Goal: Feedback & Contribution: Contribute content

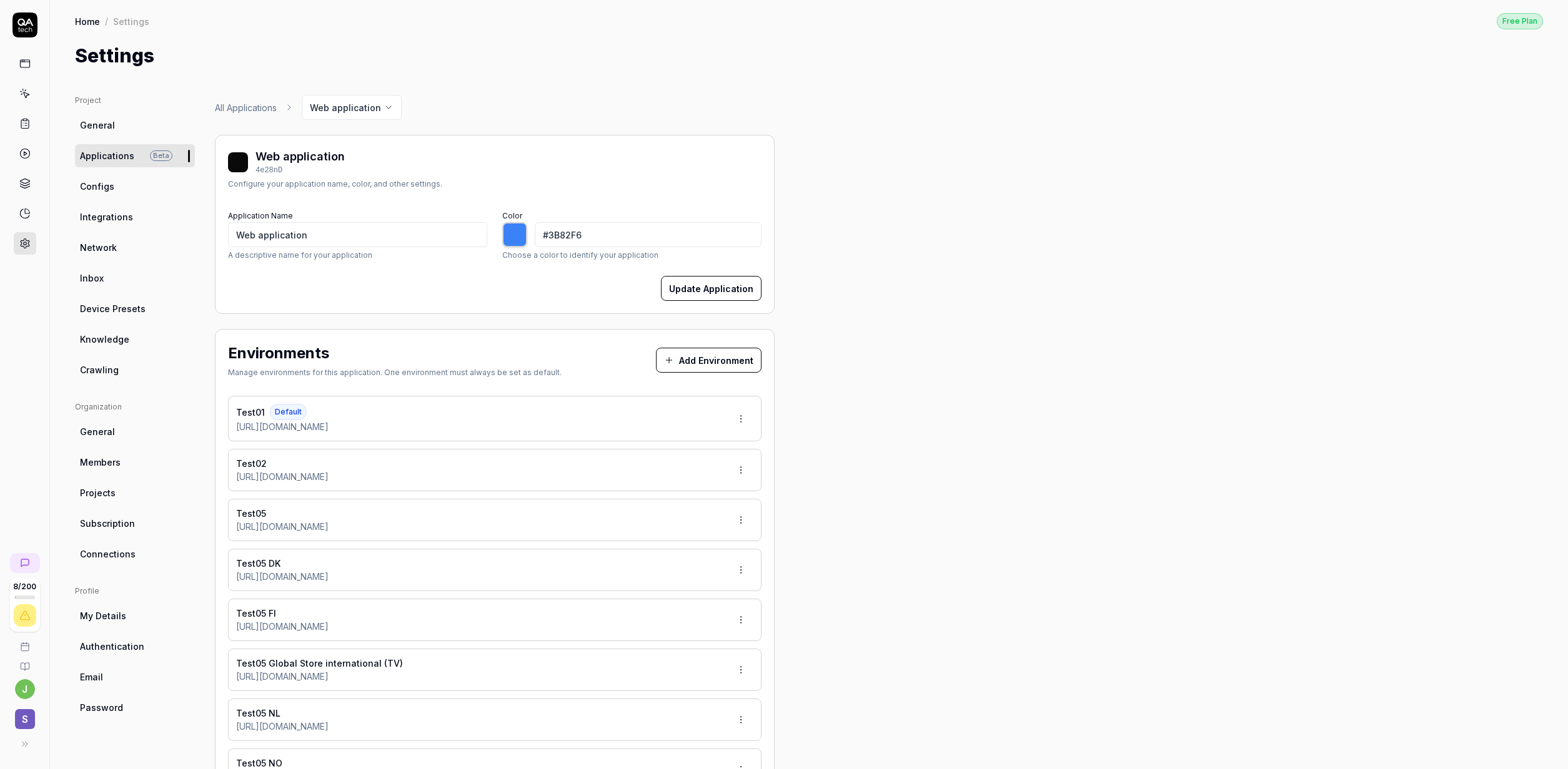
click at [107, 189] on span "Configs" at bounding box center [97, 186] width 34 height 13
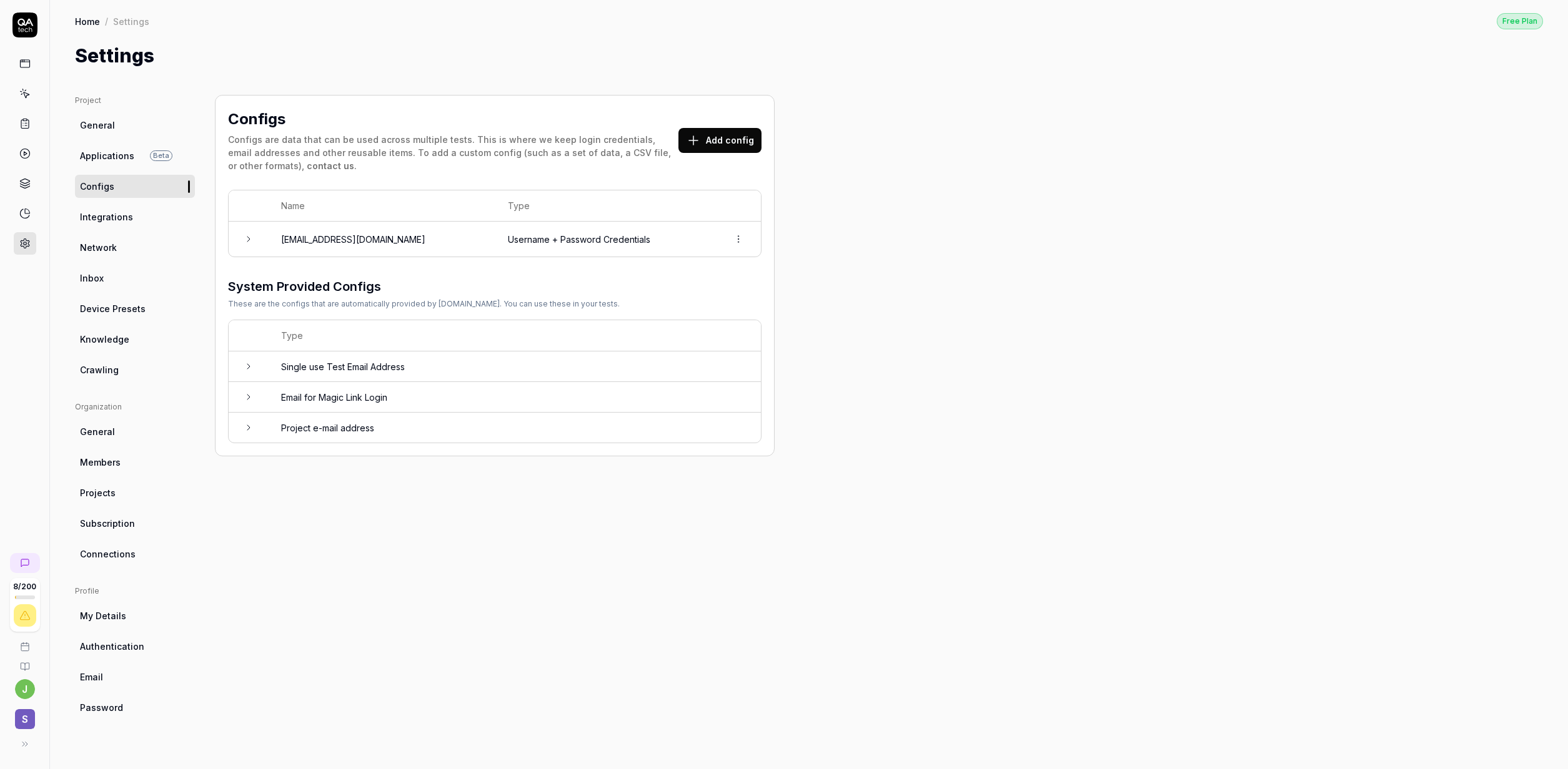
click at [351, 368] on td "Single use Test Email Address" at bounding box center [515, 366] width 492 height 31
click at [375, 447] on link "View Email Inbox" at bounding box center [495, 451] width 507 height 25
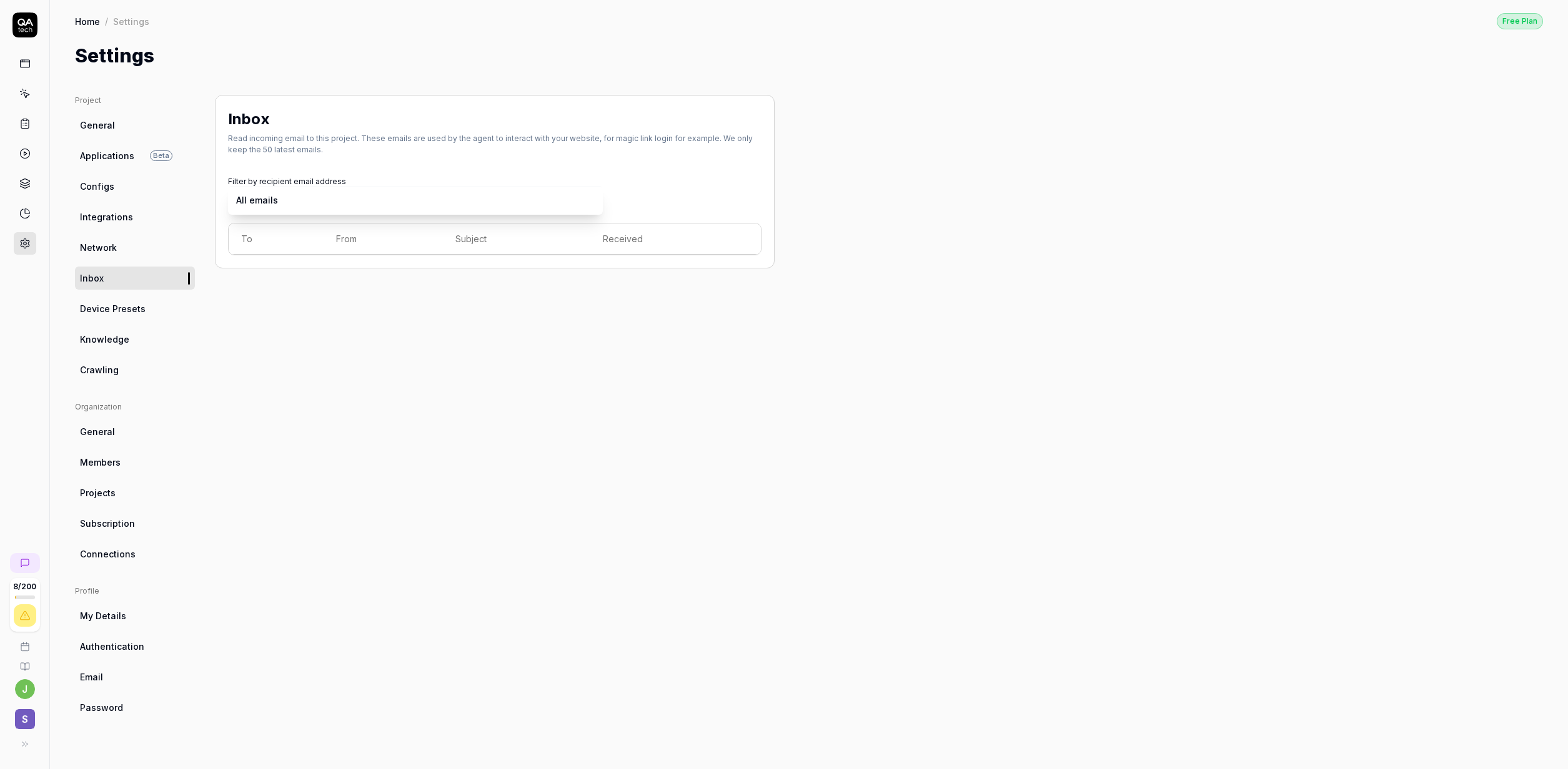
click at [394, 199] on body "8 / 200 j S Home / Settings Free Plan Home / Settings Free Plan Settings Projec…" at bounding box center [784, 384] width 1568 height 769
drag, startPoint x: 418, startPoint y: 363, endPoint x: 412, endPoint y: 360, distance: 6.7
click at [417, 363] on html "8 / 200 j S Home / Settings Free Plan Home / Settings Free Plan Settings Projec…" at bounding box center [784, 384] width 1568 height 769
click at [391, 346] on div "Inbox Read incoming email to this project. These emails are used by the agent t…" at bounding box center [495, 420] width 560 height 650
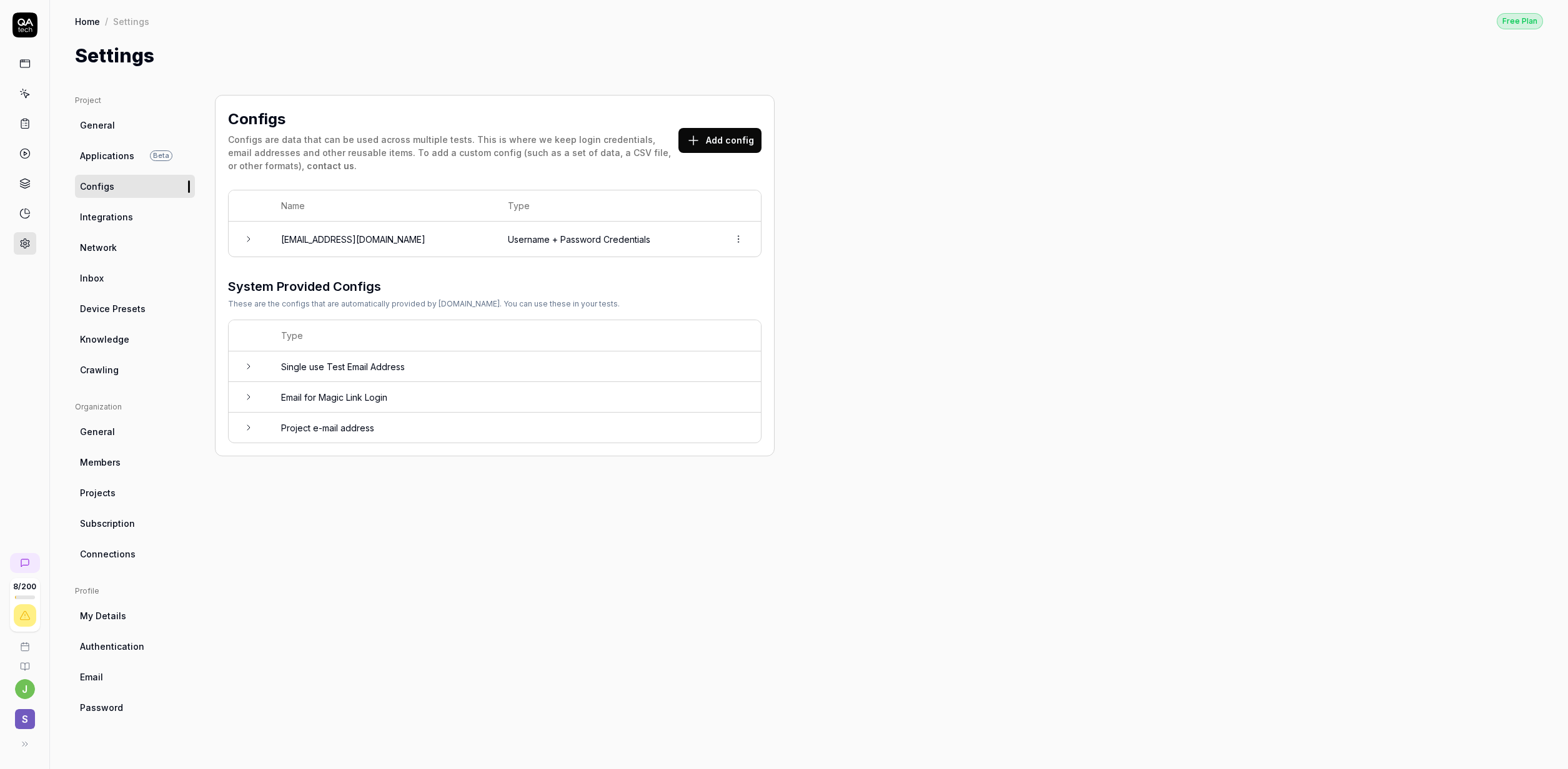
click at [315, 416] on td "Project e-mail address" at bounding box center [515, 428] width 492 height 30
click at [733, 506] on icon "button" at bounding box center [734, 505] width 11 height 11
click at [444, 642] on div "Configs Configs are data that can be used across multiple tests. This is where …" at bounding box center [495, 420] width 560 height 650
click at [468, 466] on div "This config is generated by the system and cannot be edited." at bounding box center [495, 461] width 507 height 11
click at [439, 461] on div "This config is generated by the system and cannot be edited." at bounding box center [495, 461] width 507 height 11
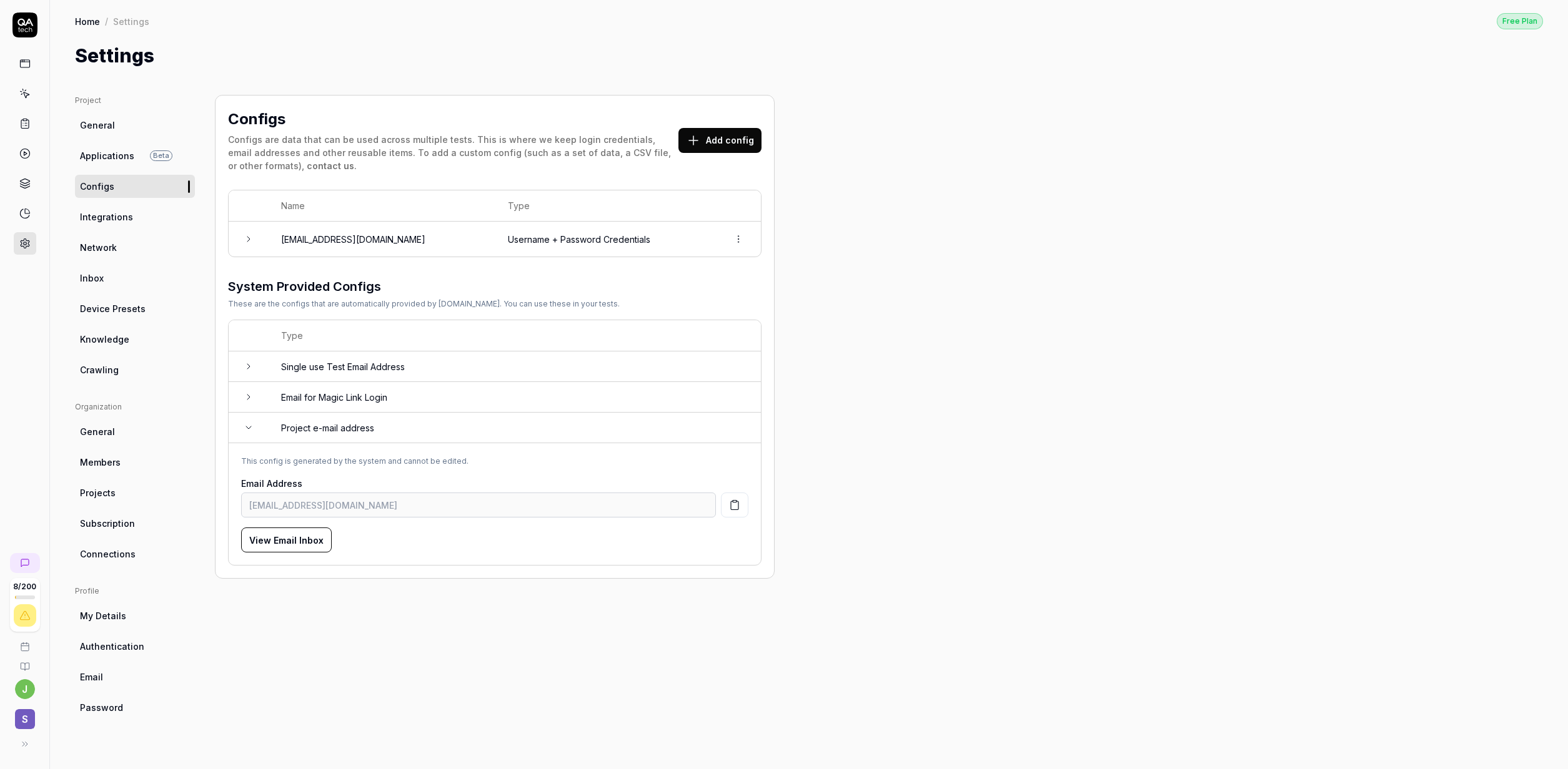
click at [736, 504] on icon "button" at bounding box center [734, 505] width 11 height 11
click at [605, 473] on div "This config is generated by the system and cannot be edited. Email Address [EMA…" at bounding box center [495, 504] width 507 height 97
click at [354, 426] on td "Project e-mail address" at bounding box center [515, 428] width 492 height 31
click at [354, 426] on td "Project e-mail address" at bounding box center [515, 428] width 492 height 30
click at [374, 398] on td "Email for Magic Link Login" at bounding box center [515, 397] width 492 height 31
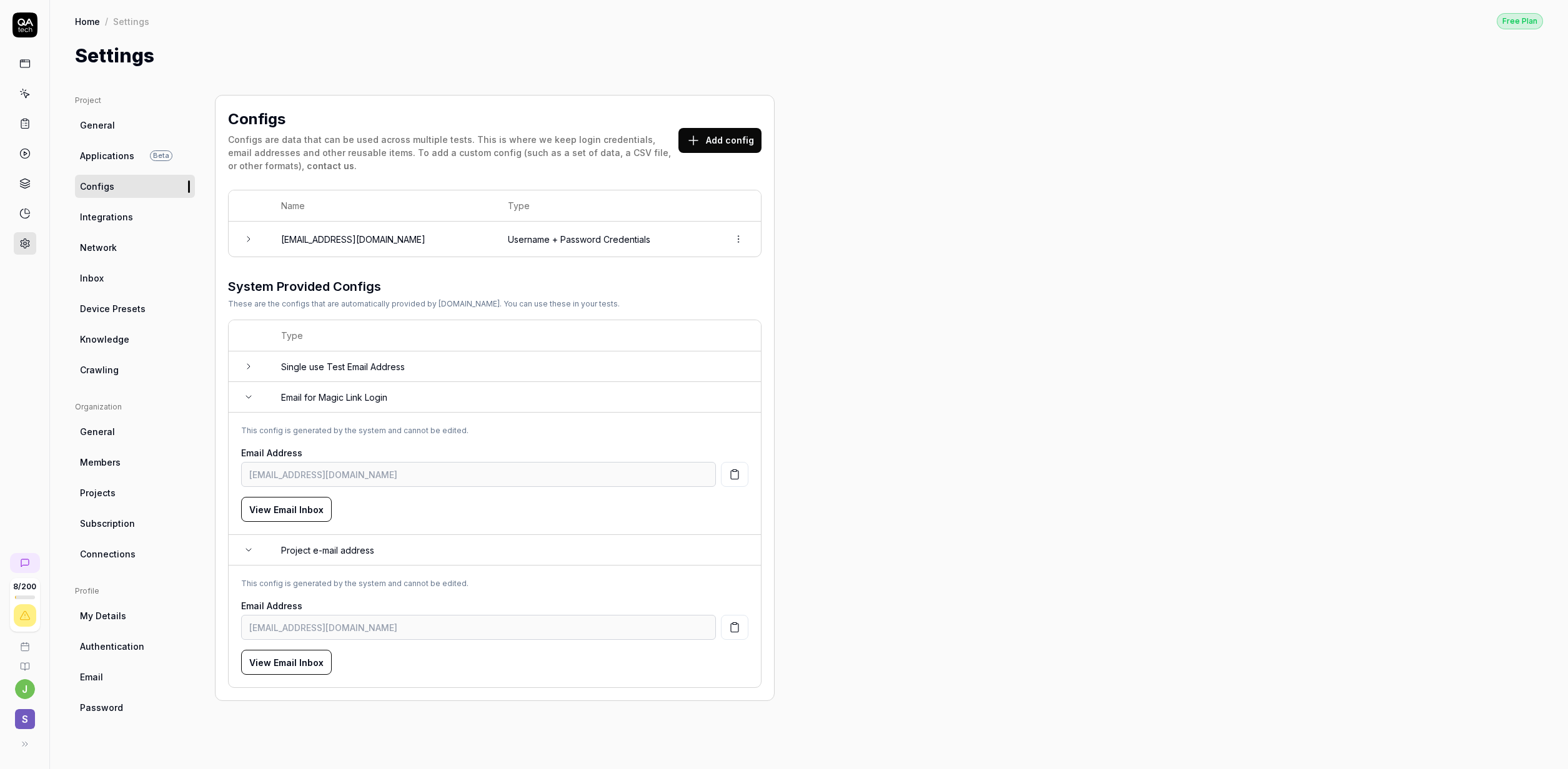
click at [374, 396] on td "Email for Magic Link Login" at bounding box center [515, 397] width 492 height 31
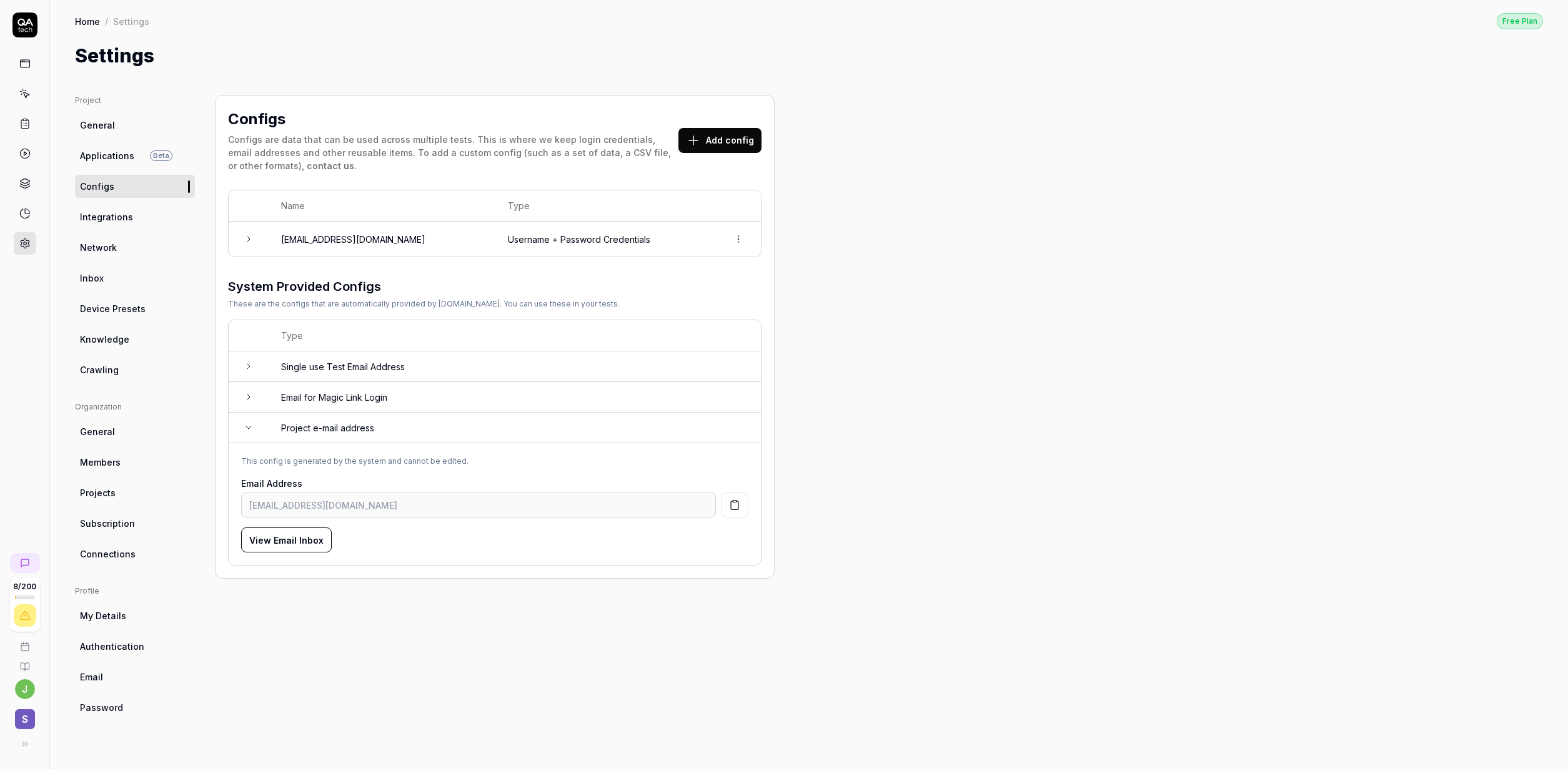
click at [345, 407] on td "Email for Magic Link Login" at bounding box center [515, 397] width 492 height 31
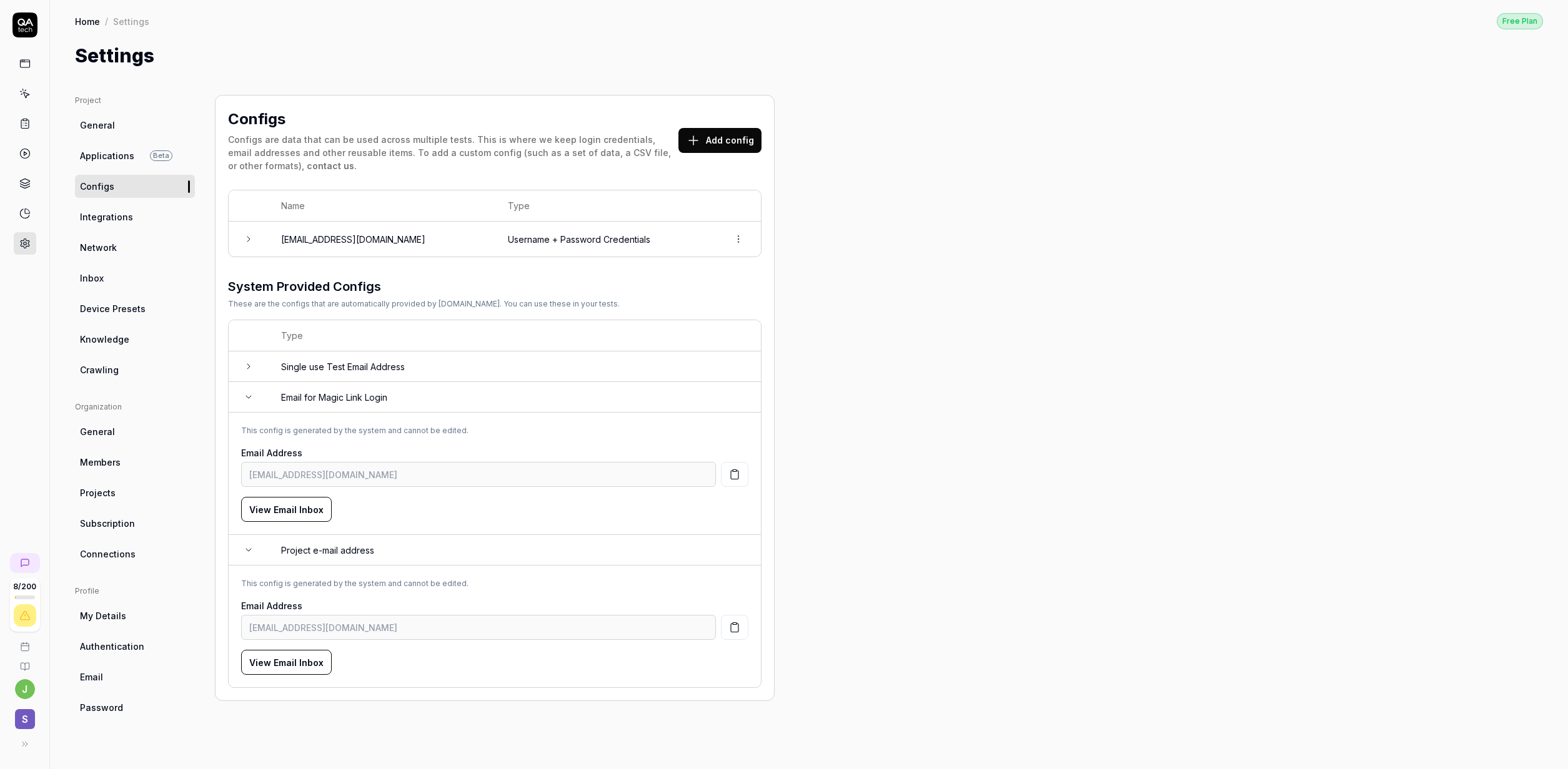
click at [344, 401] on td "Email for Magic Link Login" at bounding box center [515, 397] width 492 height 31
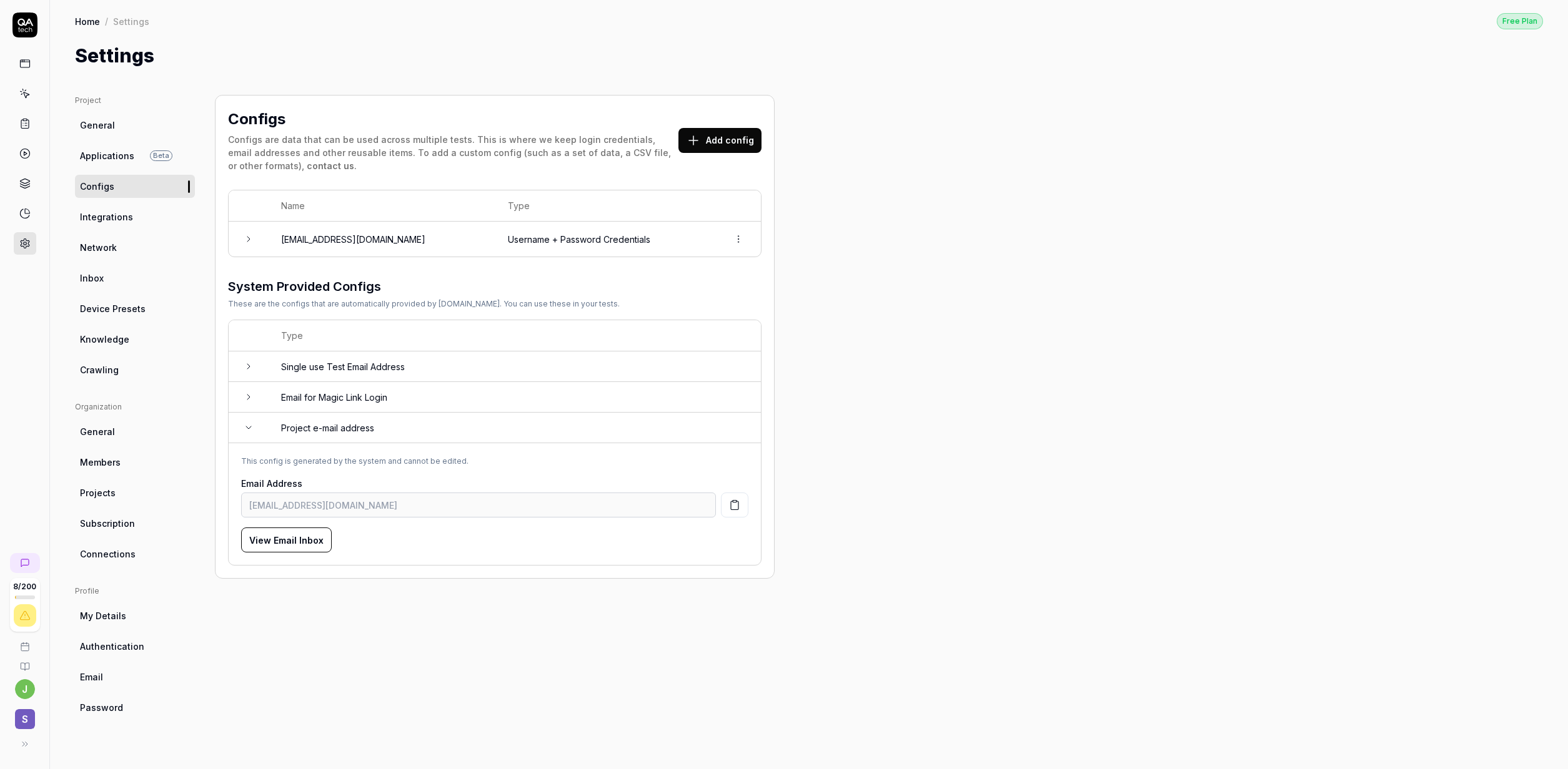
click at [351, 375] on td "Single use Test Email Address" at bounding box center [515, 366] width 492 height 31
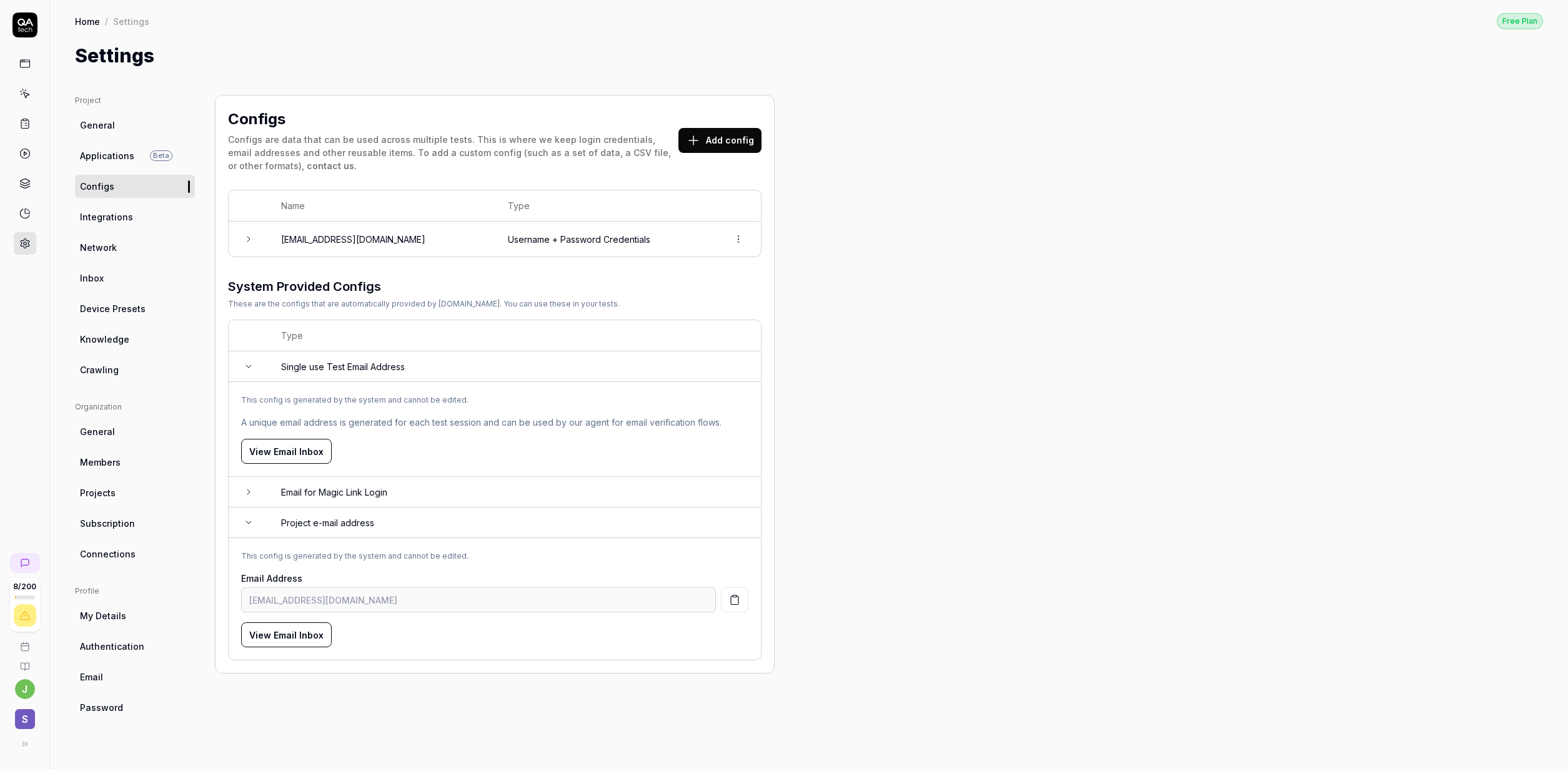
click at [351, 375] on td "Single use Test Email Address" at bounding box center [515, 366] width 492 height 31
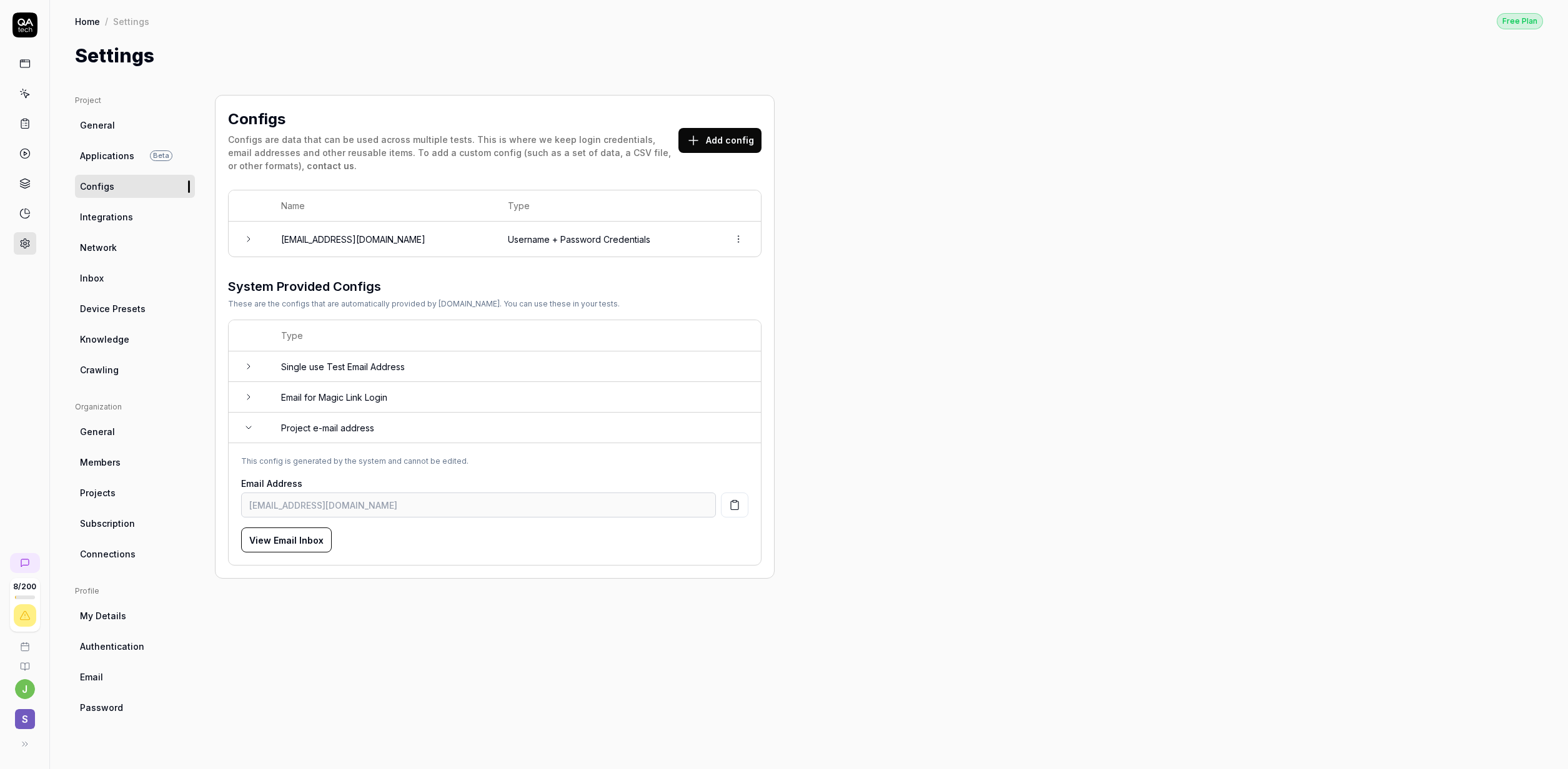
click at [29, 125] on icon at bounding box center [25, 124] width 7 height 9
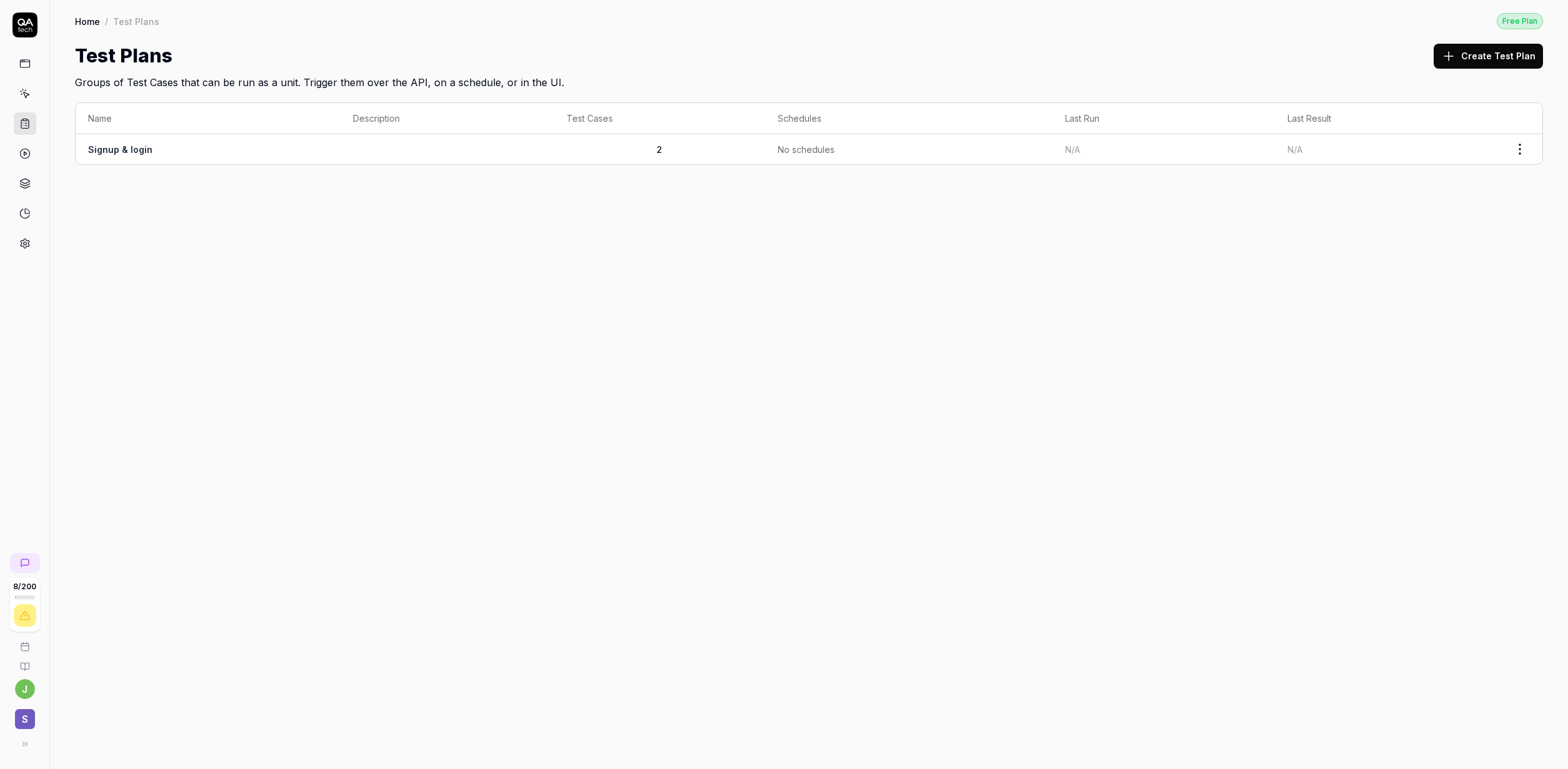
click at [33, 108] on div at bounding box center [24, 153] width 22 height 202
click at [19, 90] on link at bounding box center [24, 93] width 22 height 22
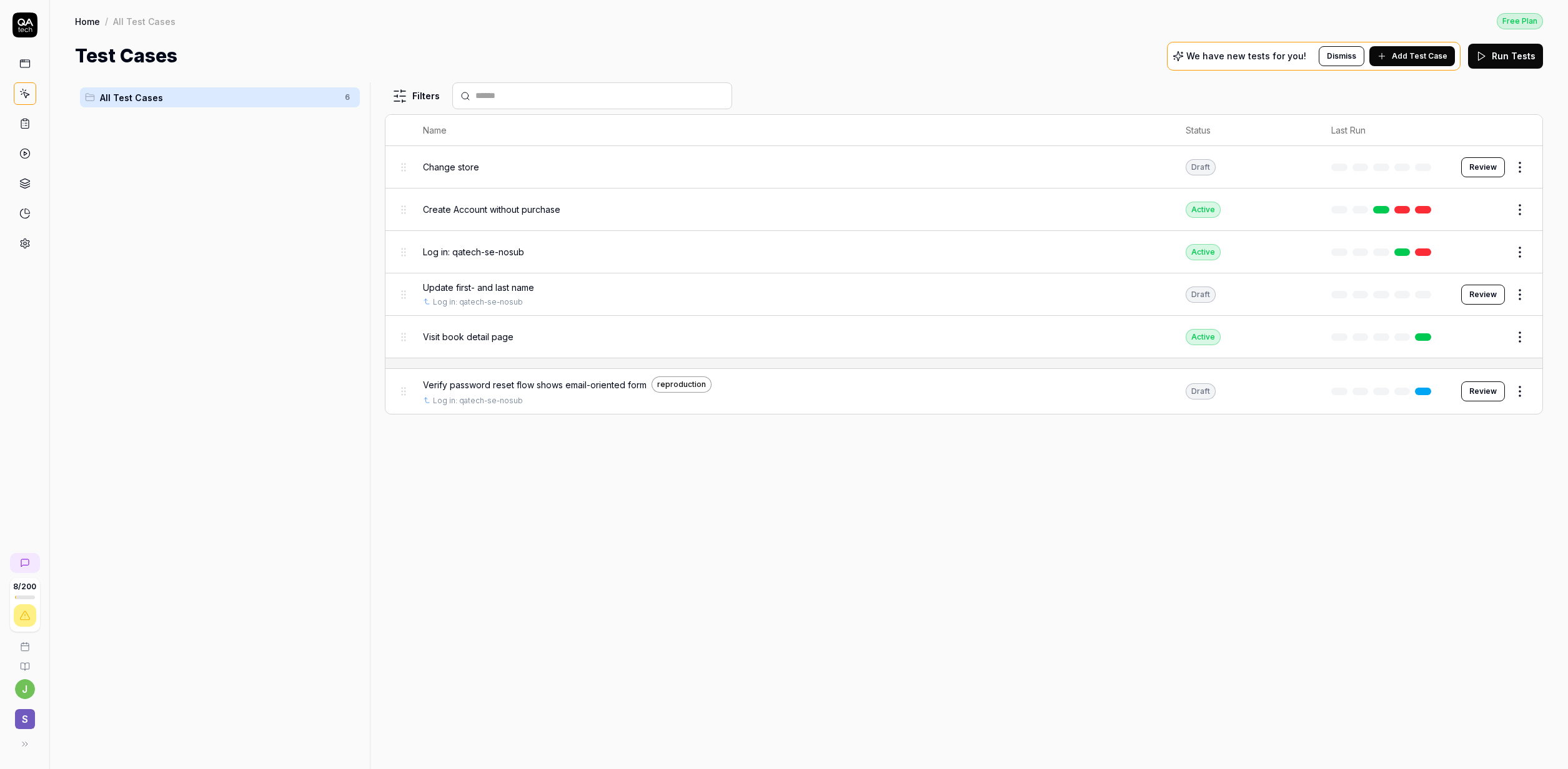
click at [1016, 64] on div "Test Cases We have new tests for you! Dismiss Add Test Case Run Tests" at bounding box center [809, 55] width 1468 height 28
click at [86, 17] on link "Home" at bounding box center [87, 21] width 25 height 12
click at [23, 244] on icon at bounding box center [25, 244] width 11 height 11
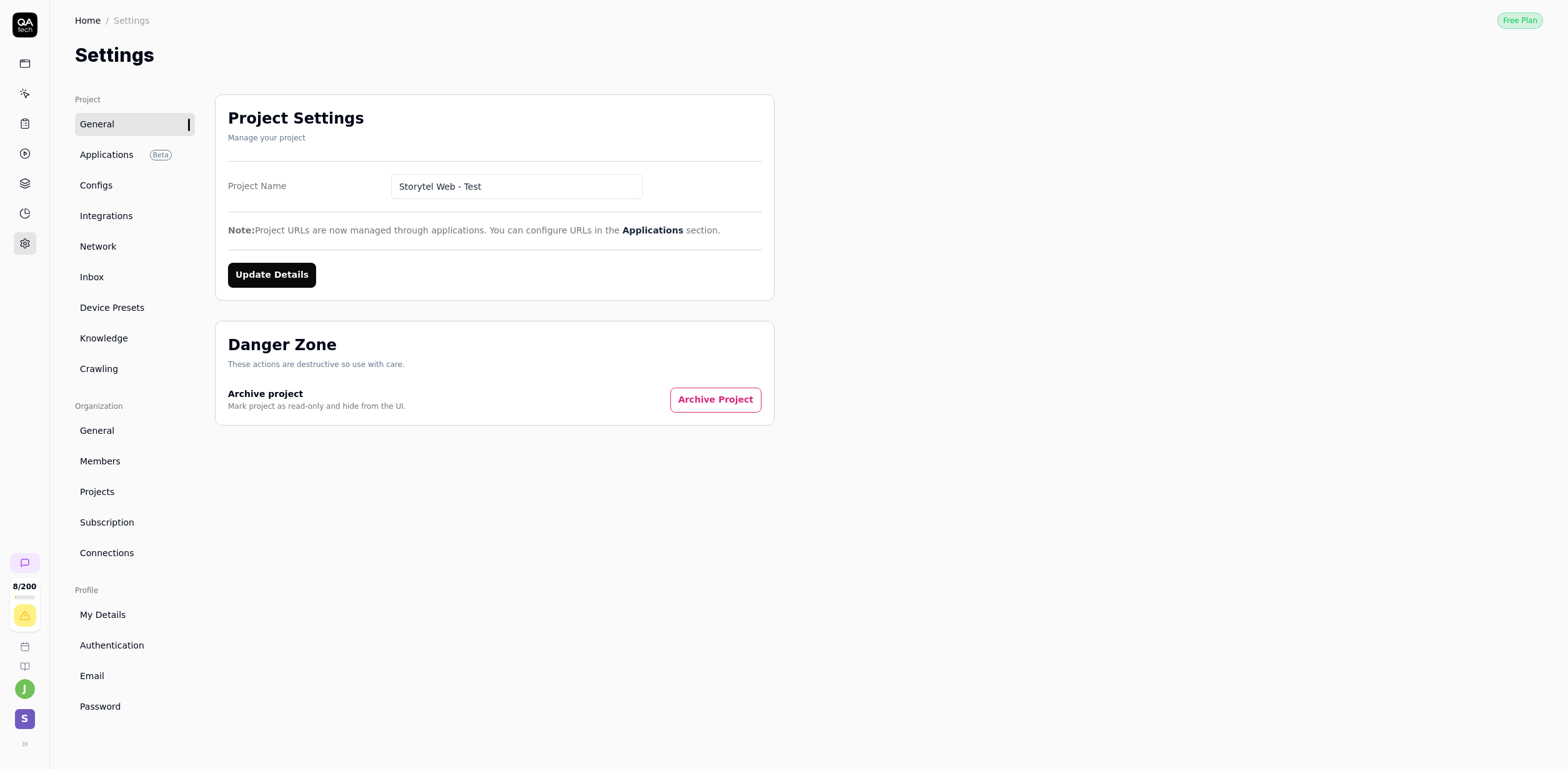
click at [94, 22] on link "Home" at bounding box center [88, 20] width 26 height 12
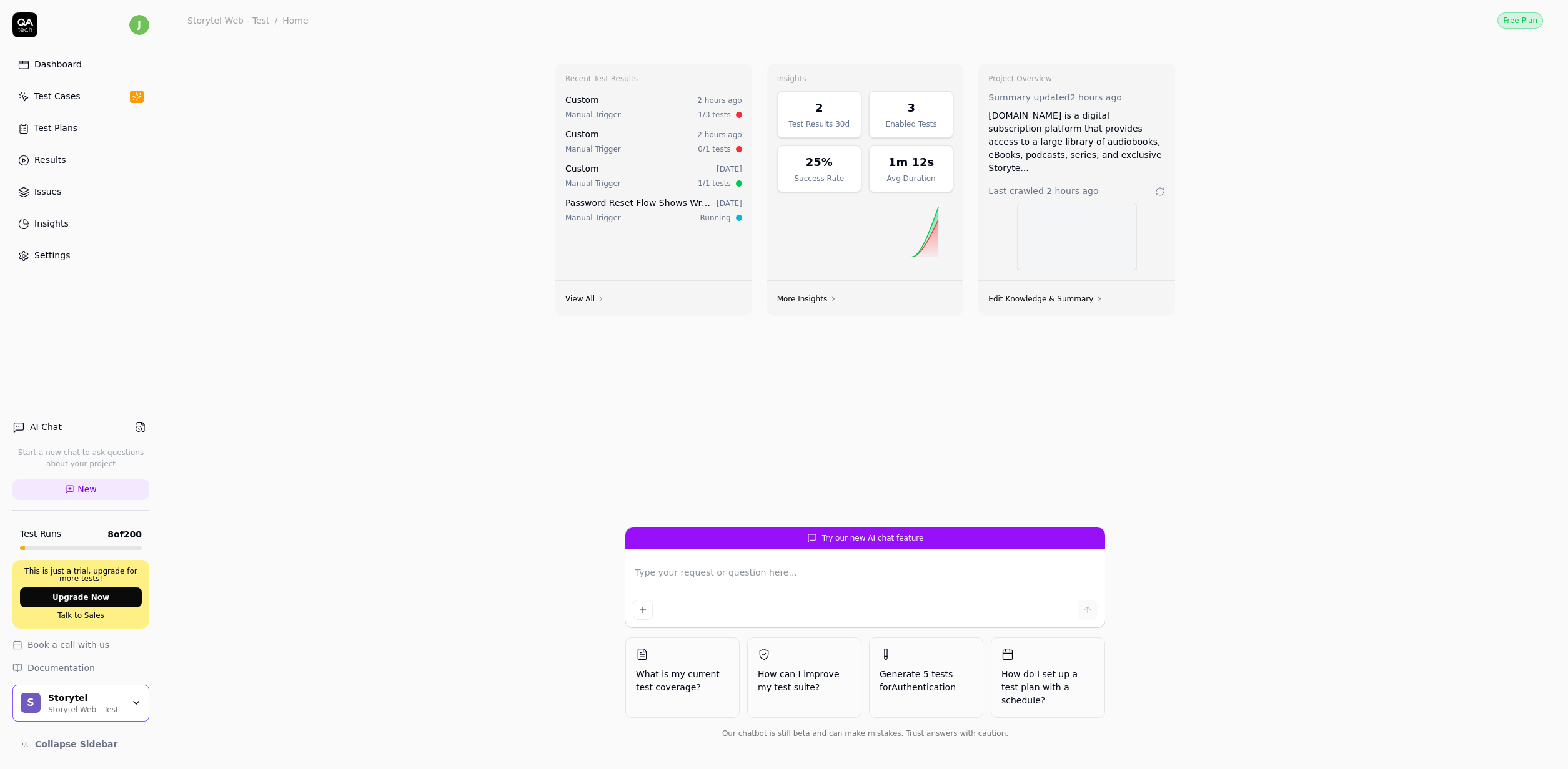
click at [343, 384] on div "Recent Test Results Custom 2 hours ago Manual Trigger 1/3 tests Custom 2 hours …" at bounding box center [865, 406] width 1406 height 728
click at [104, 702] on div "Storytel" at bounding box center [85, 699] width 75 height 11
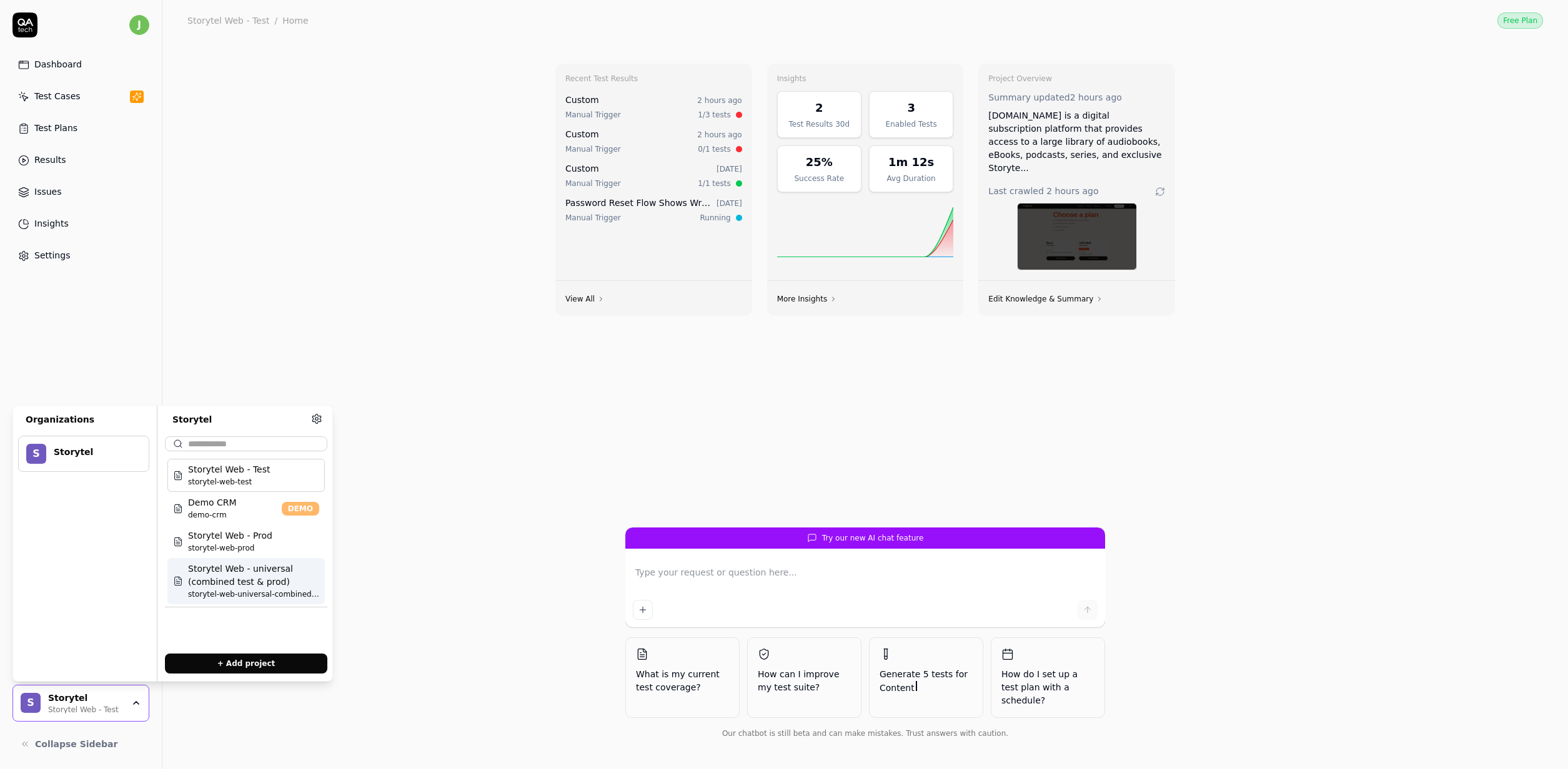
click at [231, 535] on span "Storytel Web - Prod" at bounding box center [230, 536] width 84 height 13
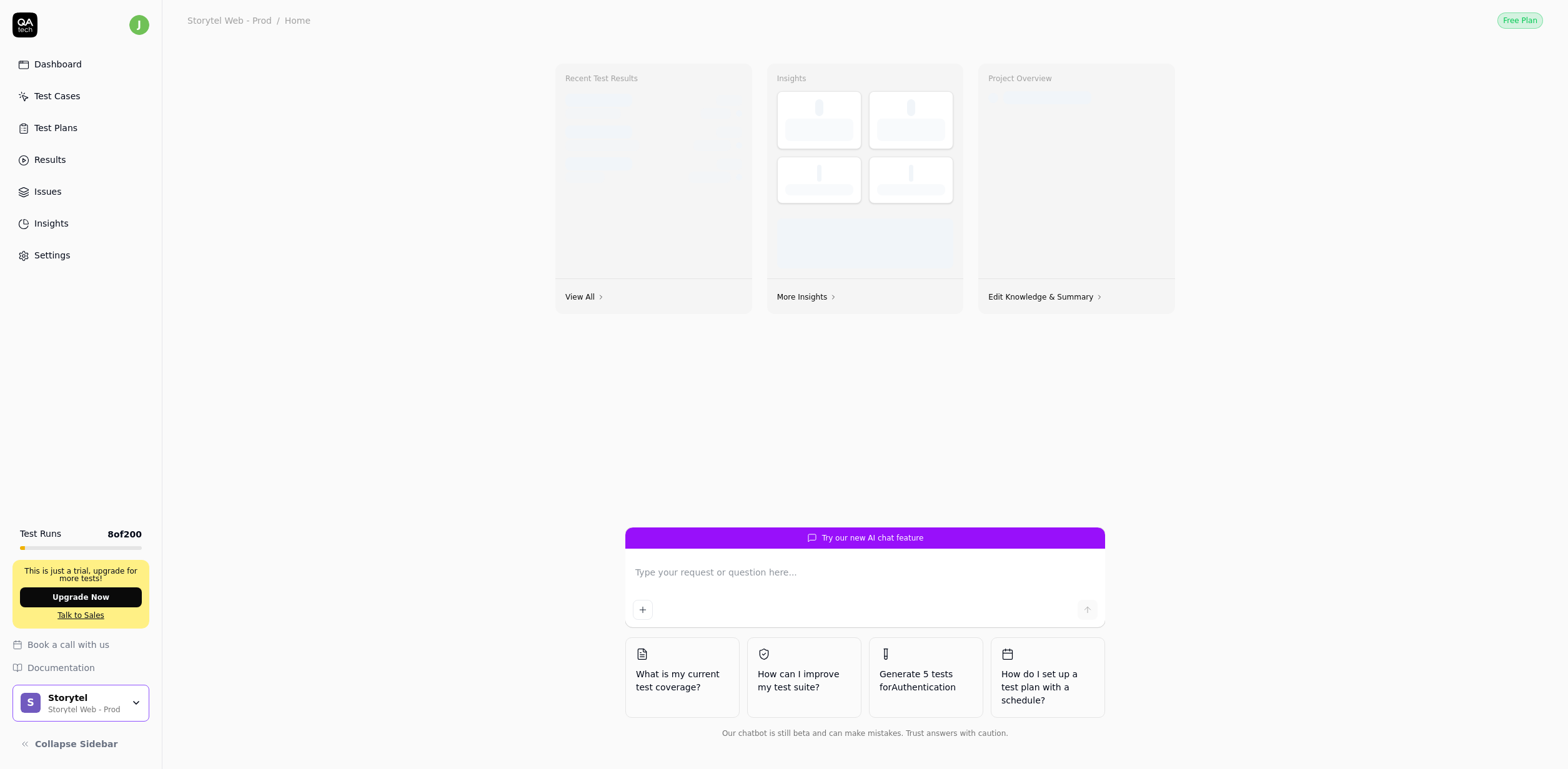
click at [130, 694] on div "Storytel Storytel Web - Prod" at bounding box center [89, 704] width 83 height 21
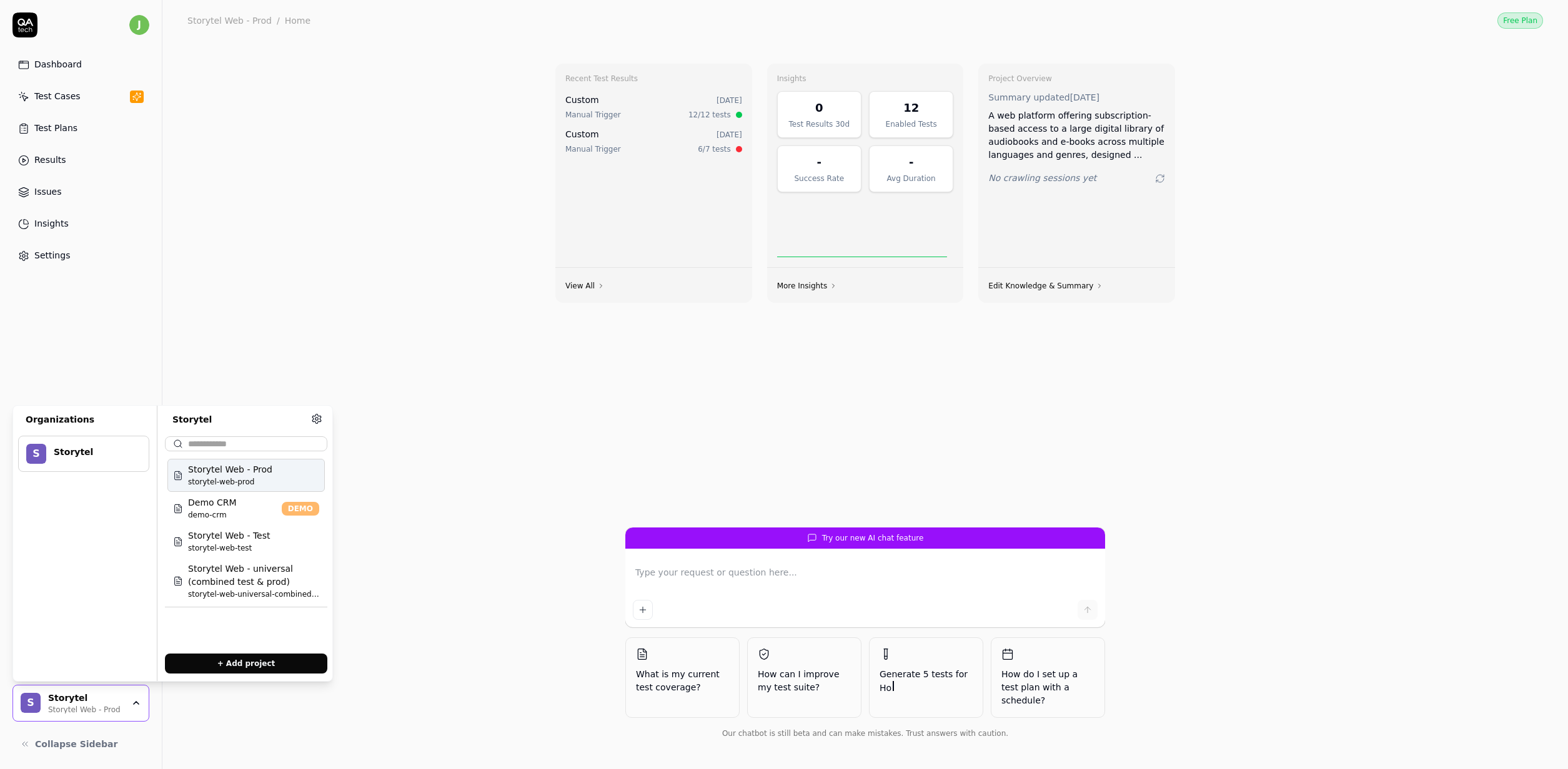
click at [408, 572] on div "Recent Test Results Custom [DATE] Manual Trigger 12/12 tests Custom [DATE] Manu…" at bounding box center [865, 406] width 1406 height 728
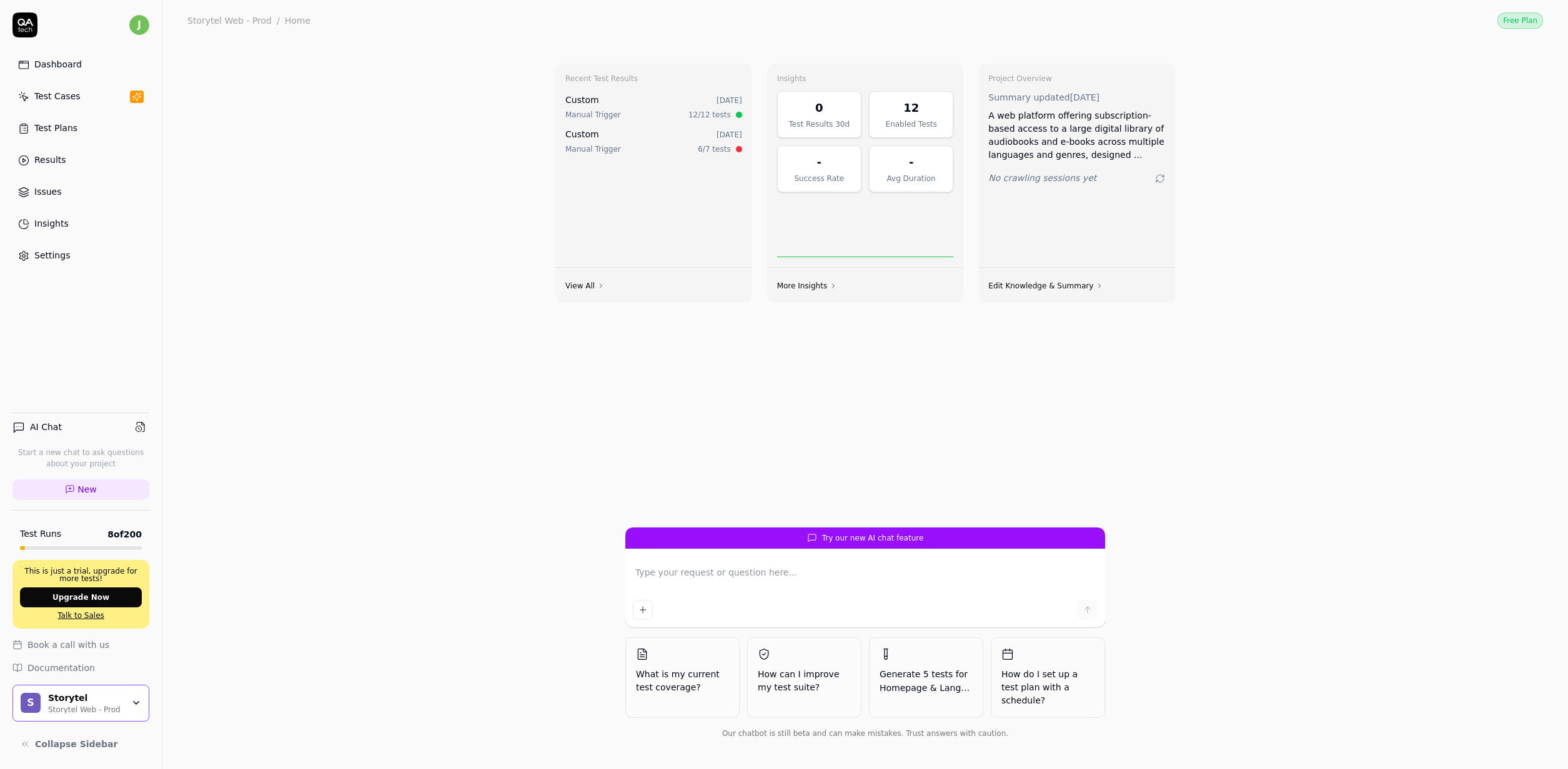
click at [70, 92] on div "Test Cases" at bounding box center [57, 97] width 47 height 13
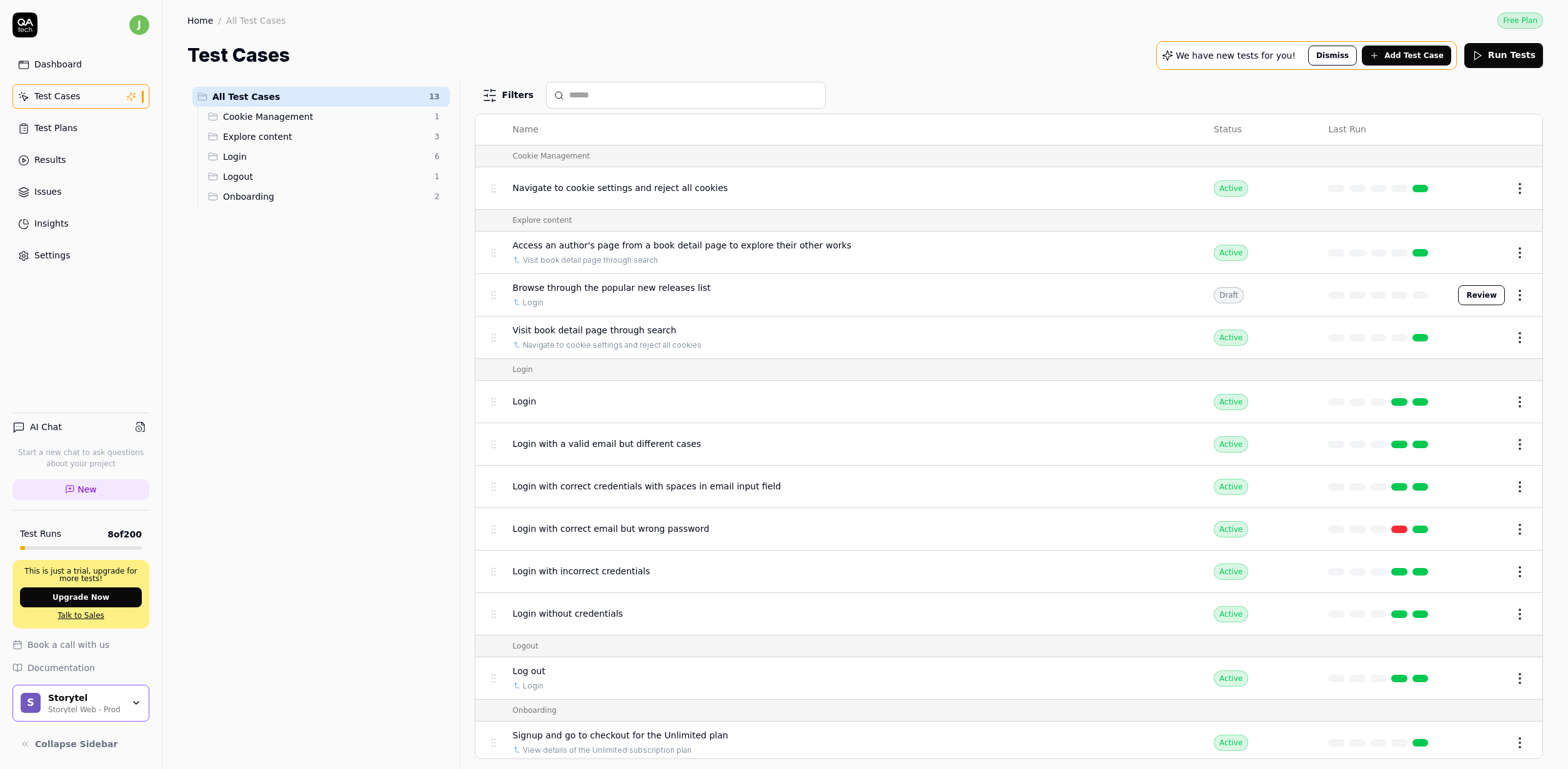
click at [638, 182] on span "Navigate to cookie settings and reject all cookies" at bounding box center [620, 188] width 215 height 13
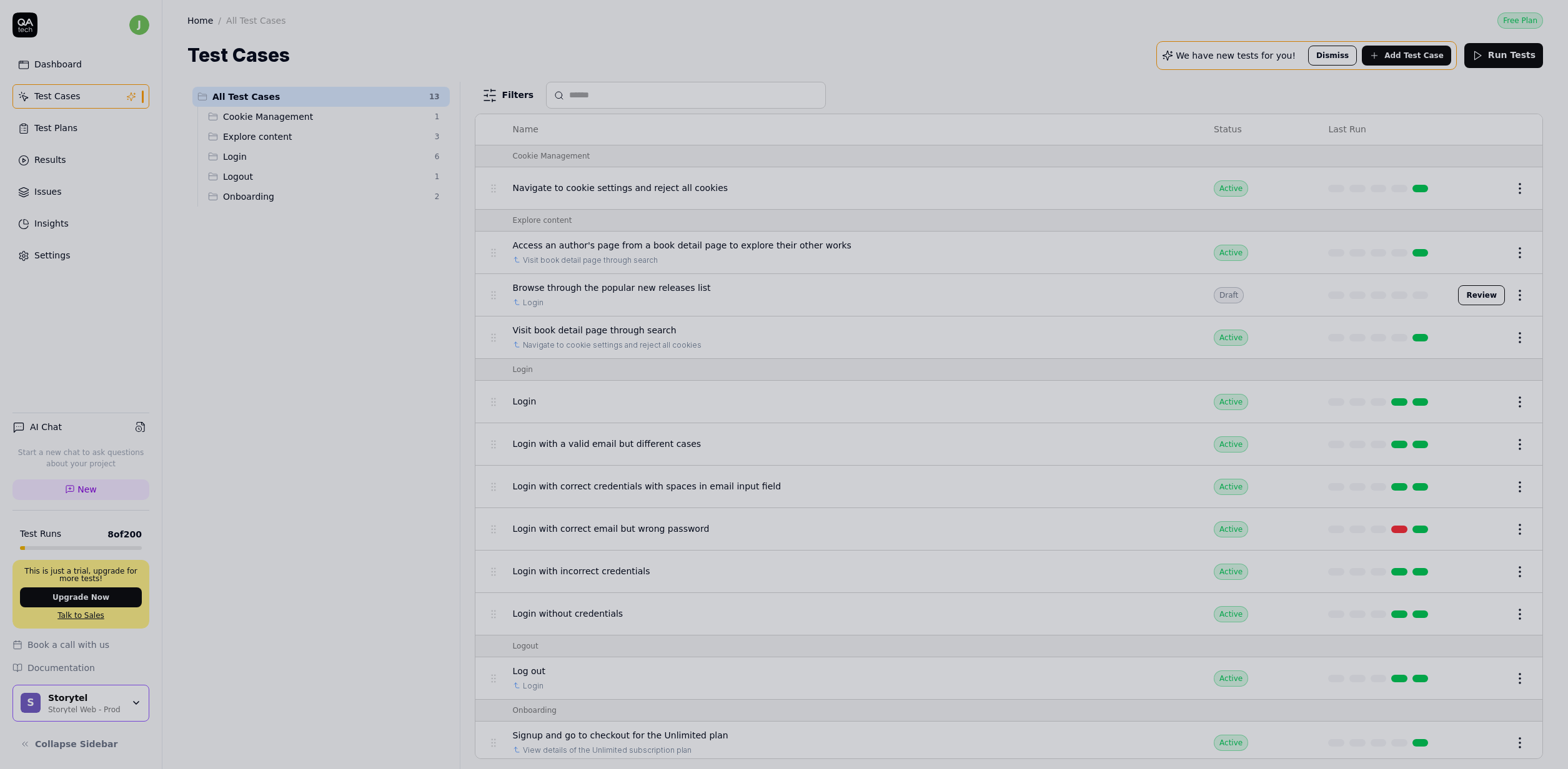
click at [413, 424] on div at bounding box center [784, 384] width 1568 height 769
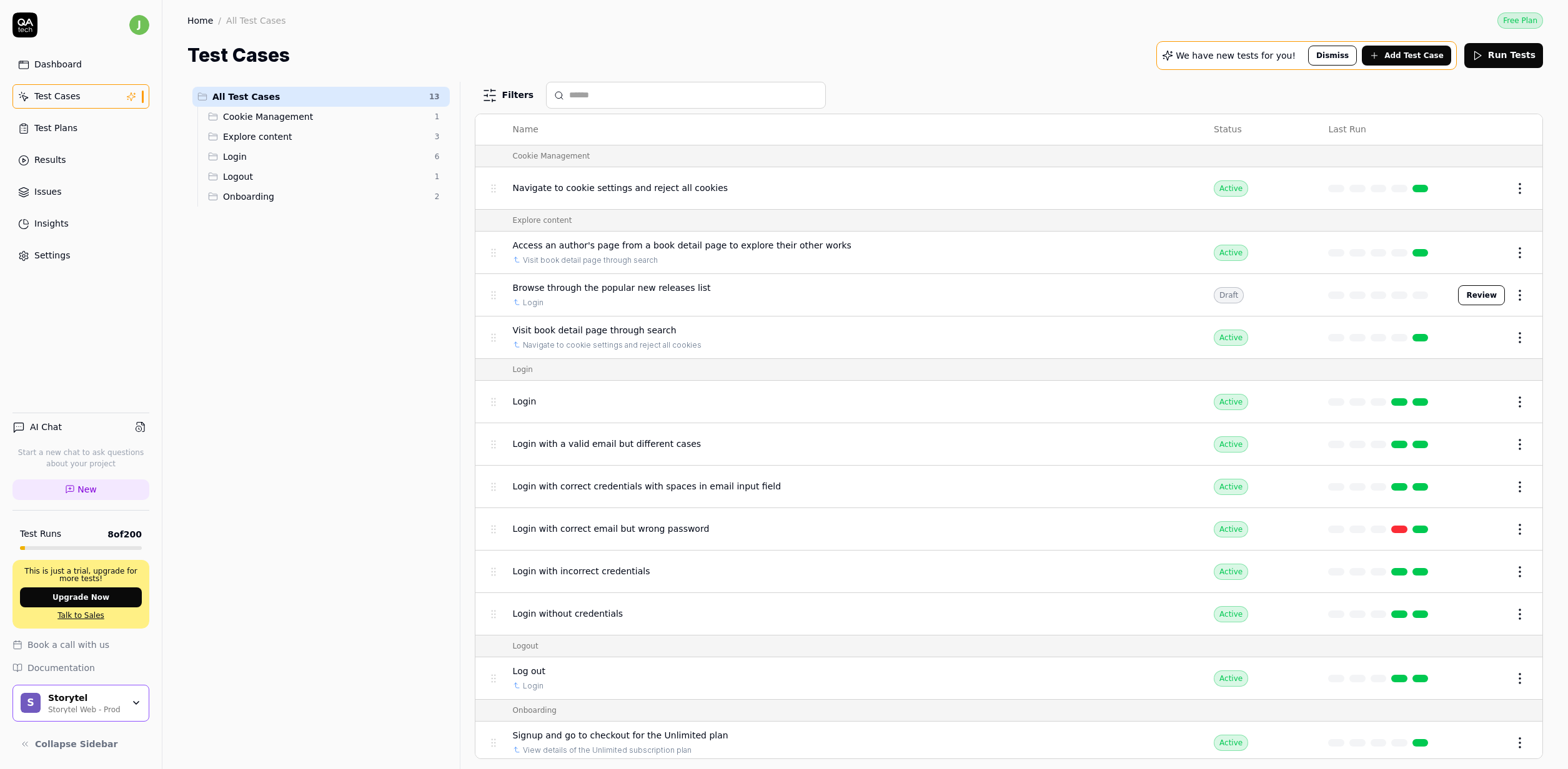
scroll to position [48, 0]
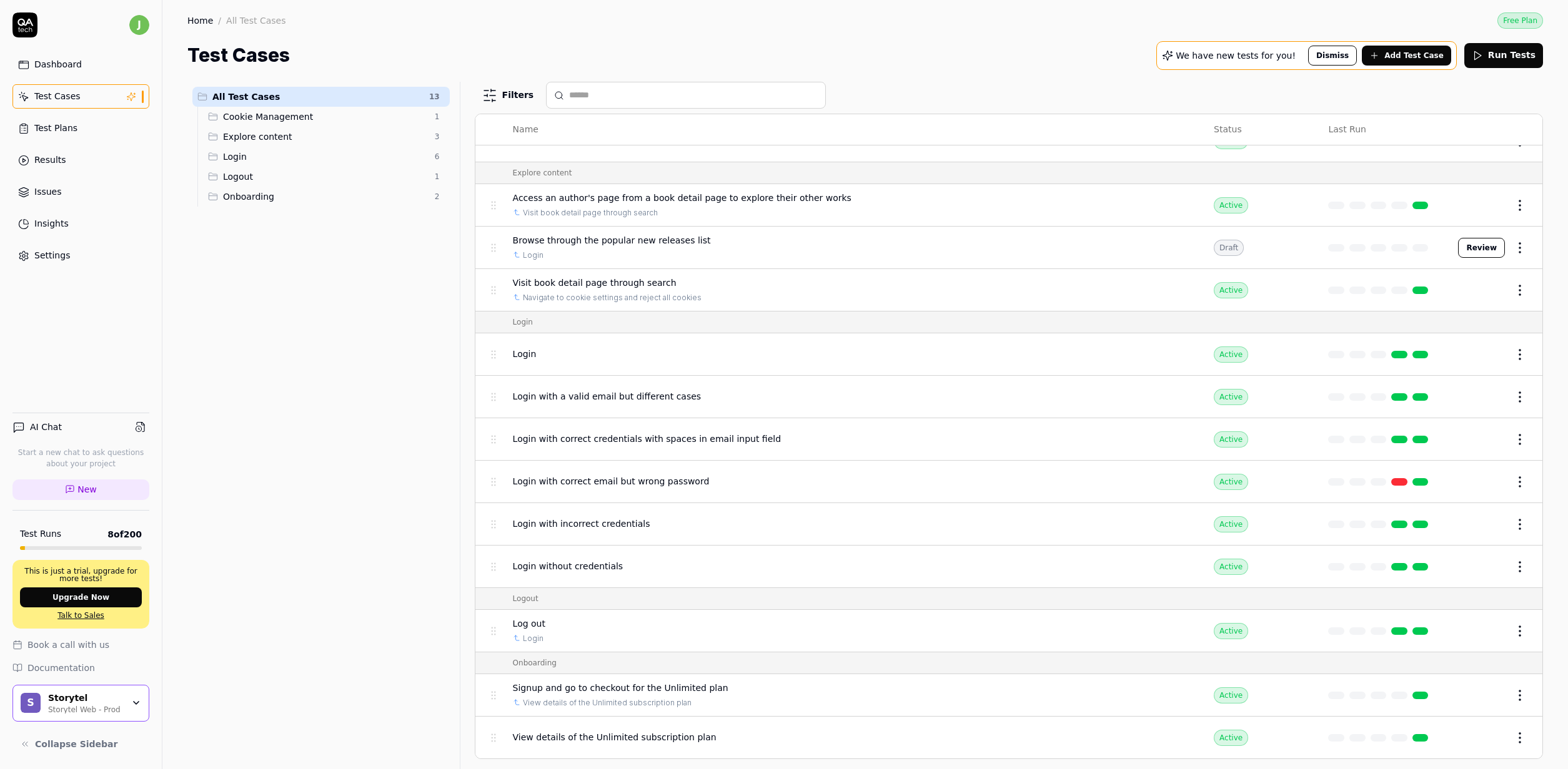
click at [743, 730] on div "View details of the Unlimited subscription plan" at bounding box center [851, 738] width 676 height 27
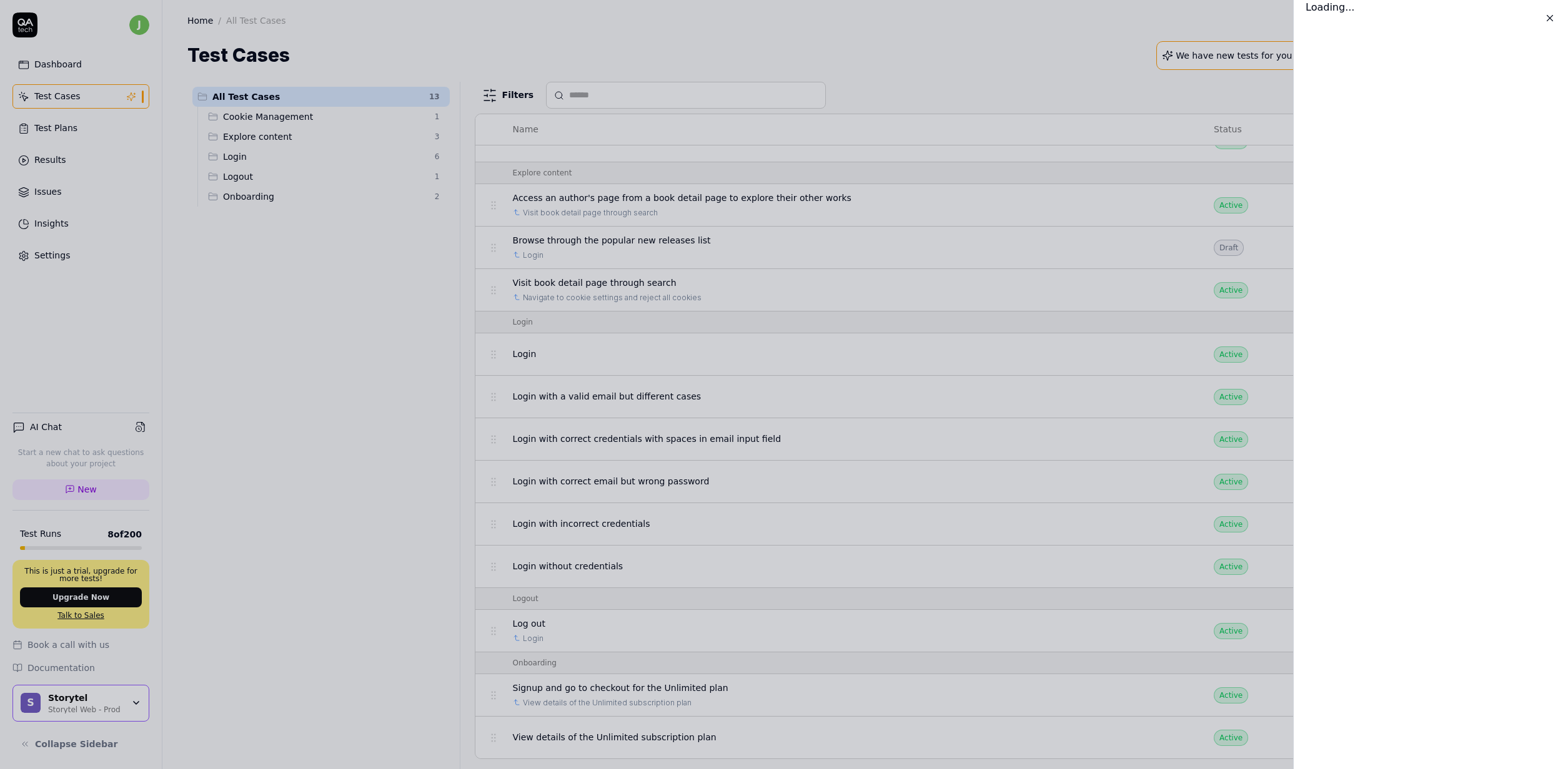
scroll to position [48, 0]
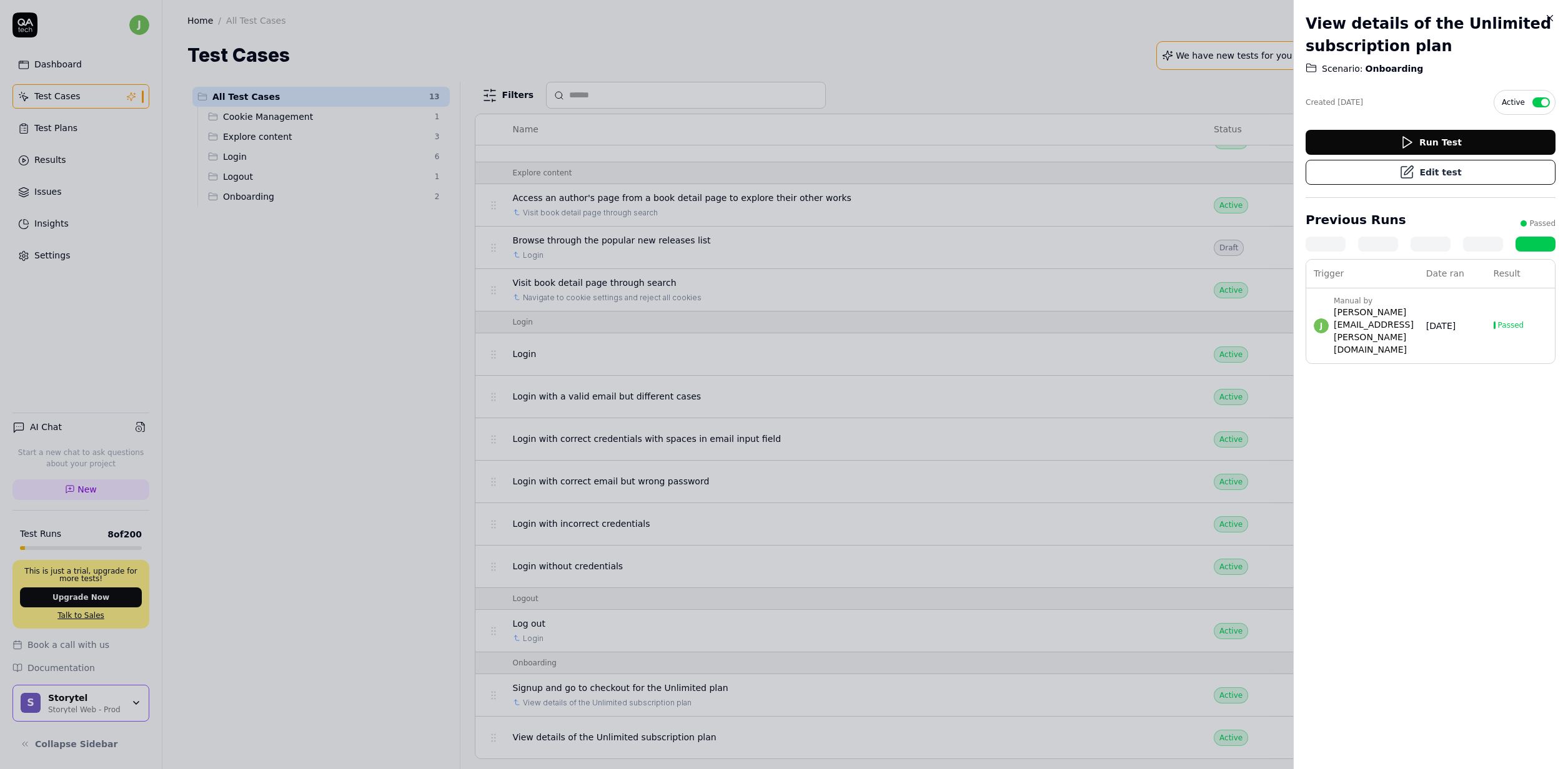
click at [423, 478] on div at bounding box center [784, 384] width 1568 height 769
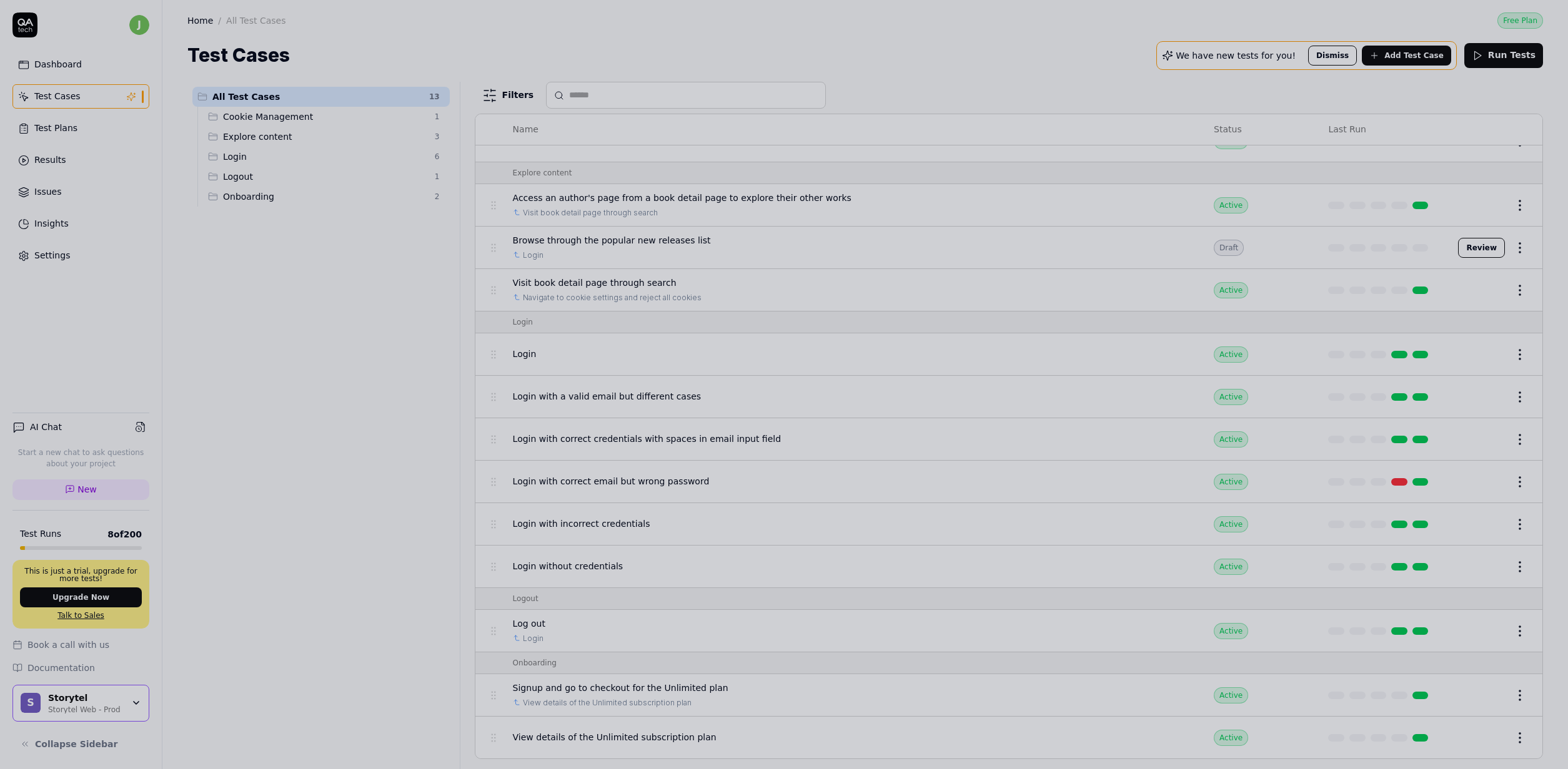
scroll to position [48, 0]
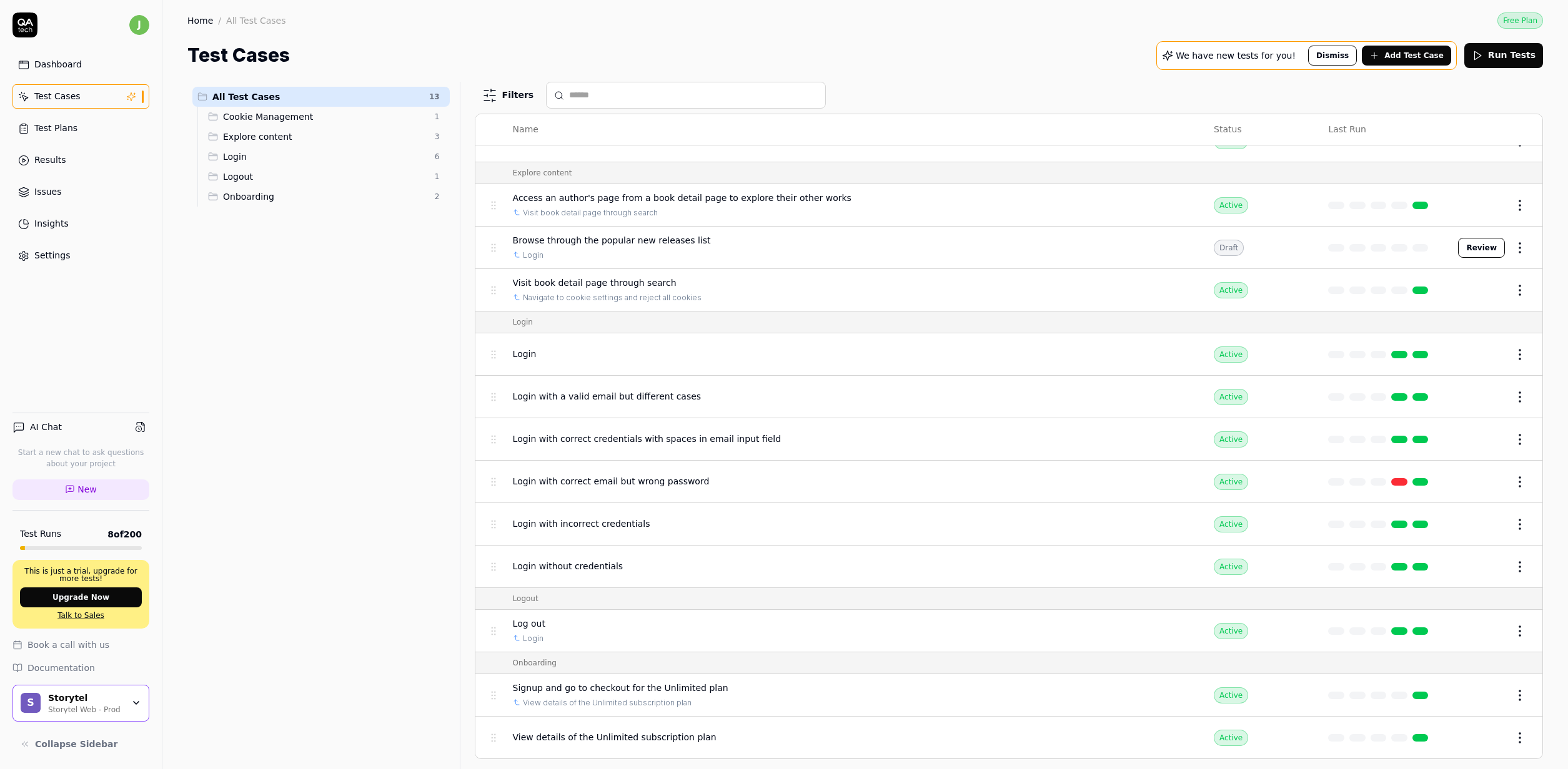
click at [822, 393] on div "Login with a valid email but different cases" at bounding box center [851, 396] width 676 height 13
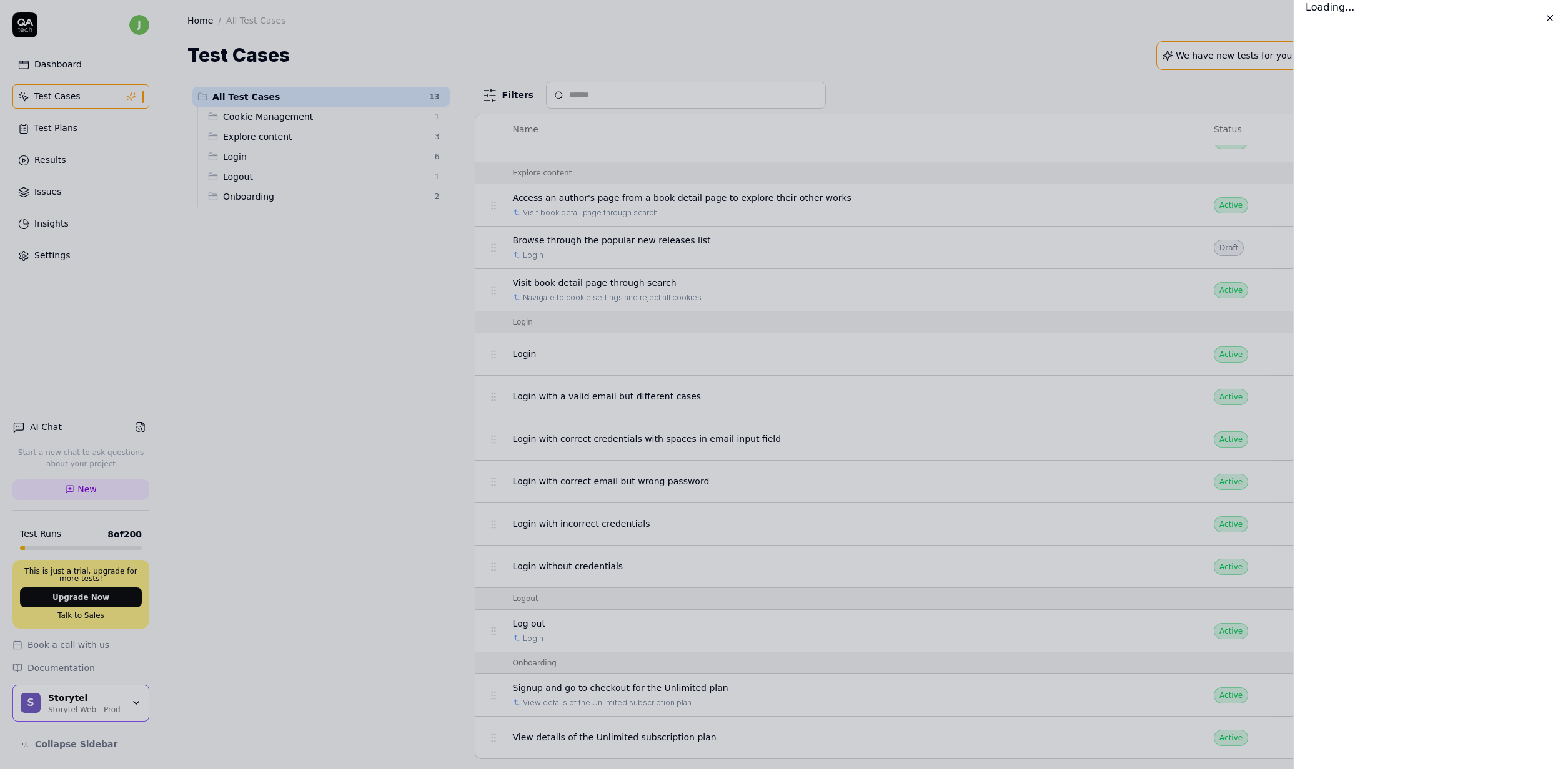
scroll to position [48, 0]
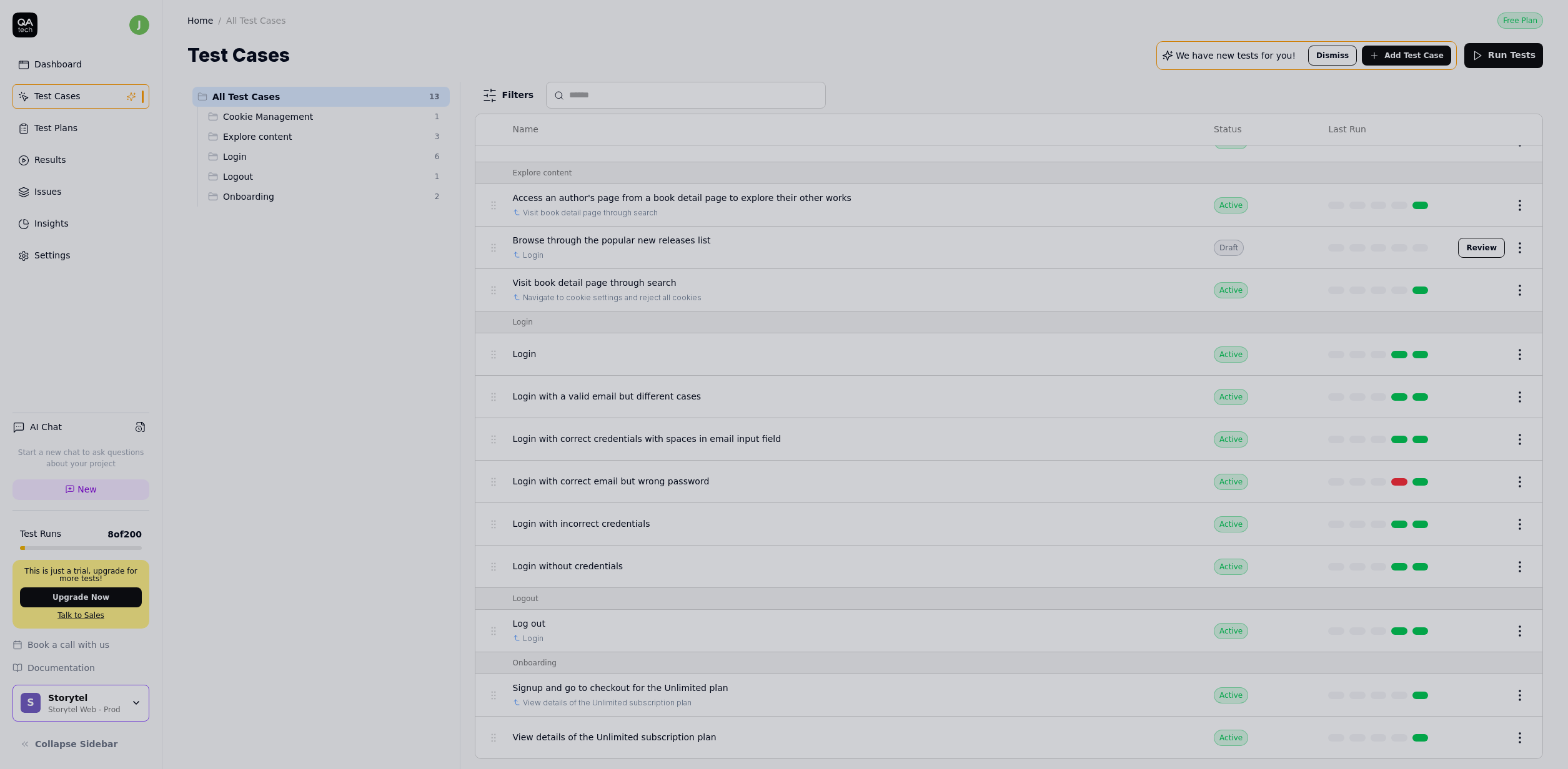
click at [449, 455] on div at bounding box center [784, 384] width 1568 height 769
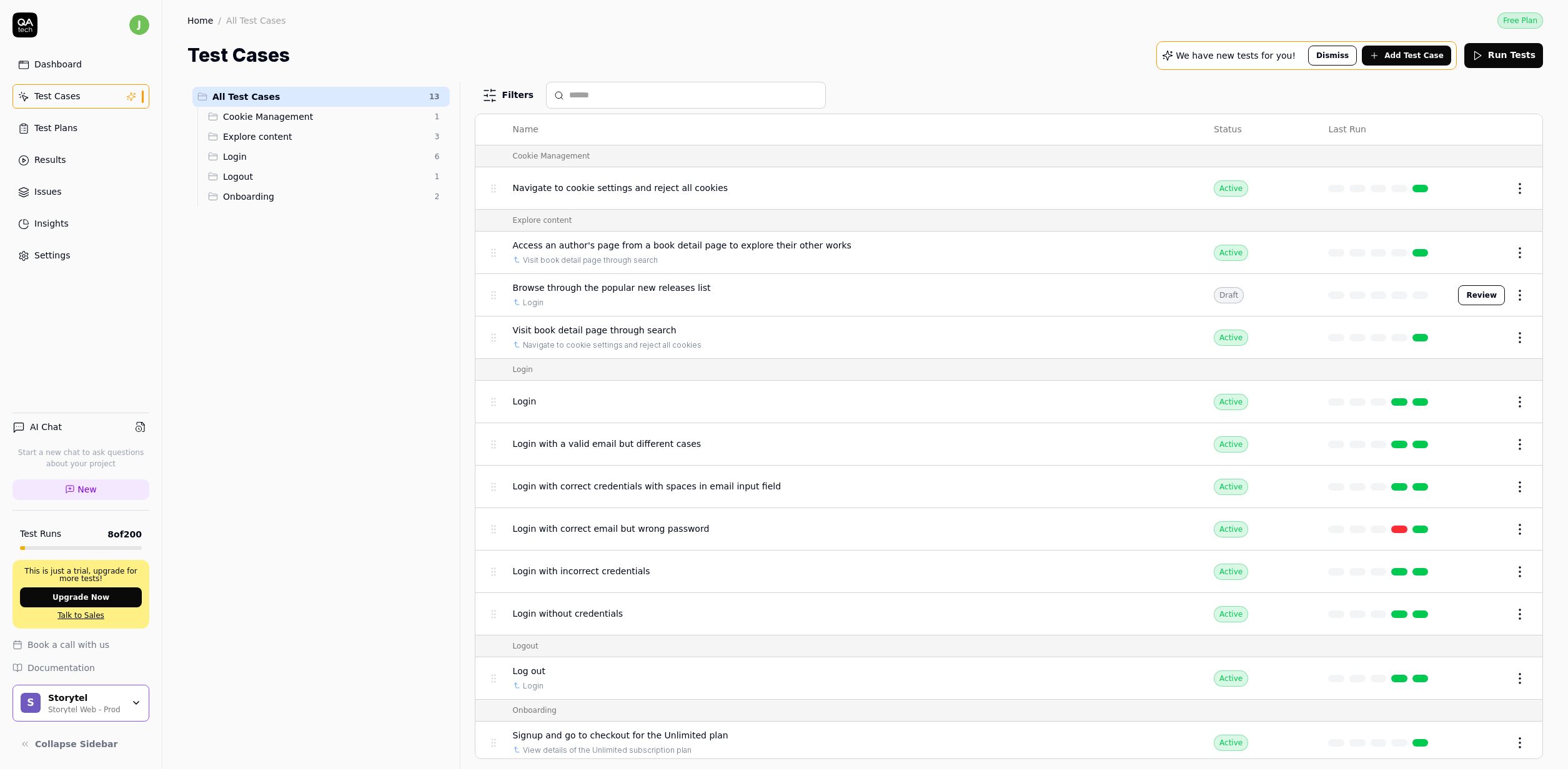
click at [1410, 46] on button "Add Test Case" at bounding box center [1406, 56] width 89 height 20
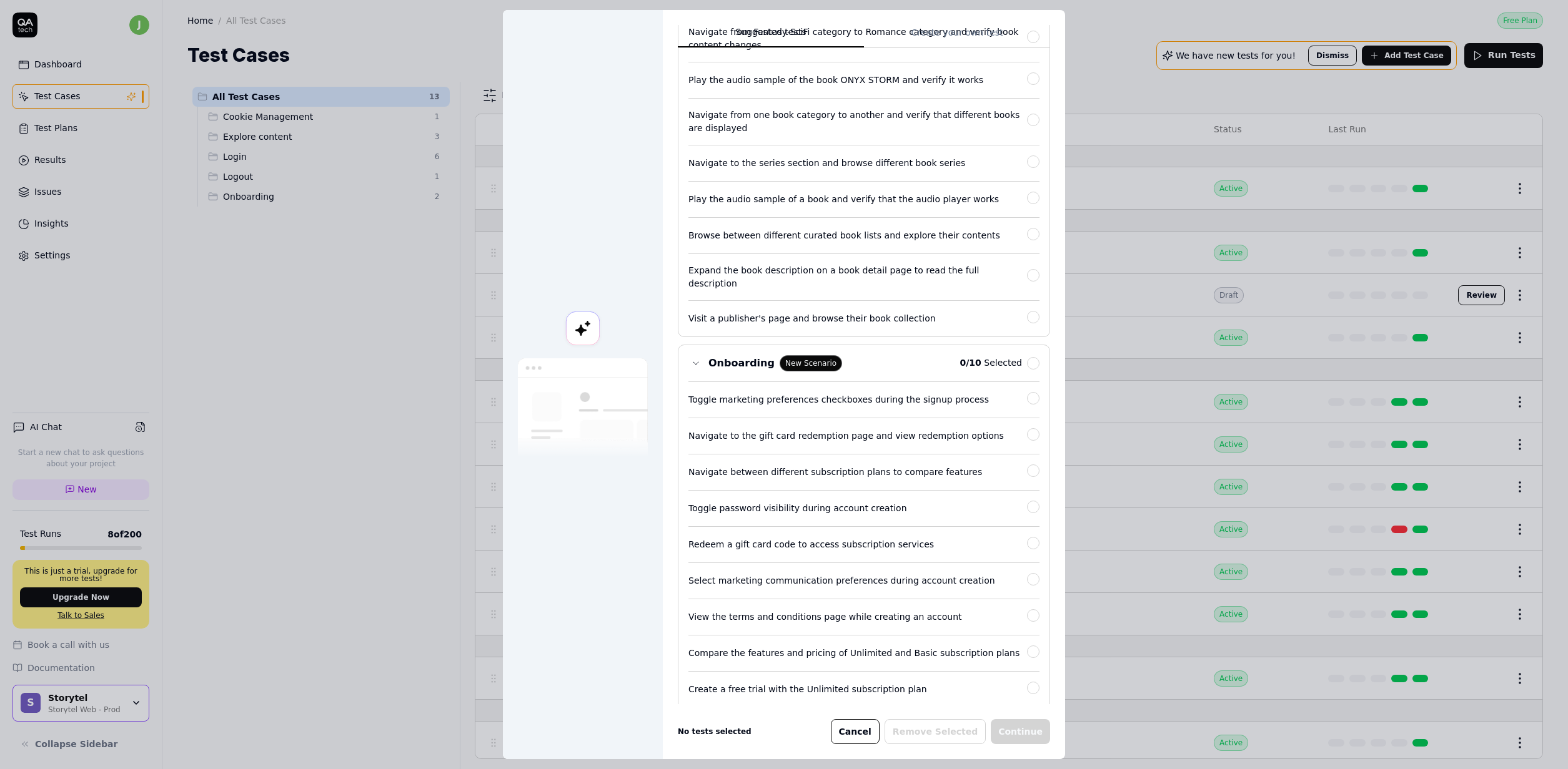
scroll to position [567, 0]
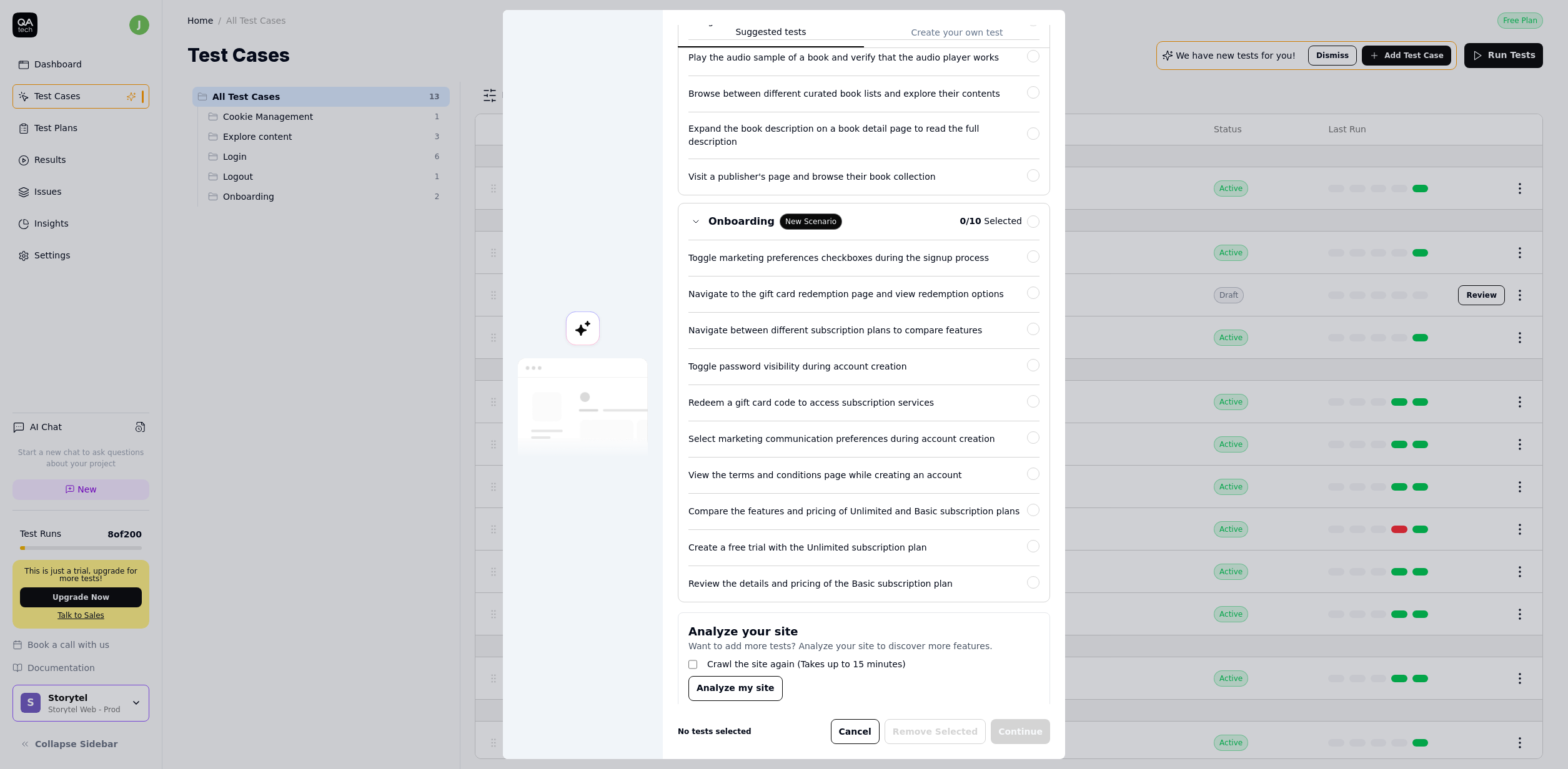
click at [1027, 540] on div at bounding box center [1033, 548] width 12 height 16
click at [1027, 541] on button "button" at bounding box center [1033, 547] width 12 height 12
click at [1027, 577] on button "button" at bounding box center [1033, 582] width 12 height 12
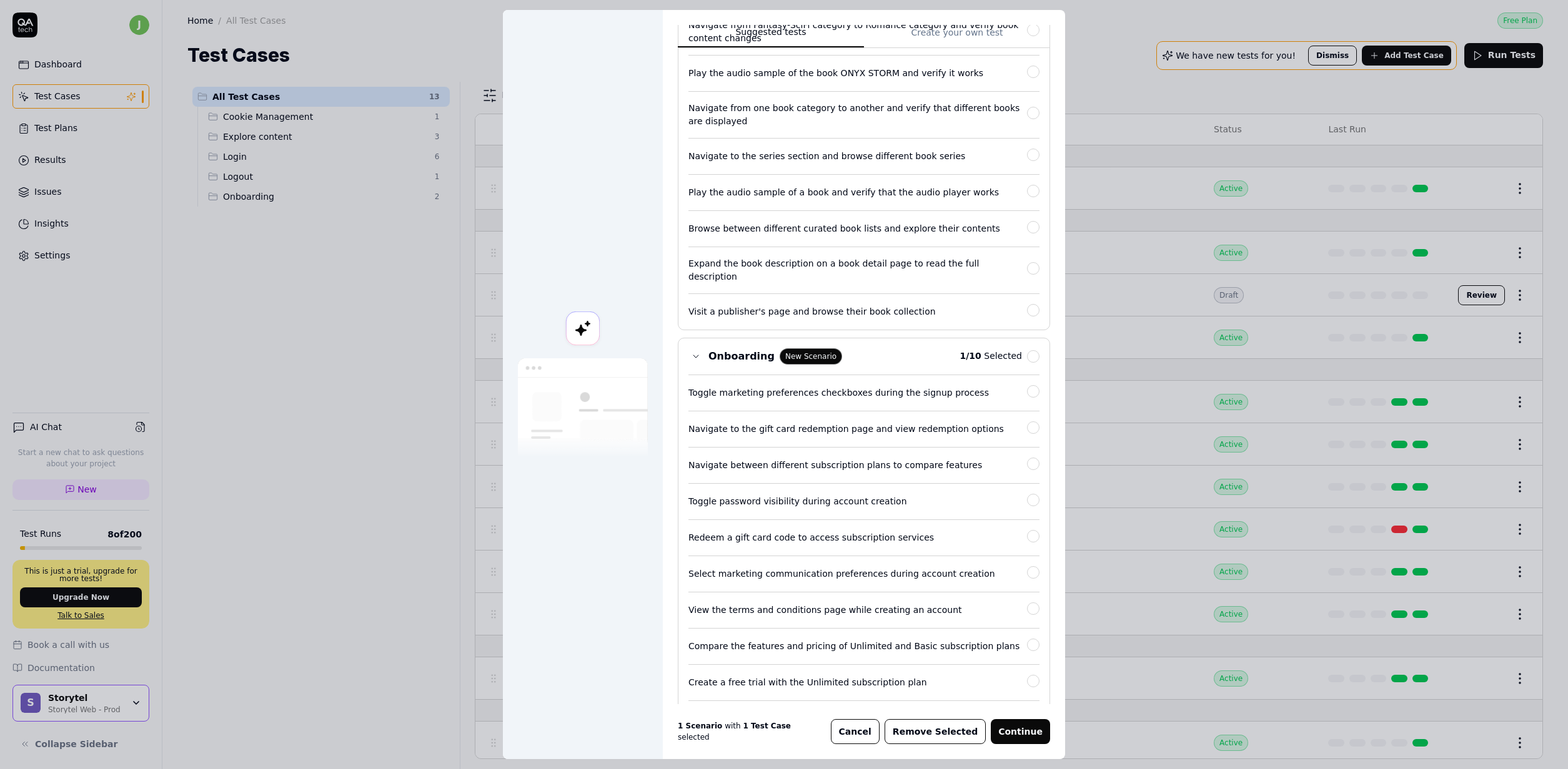
scroll to position [549, 0]
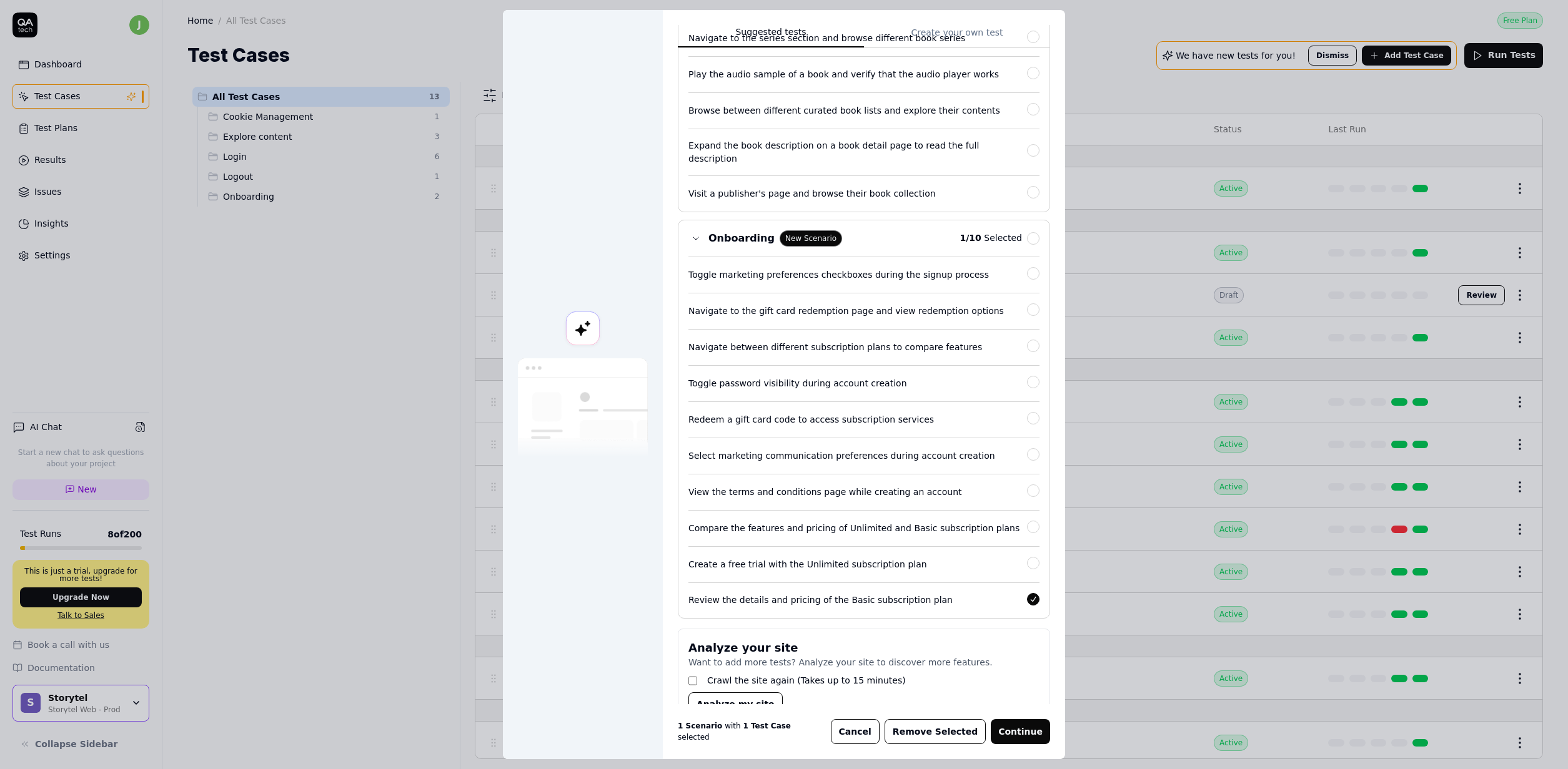
click at [1035, 579] on div "Onboarding New Scenario 1 / 10 Selected Toggle marketing preferences checkboxes…" at bounding box center [864, 419] width 372 height 399
click at [1028, 582] on div "Onboarding New Scenario 1 / 10 Selected Toggle marketing preferences checkboxes…" at bounding box center [864, 419] width 372 height 399
click at [1027, 593] on button "button" at bounding box center [1033, 599] width 12 height 12
click at [994, 483] on div "View the terms and conditions page while creating an account" at bounding box center [864, 486] width 351 height 26
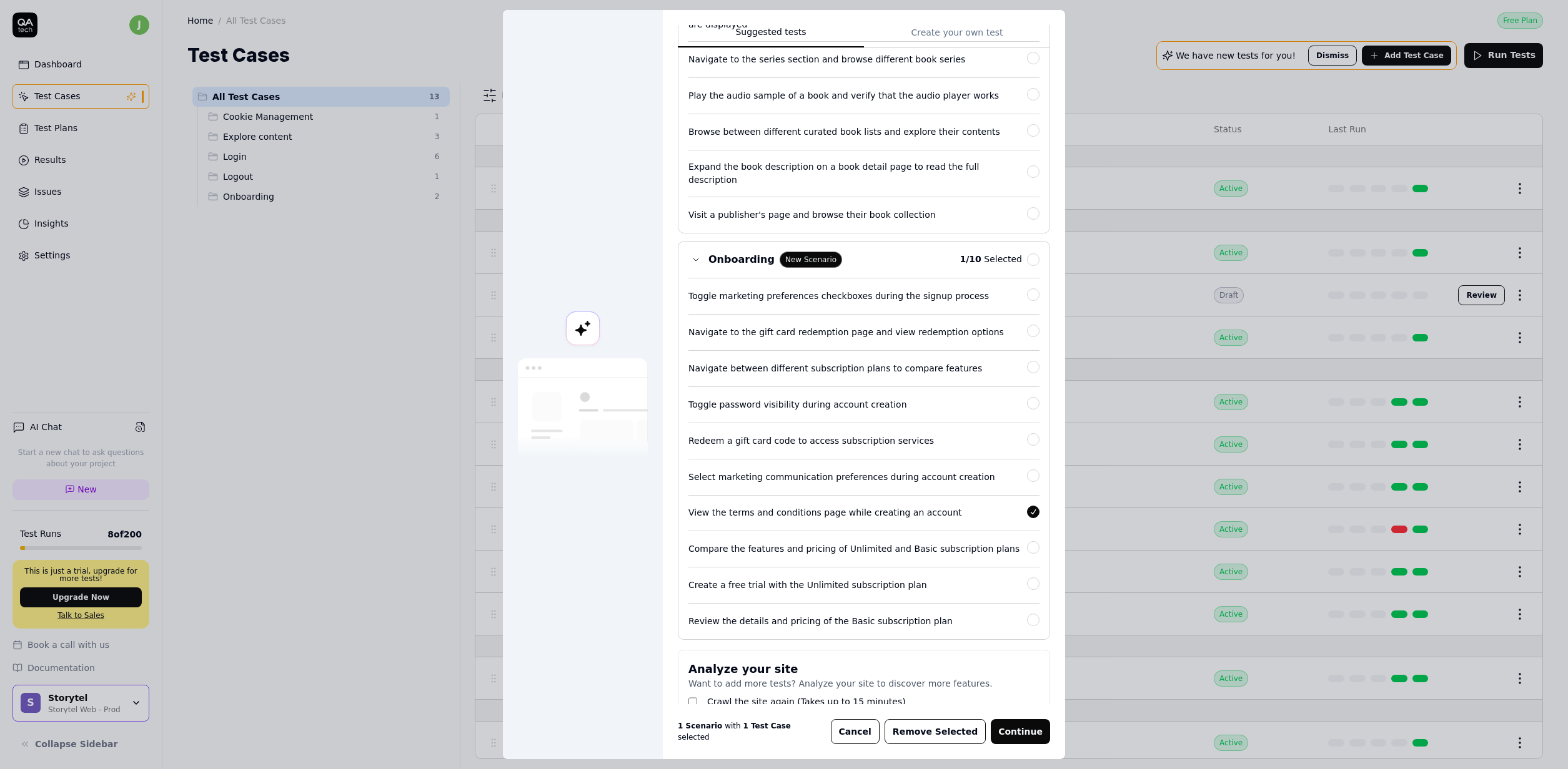
scroll to position [566, 0]
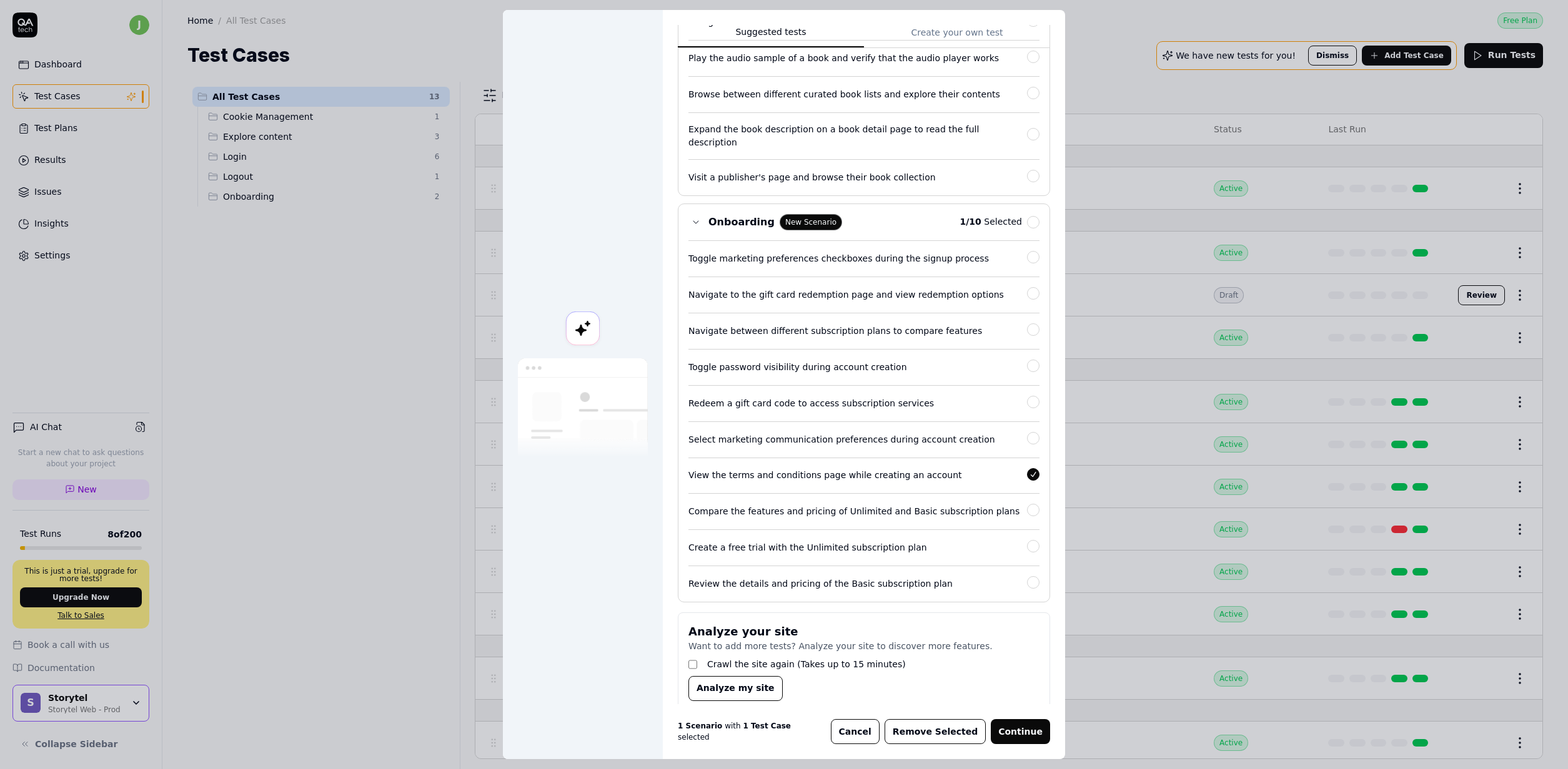
click at [1033, 735] on button "Continue" at bounding box center [1020, 731] width 59 height 25
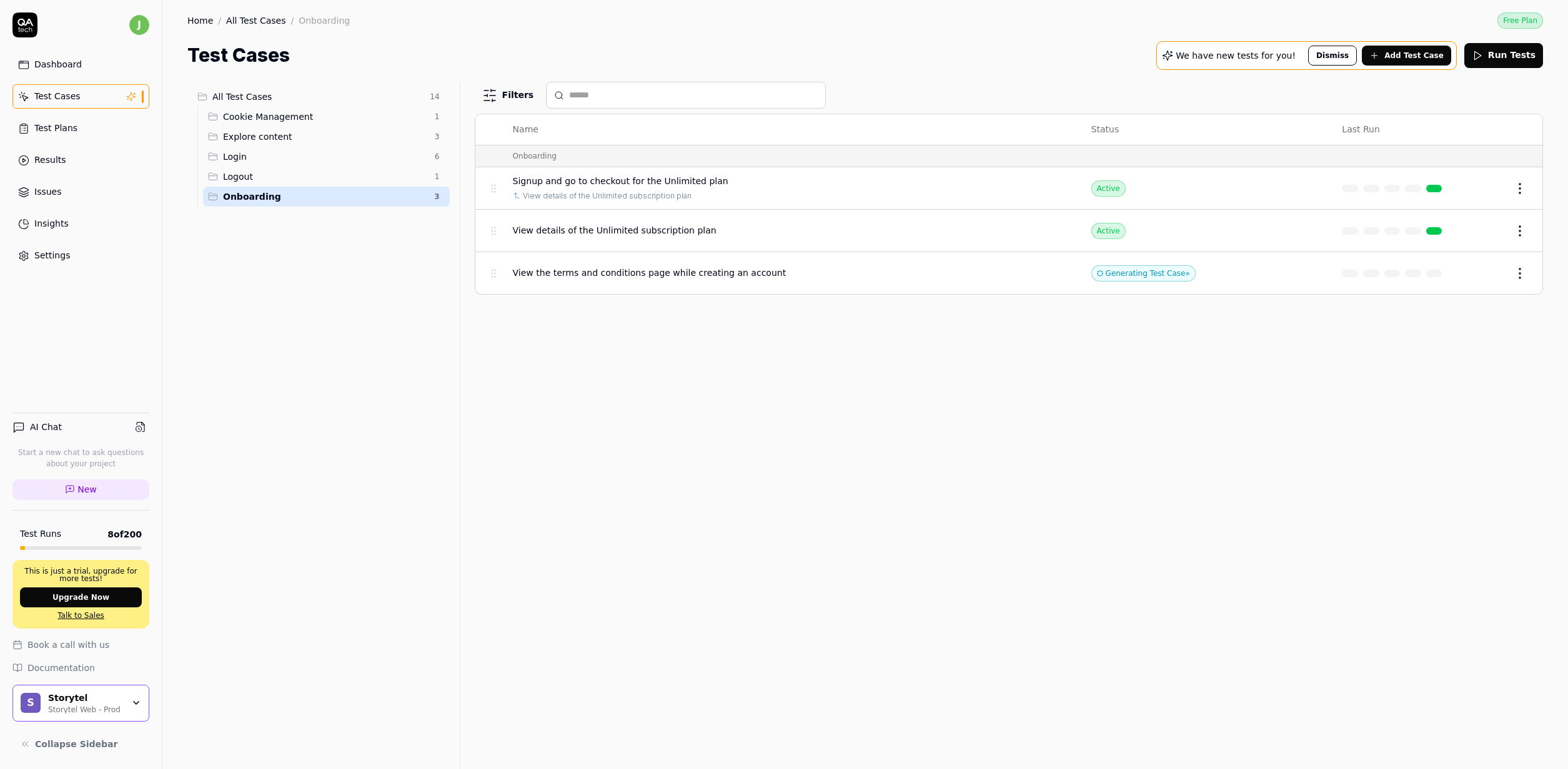
click at [811, 279] on div "View the terms and conditions page while creating an account" at bounding box center [789, 273] width 553 height 13
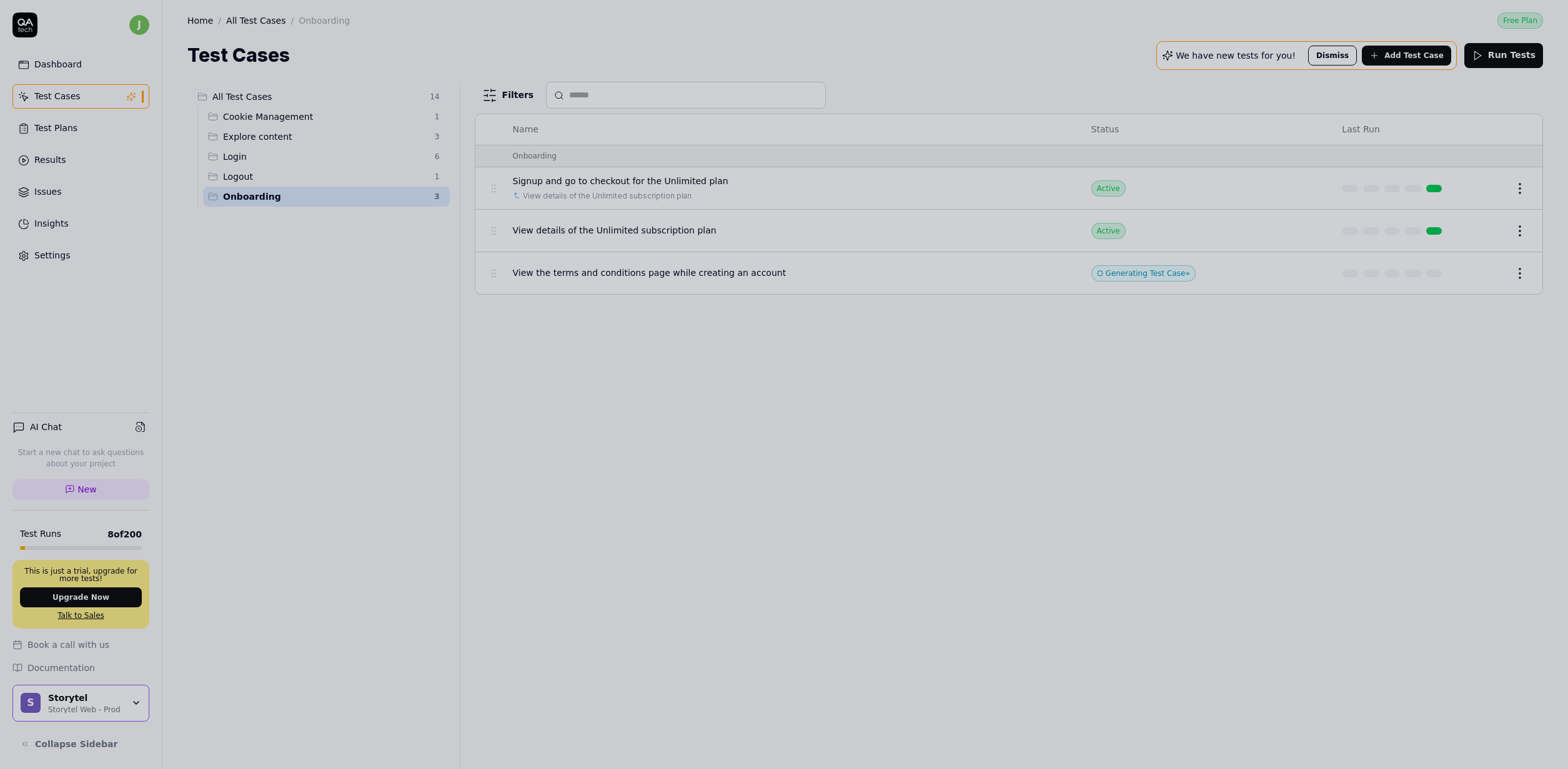
drag, startPoint x: 955, startPoint y: 417, endPoint x: 986, endPoint y: 397, distance: 36.9
click at [954, 418] on div at bounding box center [784, 384] width 1568 height 769
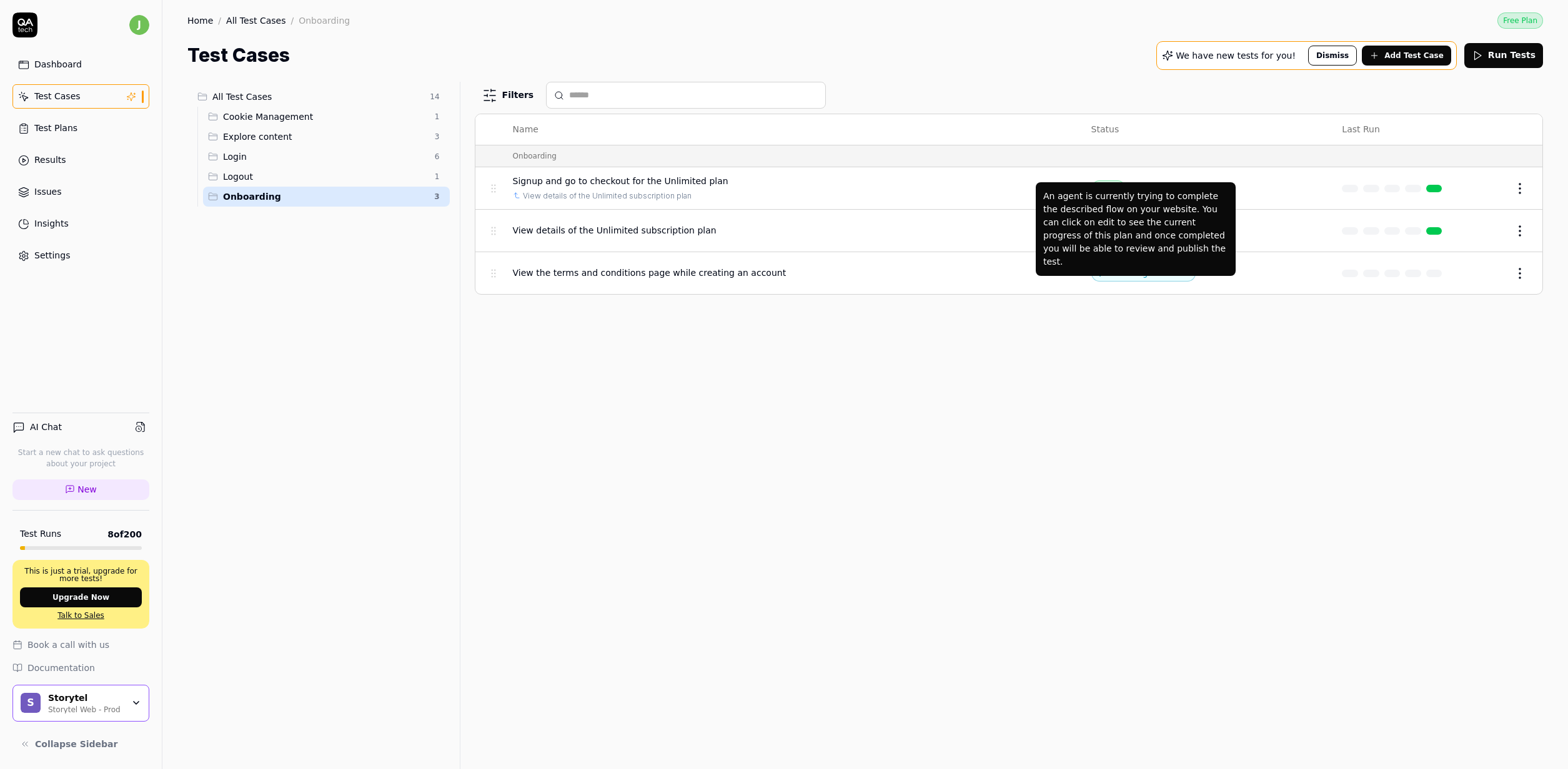
click at [1120, 273] on div "Generating Test Case »" at bounding box center [1144, 273] width 104 height 16
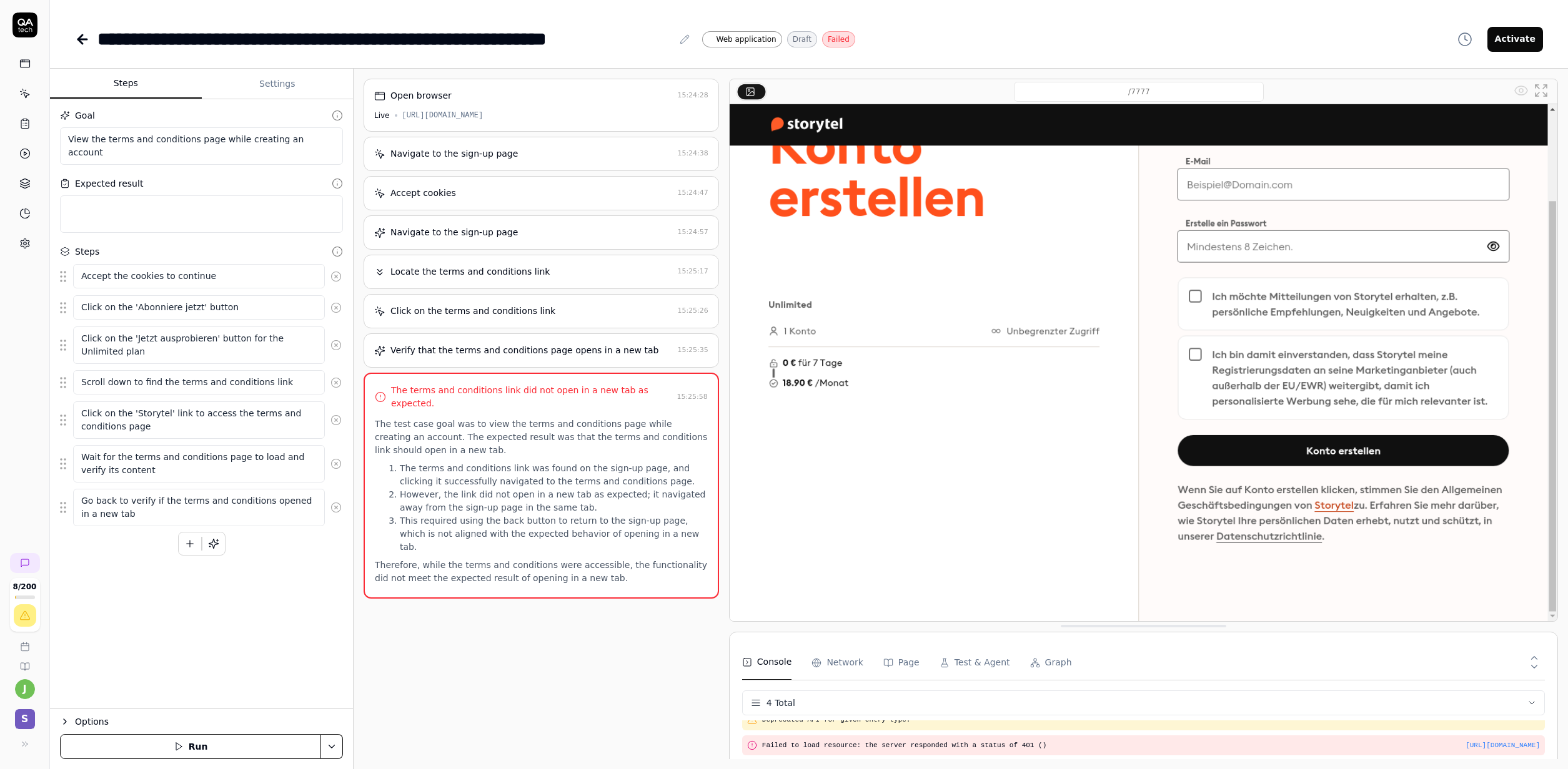
type textarea "*"
click at [577, 537] on li "This required using the back button to return to the sign-up page, which is not…" at bounding box center [554, 534] width 308 height 39
click at [560, 662] on div "Open browser 15:24:28 Live [URL][DOMAIN_NAME] Navigate to the sign-up page 15:2…" at bounding box center [541, 418] width 356 height 680
click at [437, 421] on p "The test case goal was to view the terms and conditions page while creating an …" at bounding box center [541, 437] width 333 height 39
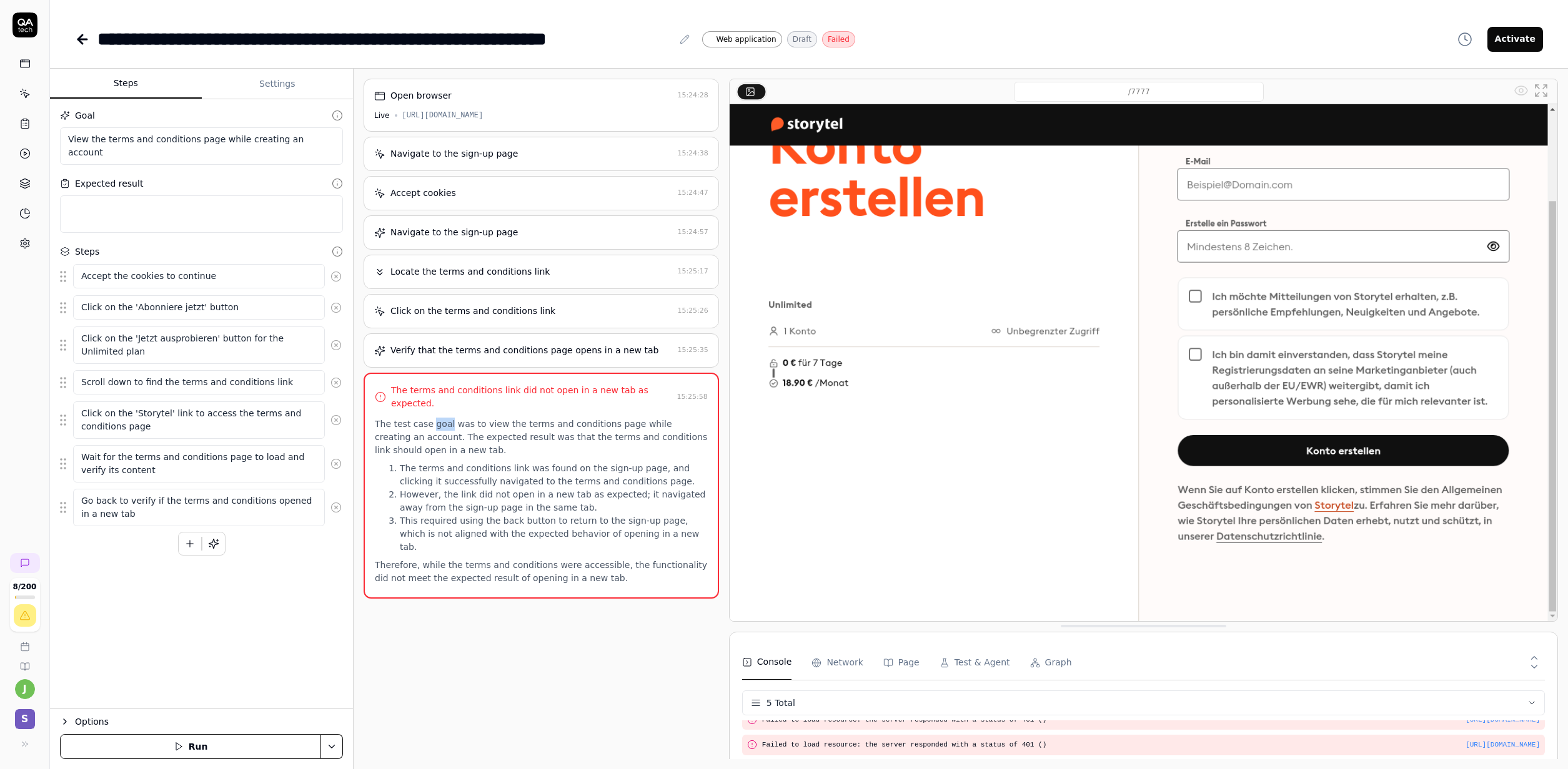
click at [437, 421] on p "The test case goal was to view the terms and conditions page while creating an …" at bounding box center [541, 437] width 333 height 39
drag, startPoint x: 530, startPoint y: 485, endPoint x: 587, endPoint y: 476, distance: 57.7
click at [530, 484] on li "The terms and conditions link was found on the sign-up page, and clicking it su…" at bounding box center [554, 475] width 308 height 26
click at [421, 487] on li "The terms and conditions link was found on the sign-up page, and clicking it su…" at bounding box center [554, 475] width 308 height 26
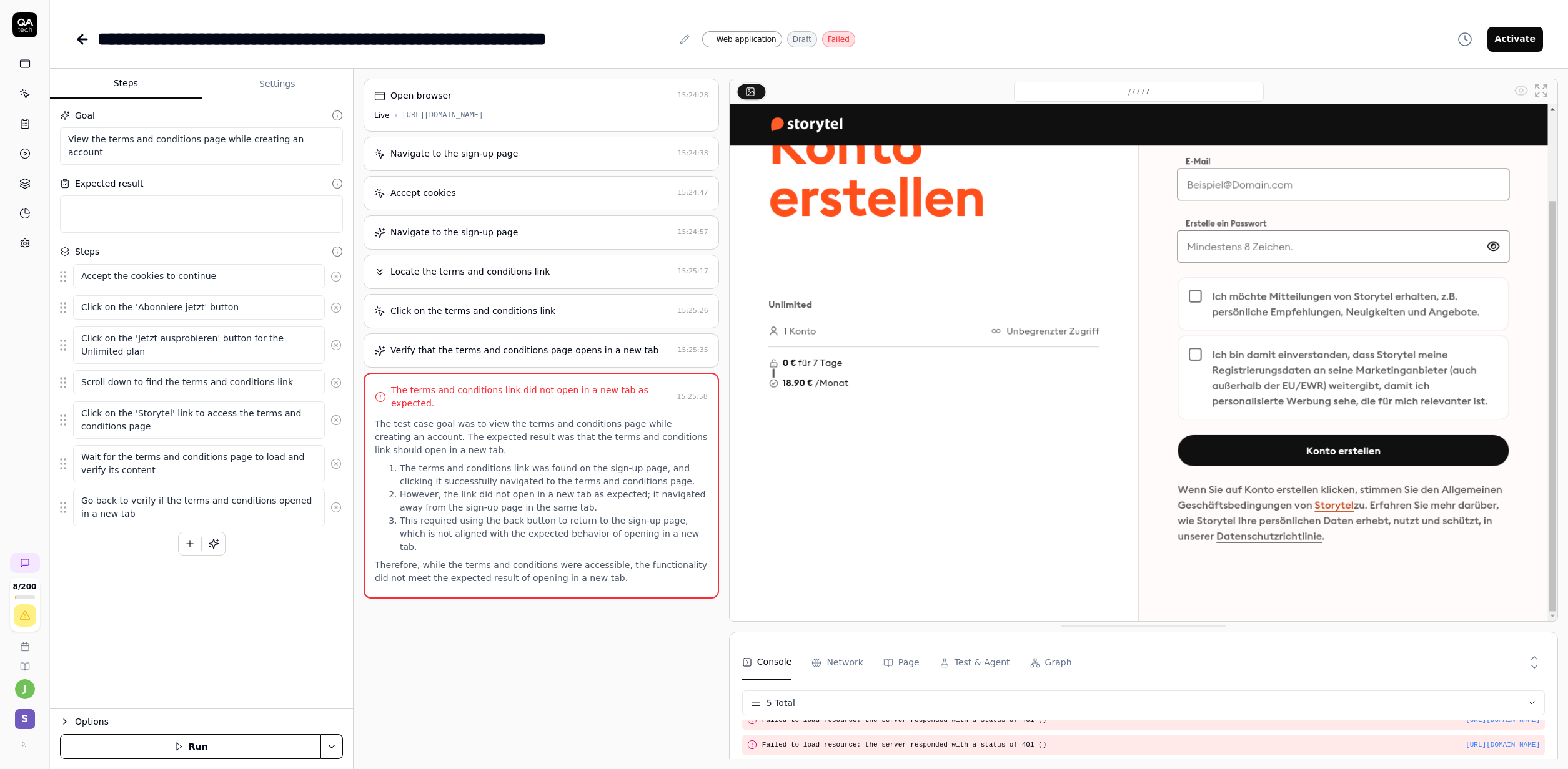
click at [463, 476] on li "The terms and conditions link was found on the sign-up page, and clicking it su…" at bounding box center [554, 475] width 308 height 26
click at [471, 418] on p "The test case goal was to view the terms and conditions page while creating an …" at bounding box center [541, 437] width 333 height 39
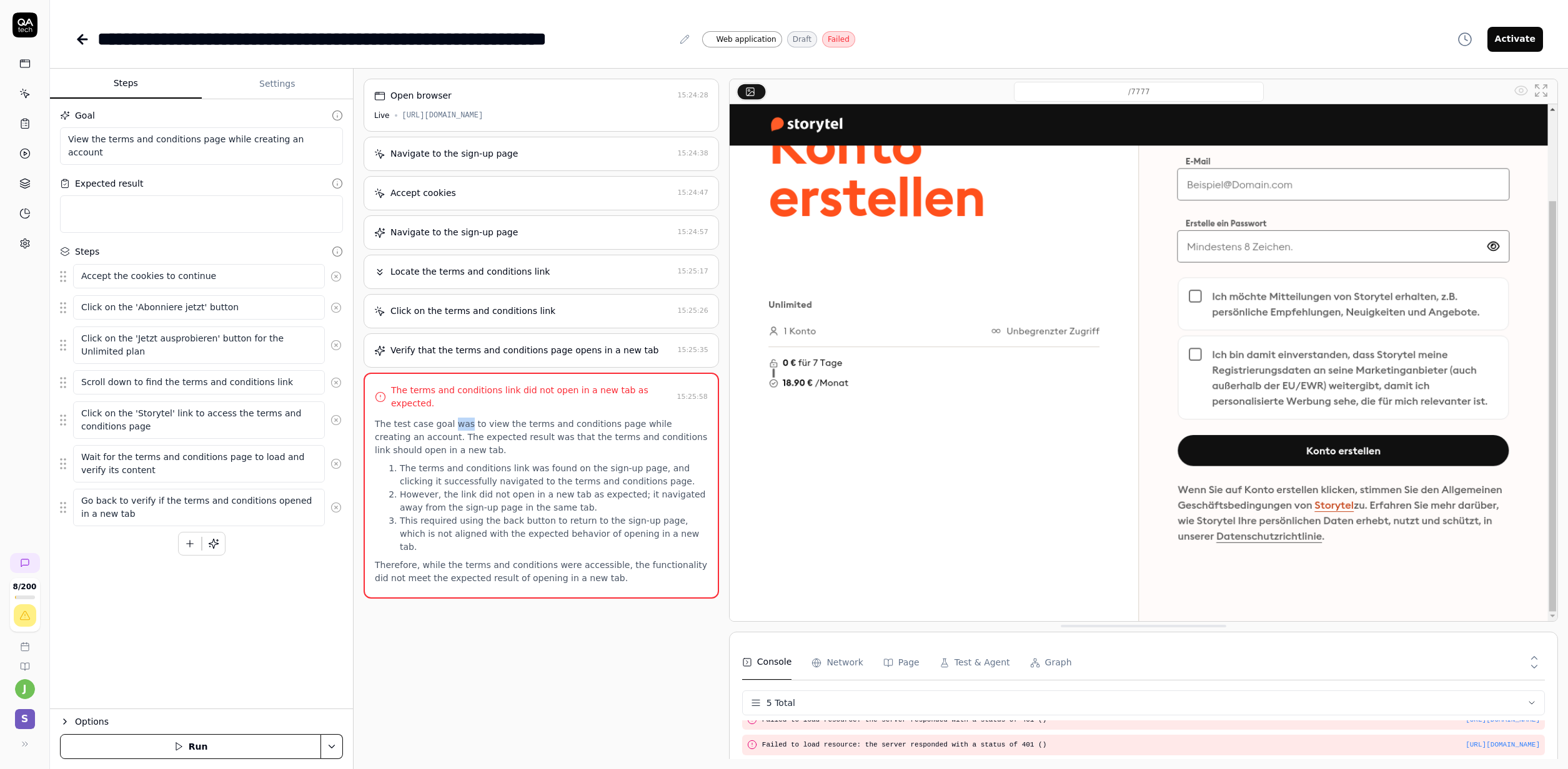
click at [471, 418] on p "The test case goal was to view the terms and conditions page while creating an …" at bounding box center [541, 437] width 333 height 39
click at [461, 456] on p "The test case goal was to view the terms and conditions page while creating an …" at bounding box center [541, 437] width 333 height 39
click at [449, 563] on p "Therefore, while the terms and conditions were accessible, the functionality di…" at bounding box center [541, 572] width 333 height 26
click at [522, 515] on li "This required using the back button to return to the sign-up page, which is not…" at bounding box center [554, 534] width 308 height 39
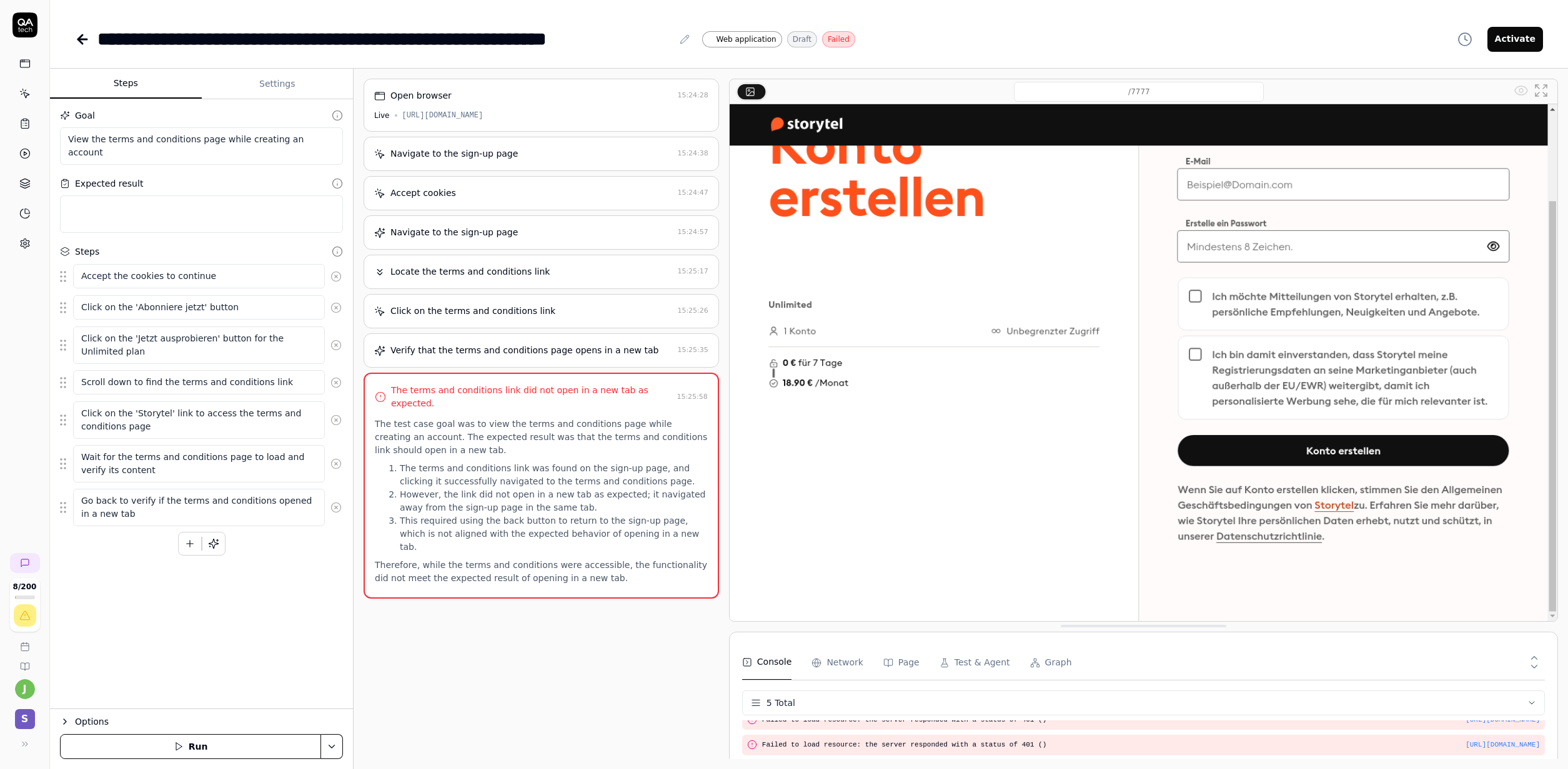
click at [502, 333] on div "Open browser 15:24:28 Live [URL][DOMAIN_NAME] Navigate to the sign-up page 15:2…" at bounding box center [541, 418] width 356 height 680
click at [532, 310] on div "Click on the terms and conditions link" at bounding box center [472, 311] width 165 height 13
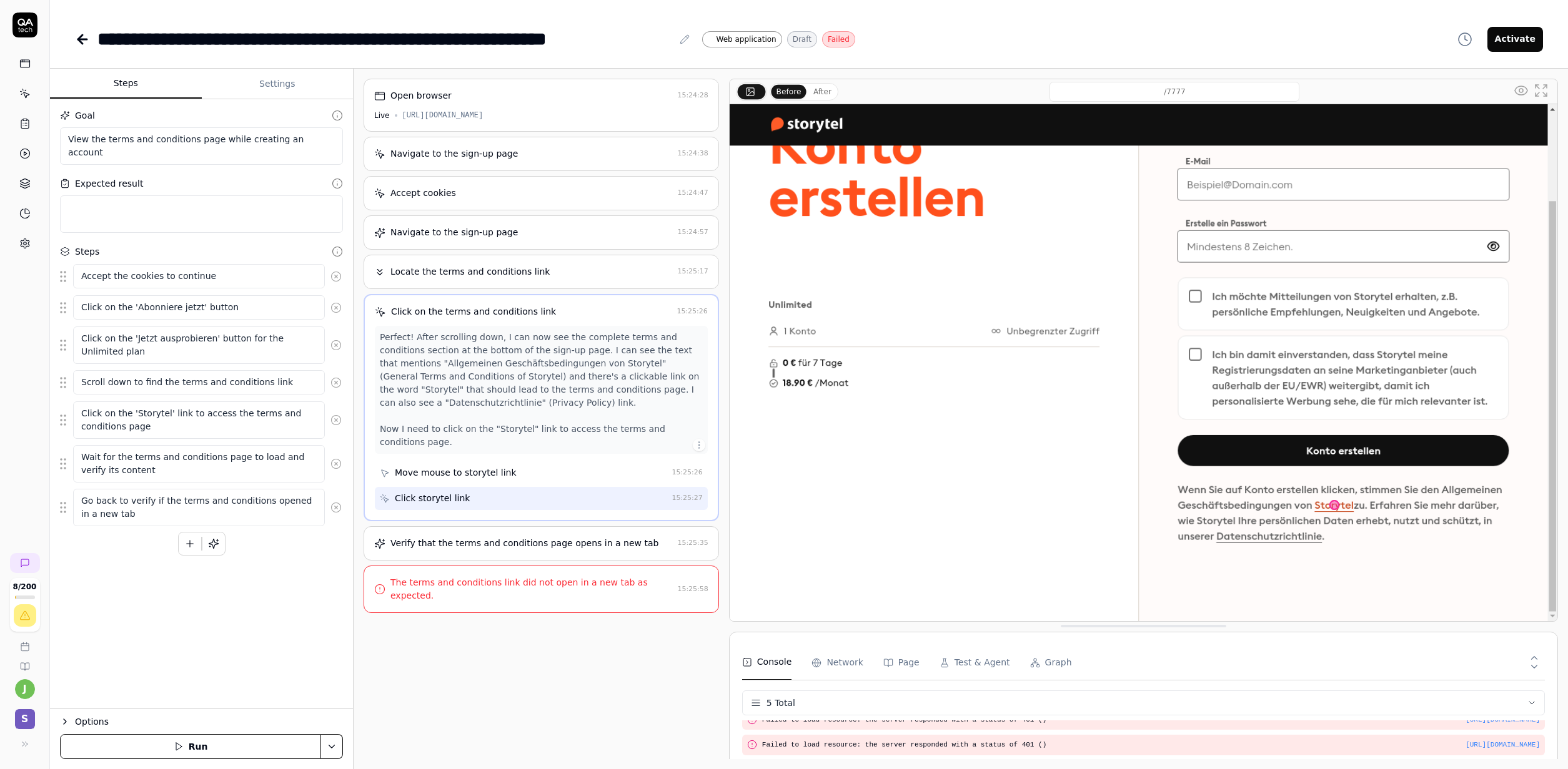
click at [464, 535] on div "Verify that the terms and conditions page opens in a new tab 15:25:35" at bounding box center [541, 544] width 356 height 34
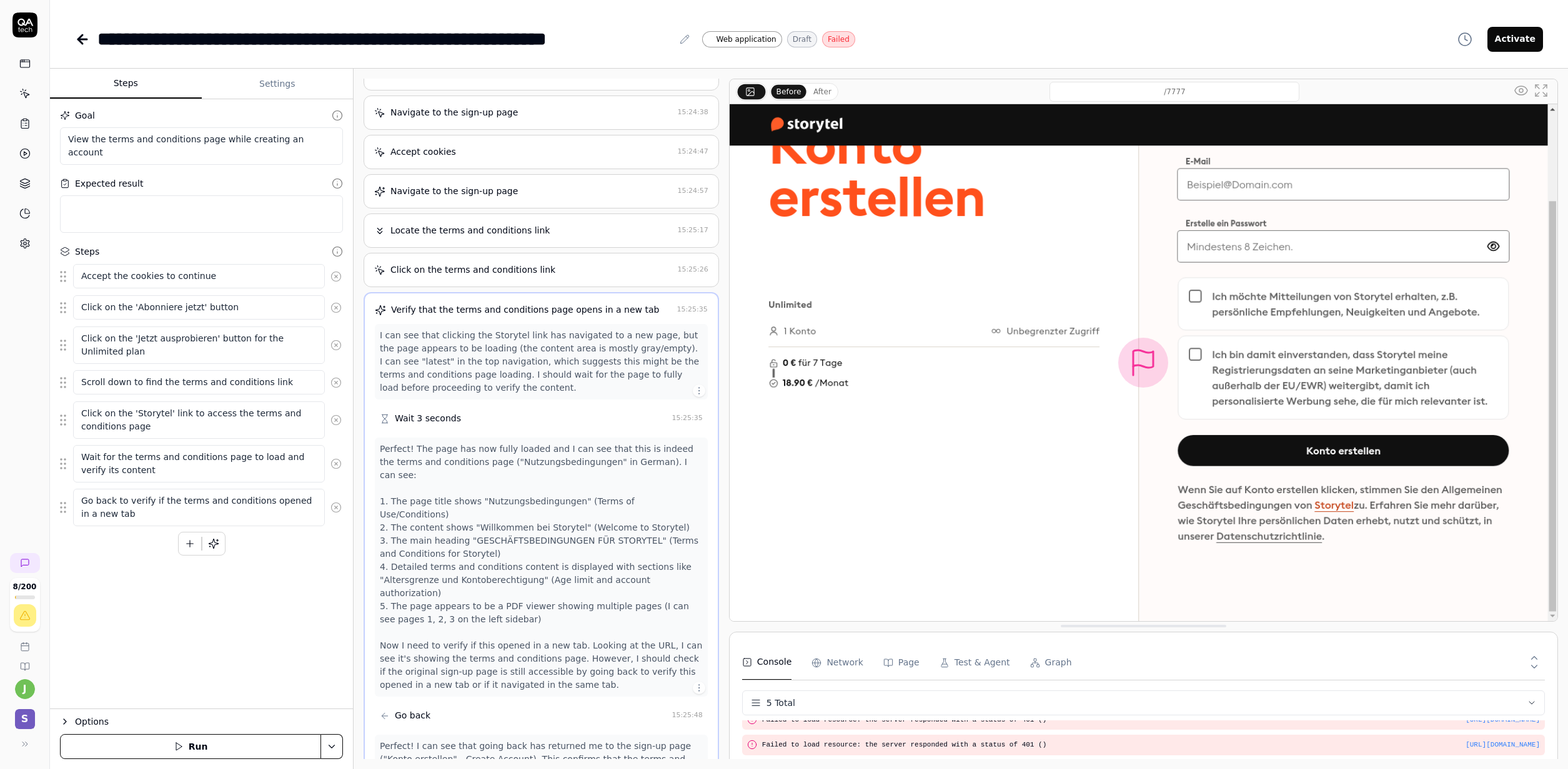
scroll to position [0, 0]
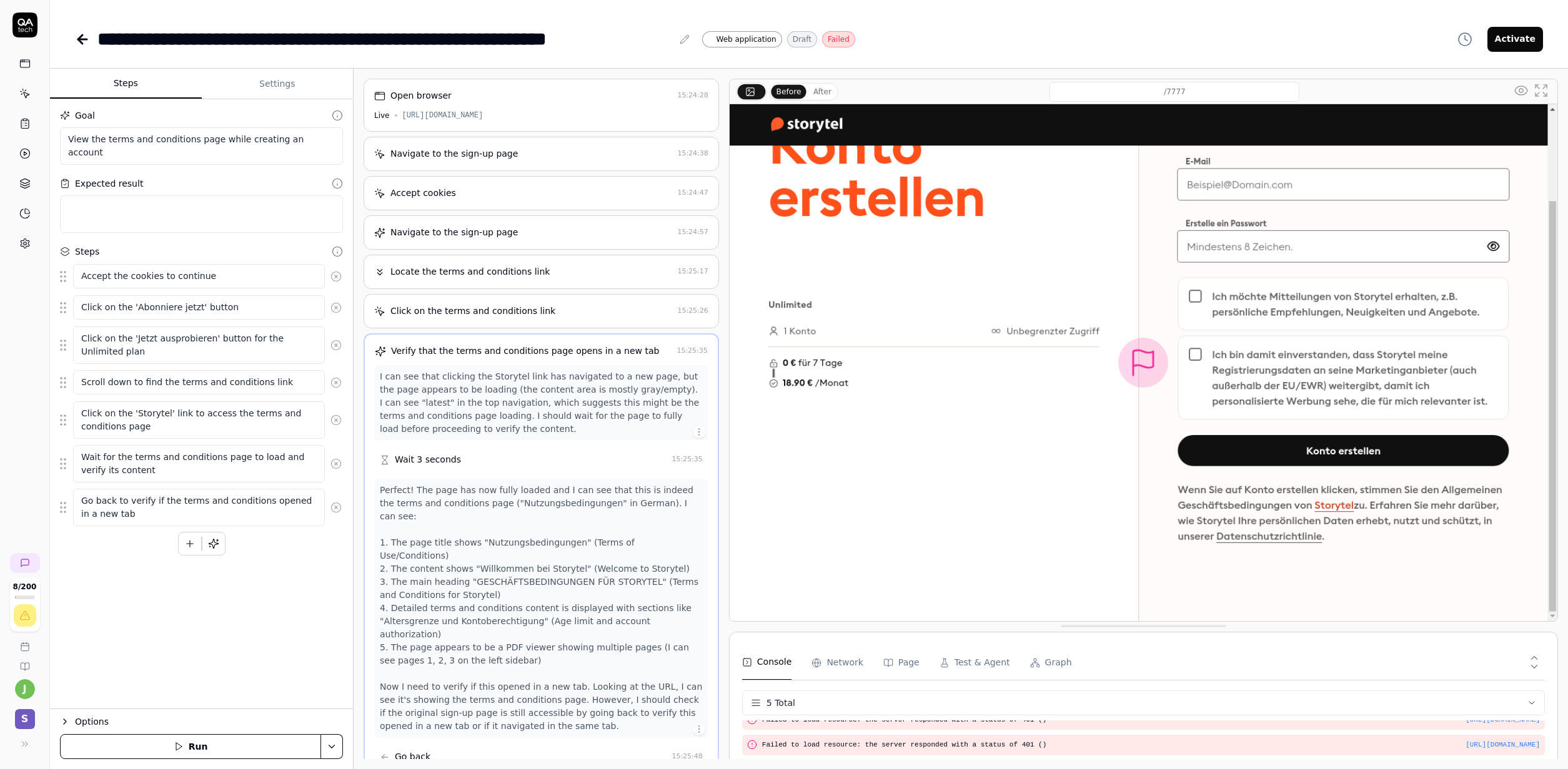
click at [487, 275] on div "Locate the terms and conditions link" at bounding box center [469, 272] width 160 height 13
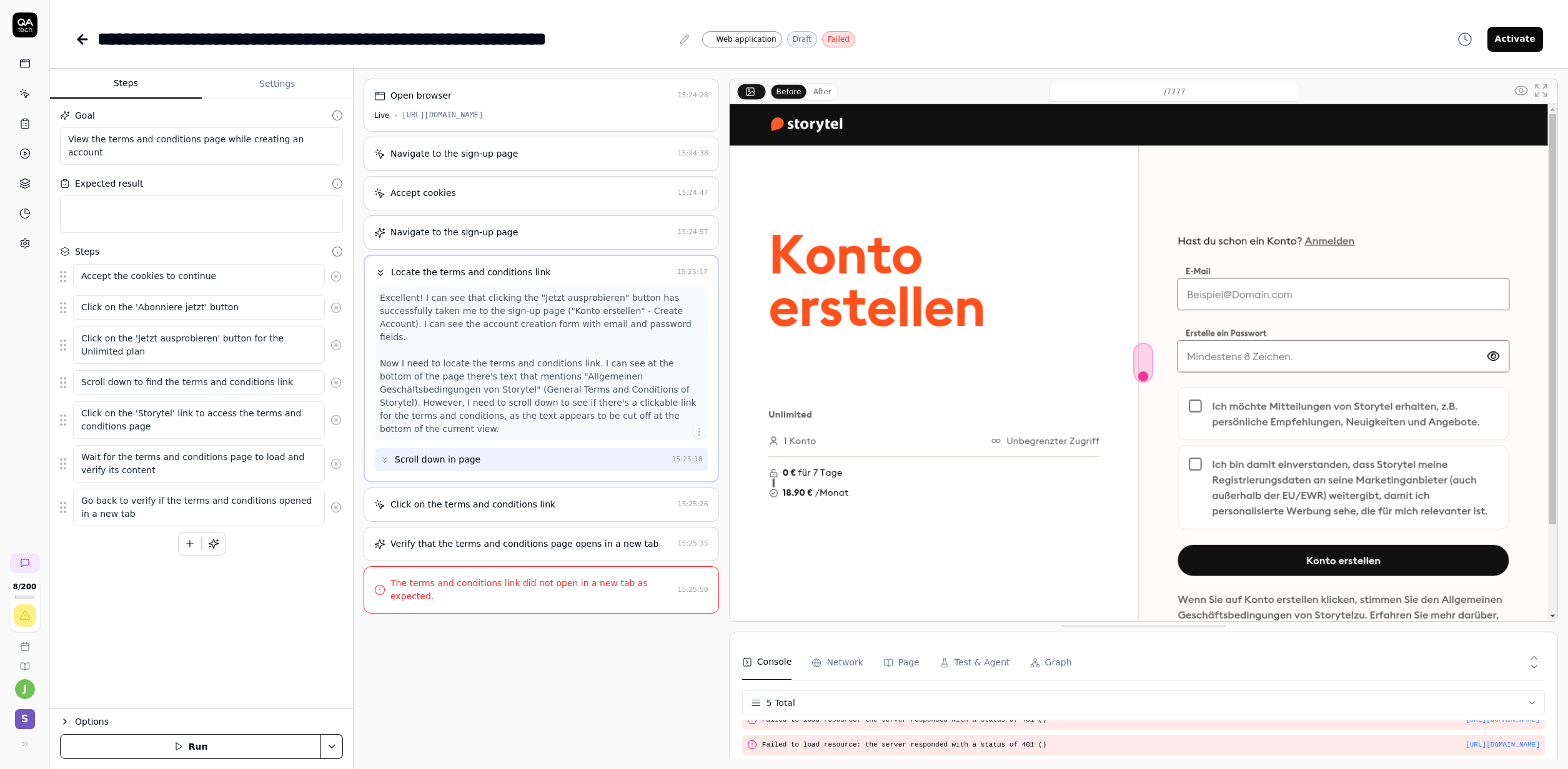
click at [459, 498] on div "Click on the terms and conditions link" at bounding box center [472, 504] width 165 height 13
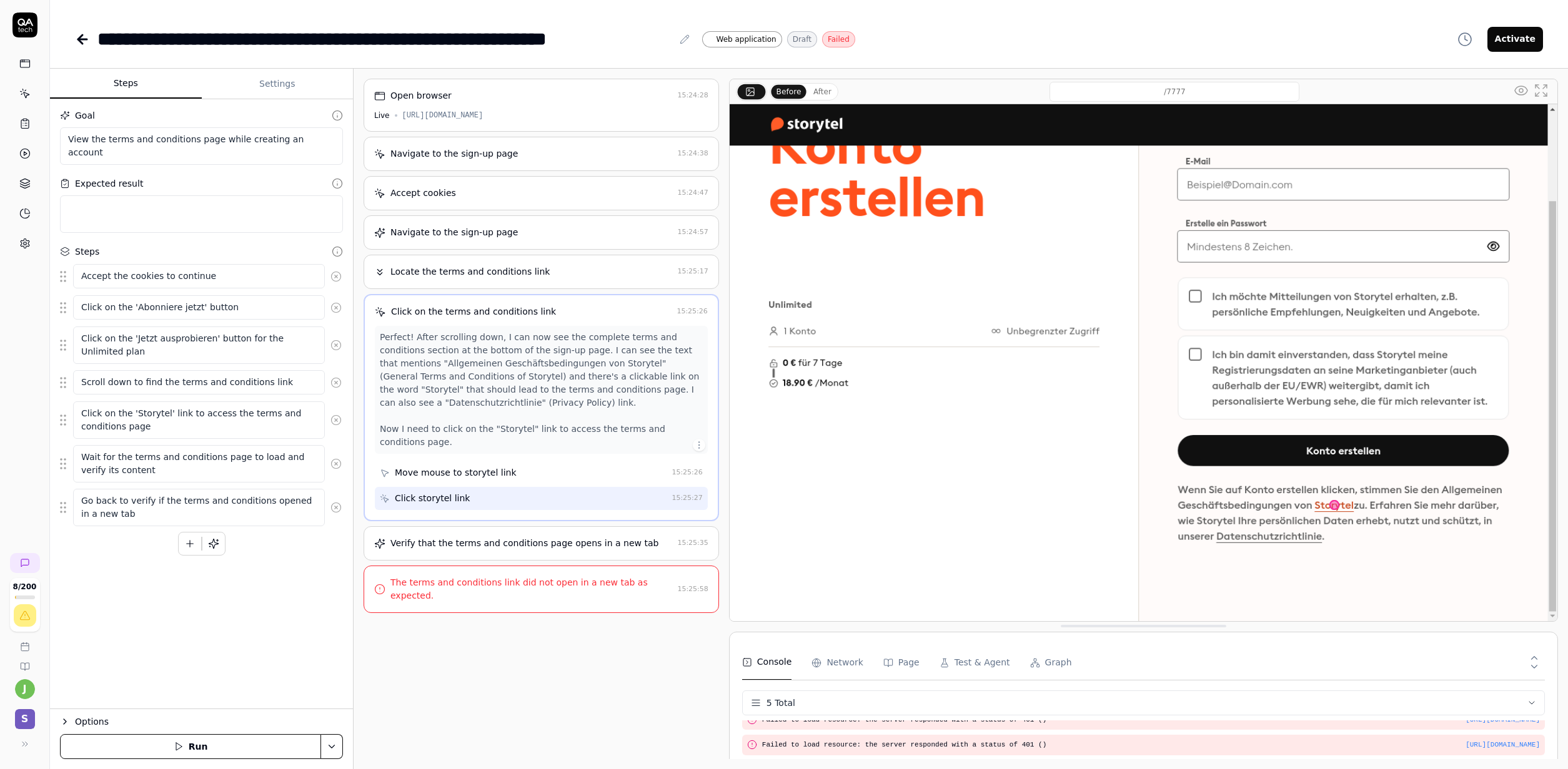
drag, startPoint x: 463, startPoint y: 504, endPoint x: 474, endPoint y: 488, distance: 19.4
click at [463, 504] on div "Click storytel link" at bounding box center [432, 499] width 75 height 13
click at [477, 481] on div "Move mouse to storytel link" at bounding box center [523, 473] width 287 height 23
click at [472, 500] on div "Click storytel link" at bounding box center [523, 499] width 287 height 23
click at [490, 534] on div "Verify that the terms and conditions page opens in a new tab 15:25:35" at bounding box center [541, 544] width 356 height 34
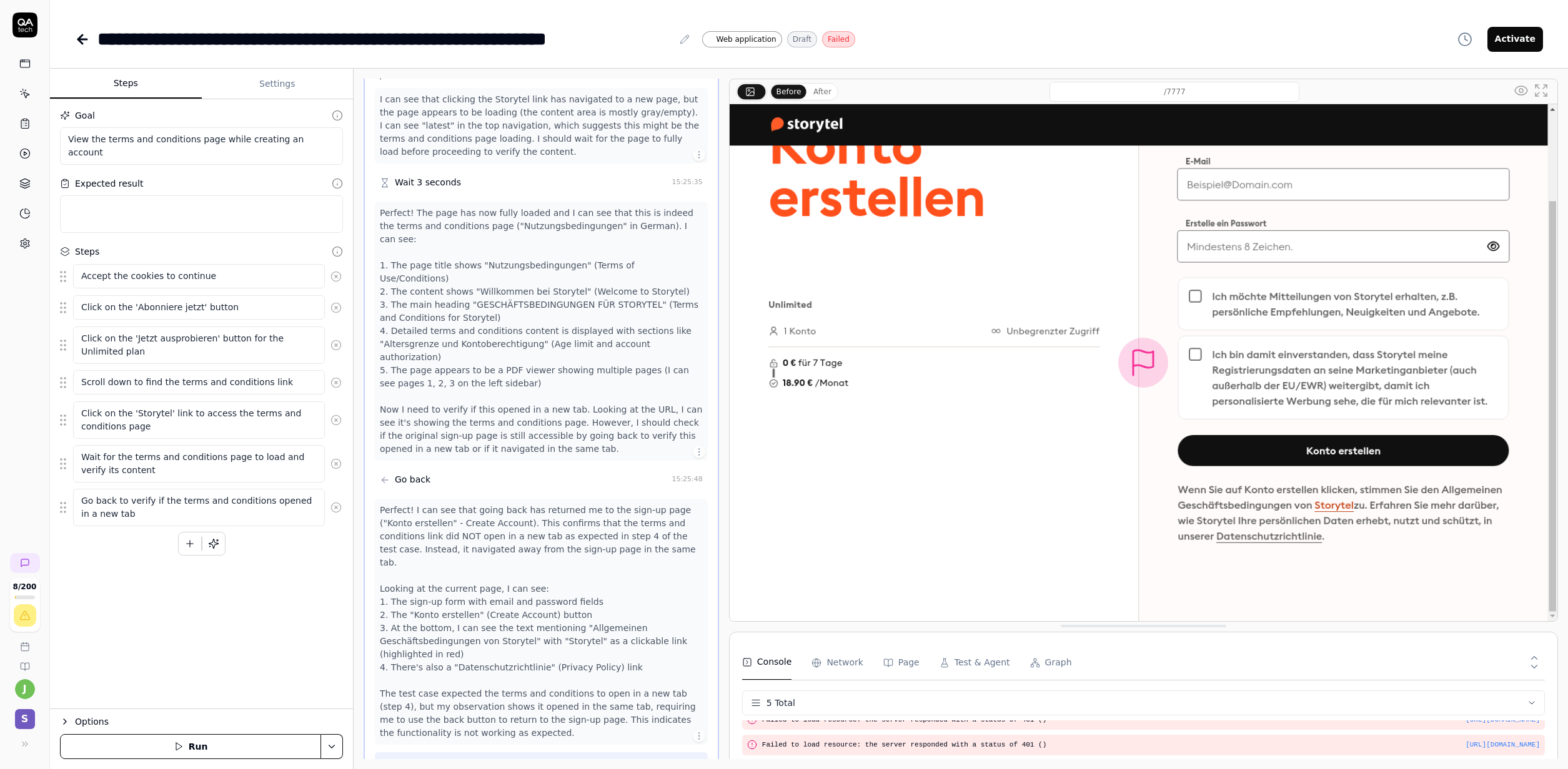
scroll to position [278, 0]
click at [424, 217] on div "Perfect! The page has now fully loaded and I can see that this is indeed the te…" at bounding box center [541, 330] width 323 height 249
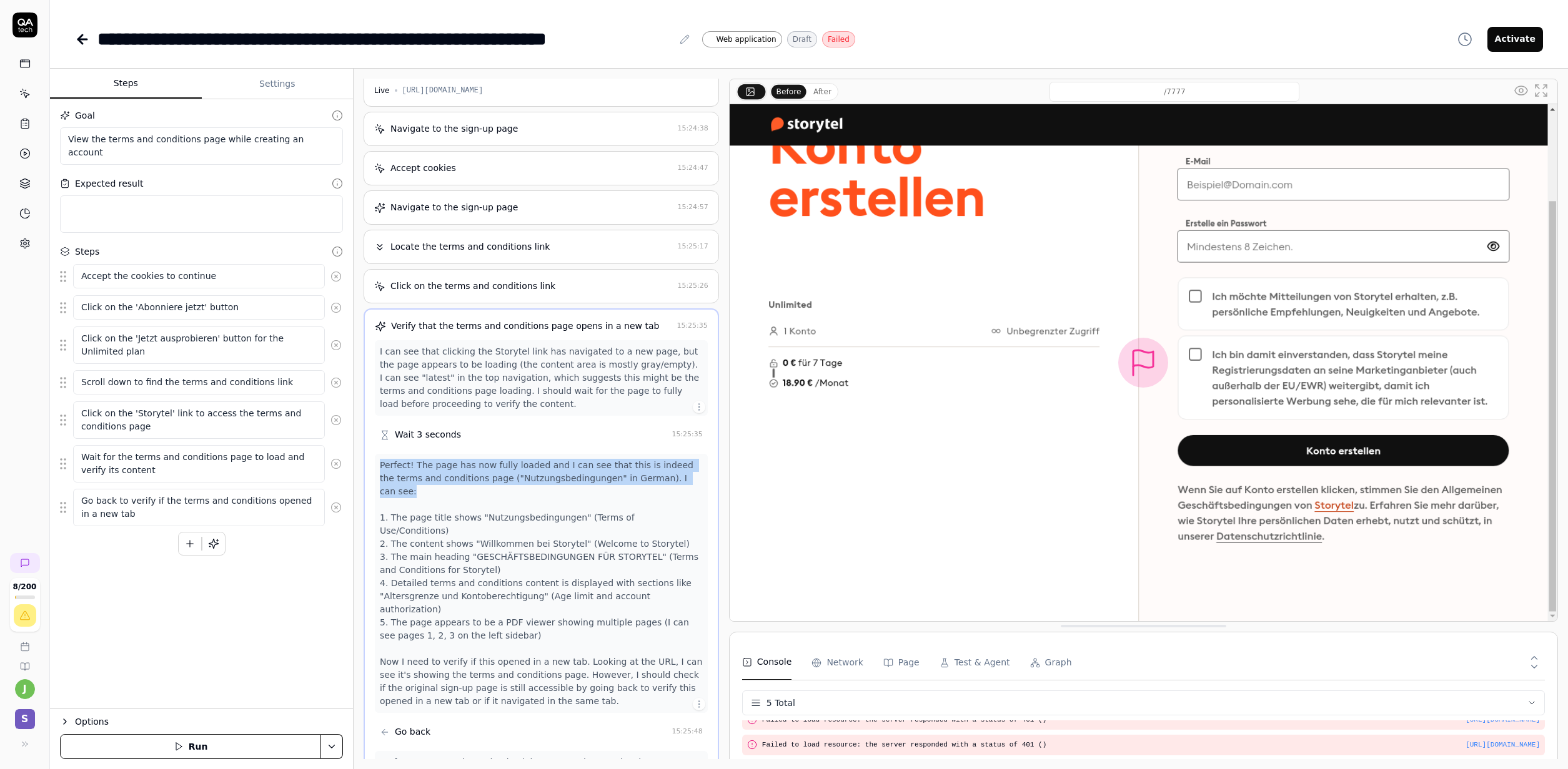
scroll to position [0, 0]
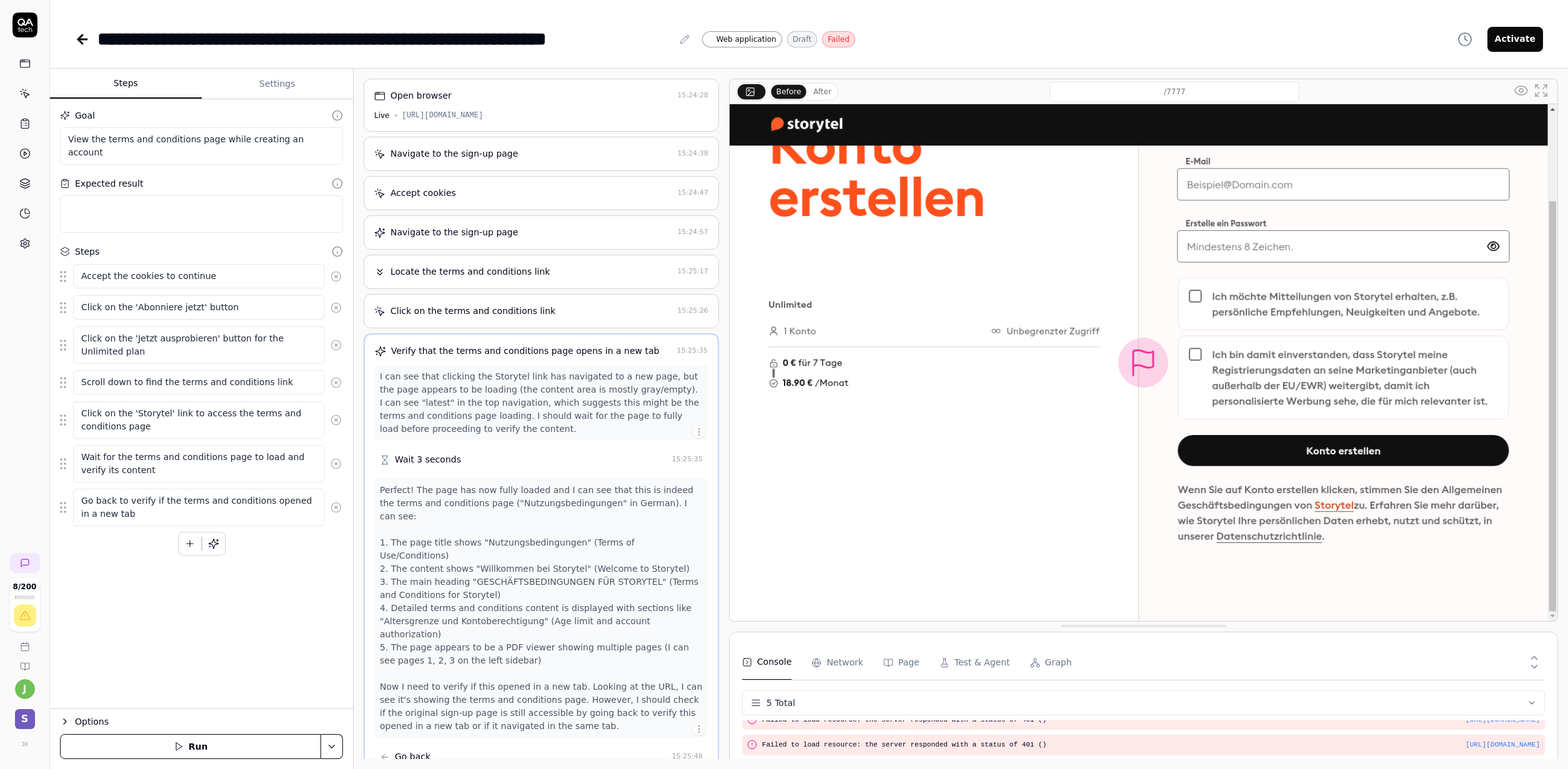
click at [474, 402] on div "I can see that clicking the Storytel link has navigated to a new page, but the …" at bounding box center [541, 403] width 323 height 66
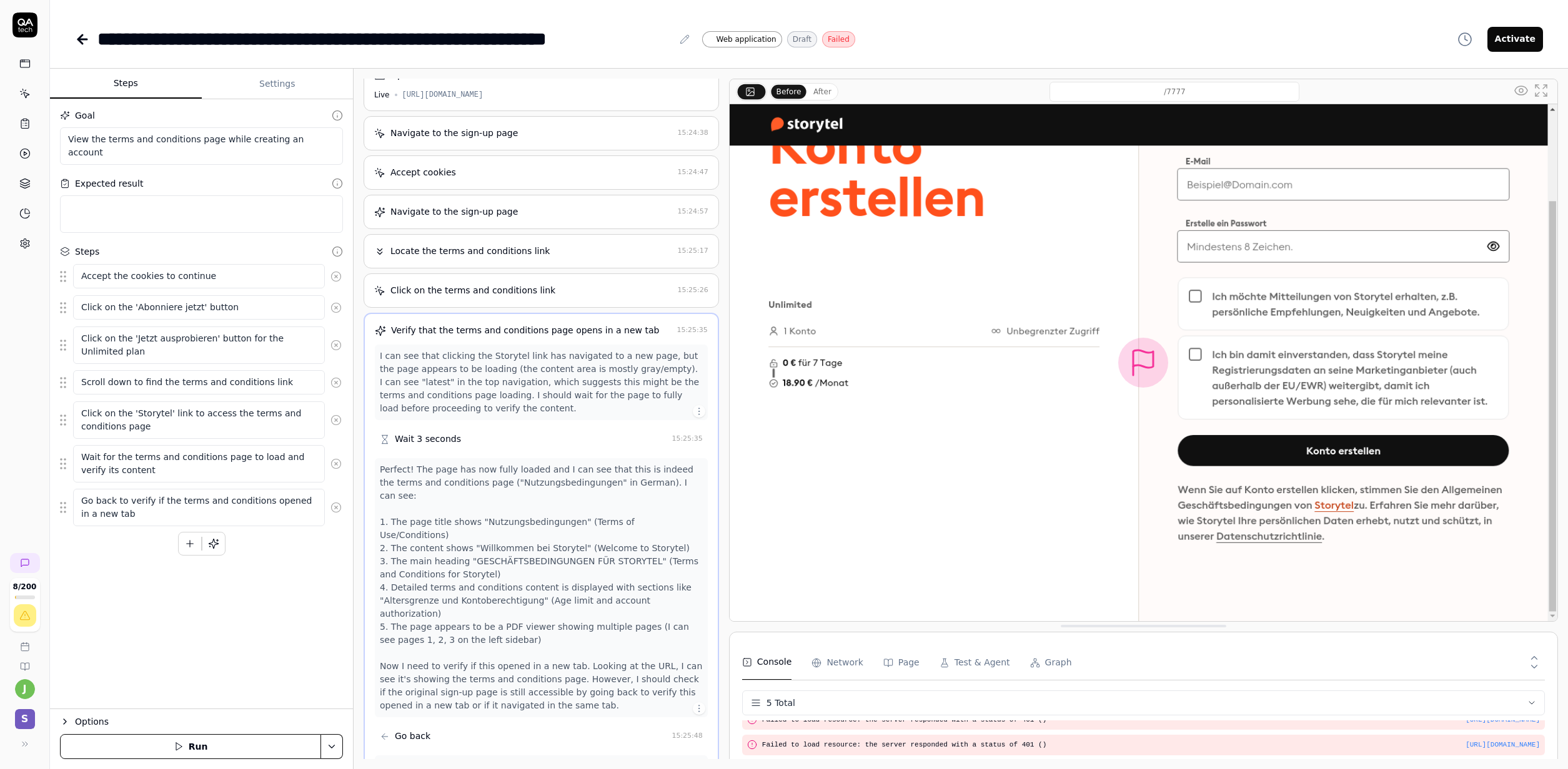
scroll to position [25, 0]
click at [469, 547] on div "Perfect! The page has now fully loaded and I can see that this is indeed the te…" at bounding box center [541, 583] width 323 height 249
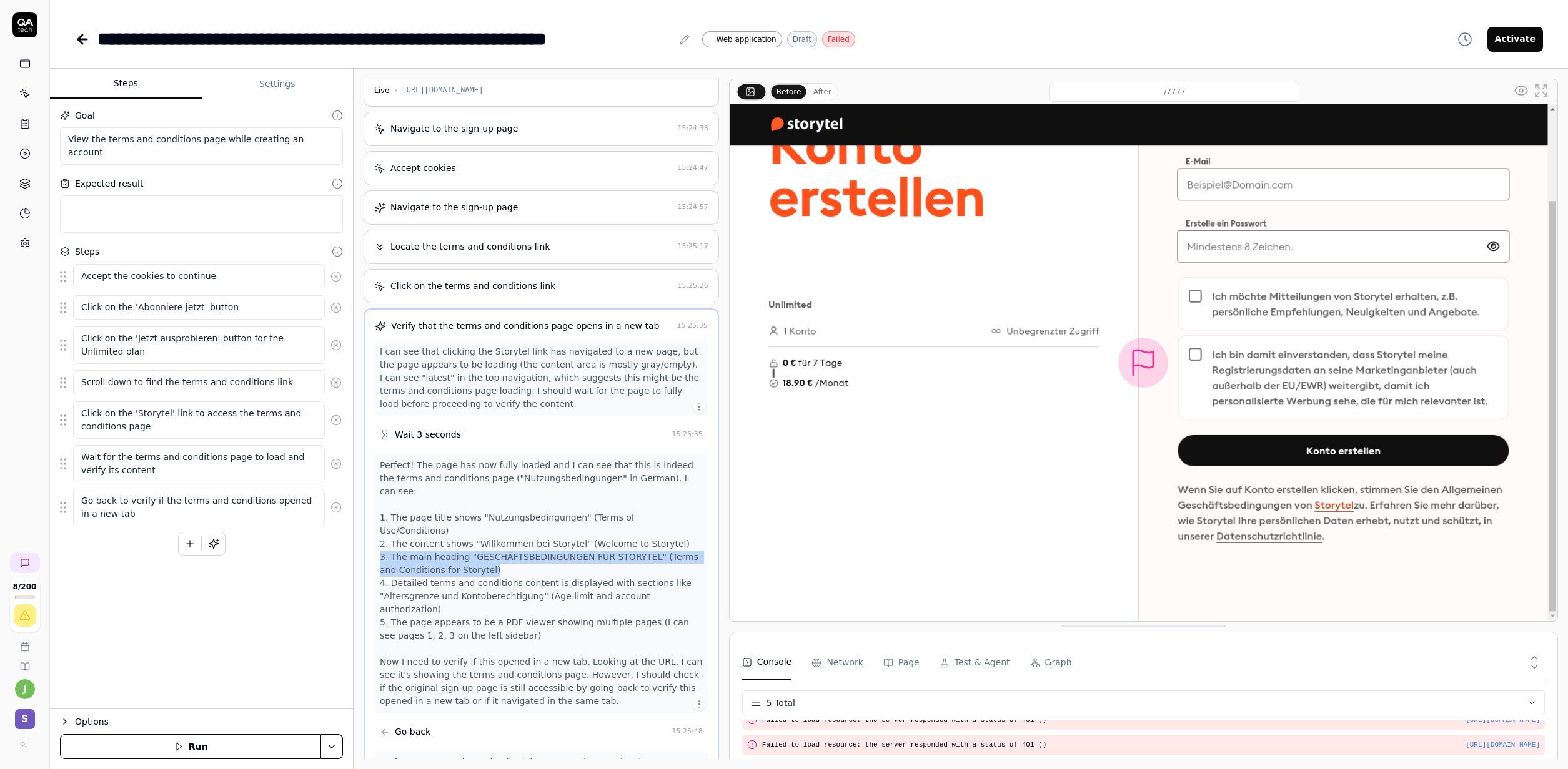
click at [469, 547] on div "Perfect! The page has now fully loaded and I can see that this is indeed the te…" at bounding box center [541, 583] width 323 height 249
click at [484, 513] on div "Perfect! The page has now fully loaded and I can see that this is indeed the te…" at bounding box center [541, 583] width 323 height 249
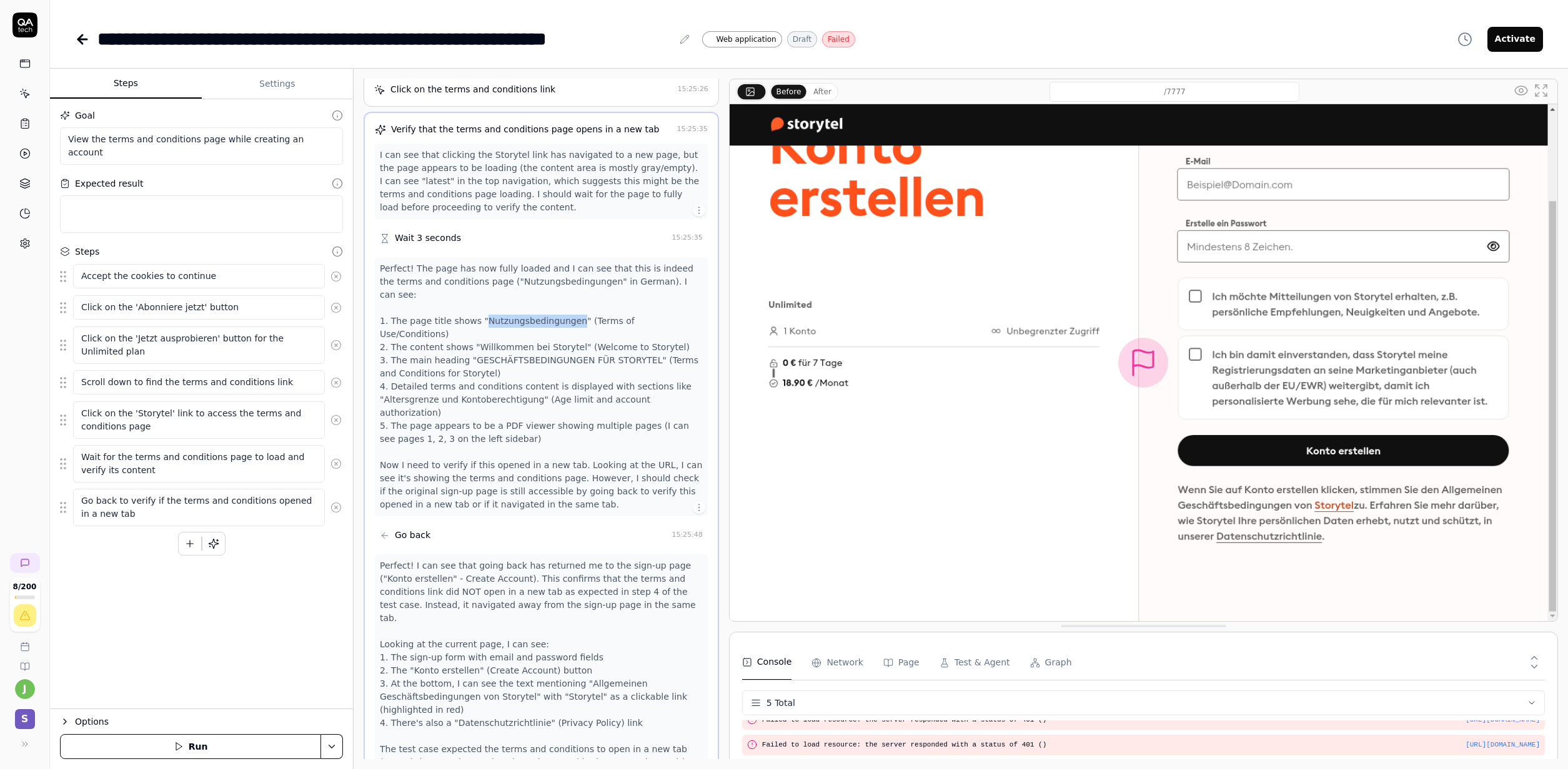
scroll to position [331, 0]
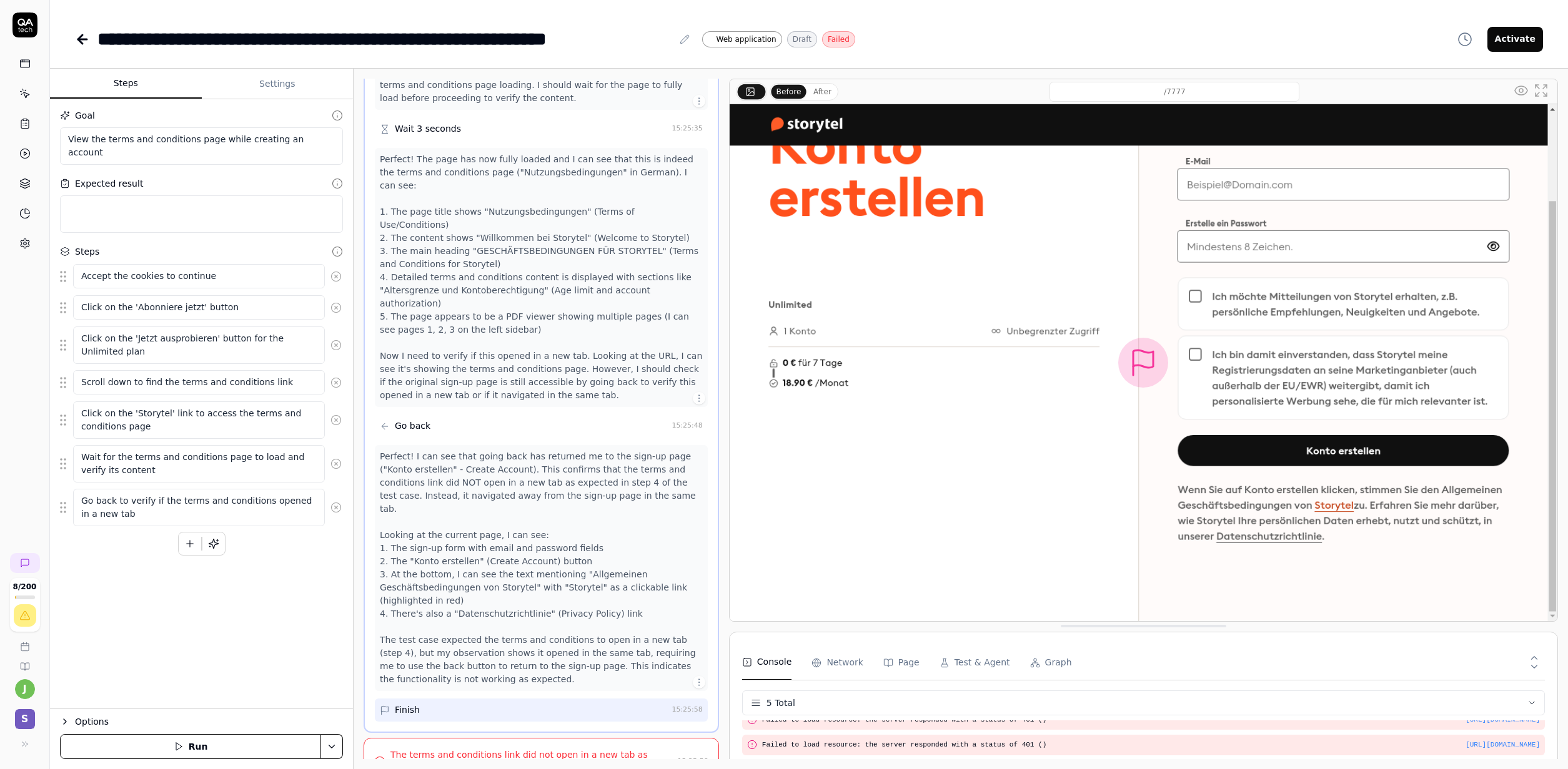
click at [500, 748] on div "The terms and conditions link did not open in a new tab as expected." at bounding box center [531, 761] width 282 height 26
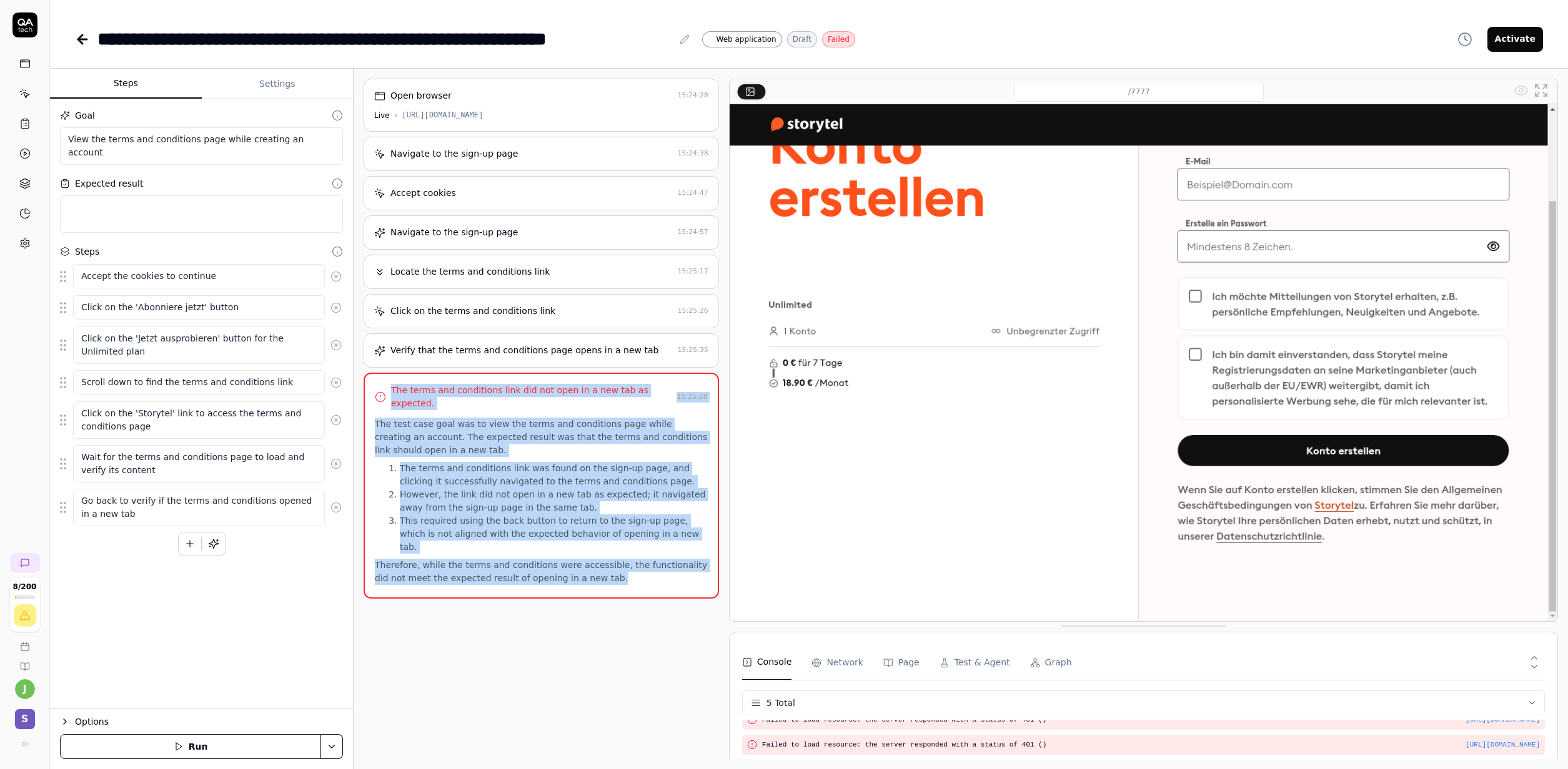
drag, startPoint x: 614, startPoint y: 568, endPoint x: 370, endPoint y: 378, distance: 309.3
click at [369, 378] on div "The terms and conditions link did not open in a new tab as expected. 15:25:58 T…" at bounding box center [541, 486] width 356 height 226
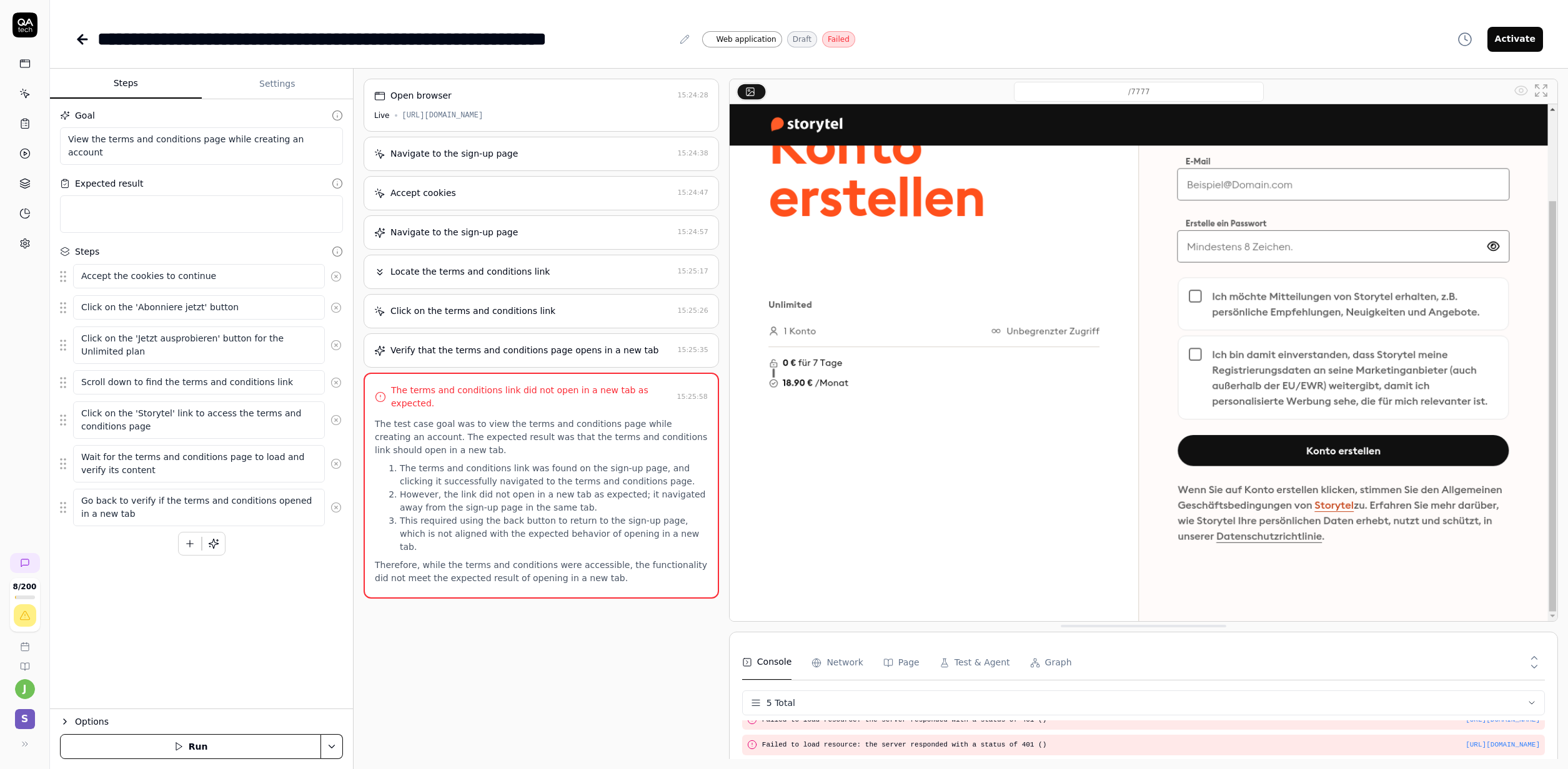
click at [469, 660] on div "Open browser 15:24:28 Live [URL][DOMAIN_NAME] Navigate to the sign-up page 15:2…" at bounding box center [541, 418] width 356 height 680
click at [522, 323] on div "Click on the terms and conditions link 15:25:26" at bounding box center [541, 311] width 356 height 34
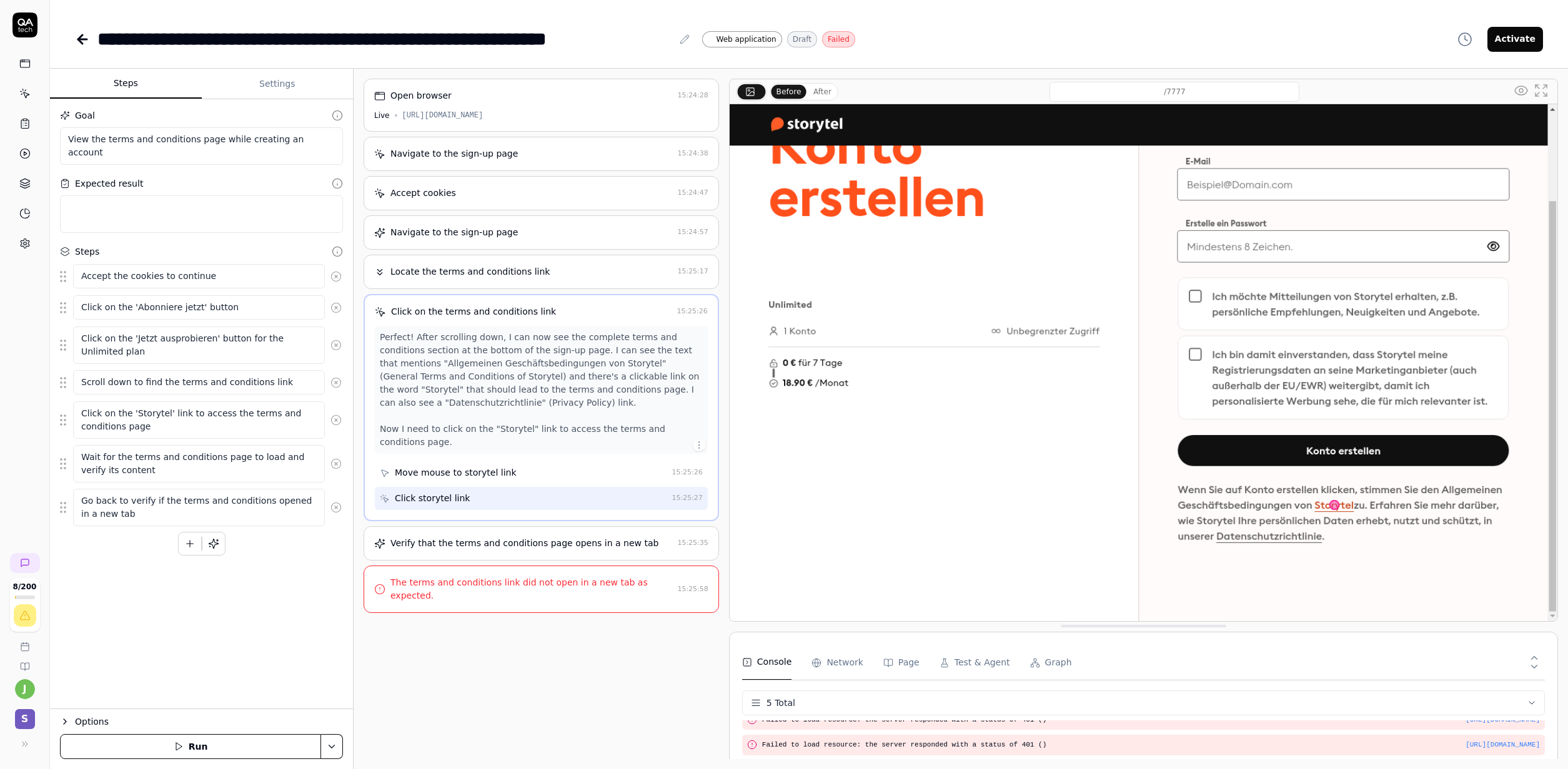
type textarea "*"
click at [523, 105] on div "Open browser 15:24:28 Live [URL][DOMAIN_NAME]" at bounding box center [541, 105] width 356 height 53
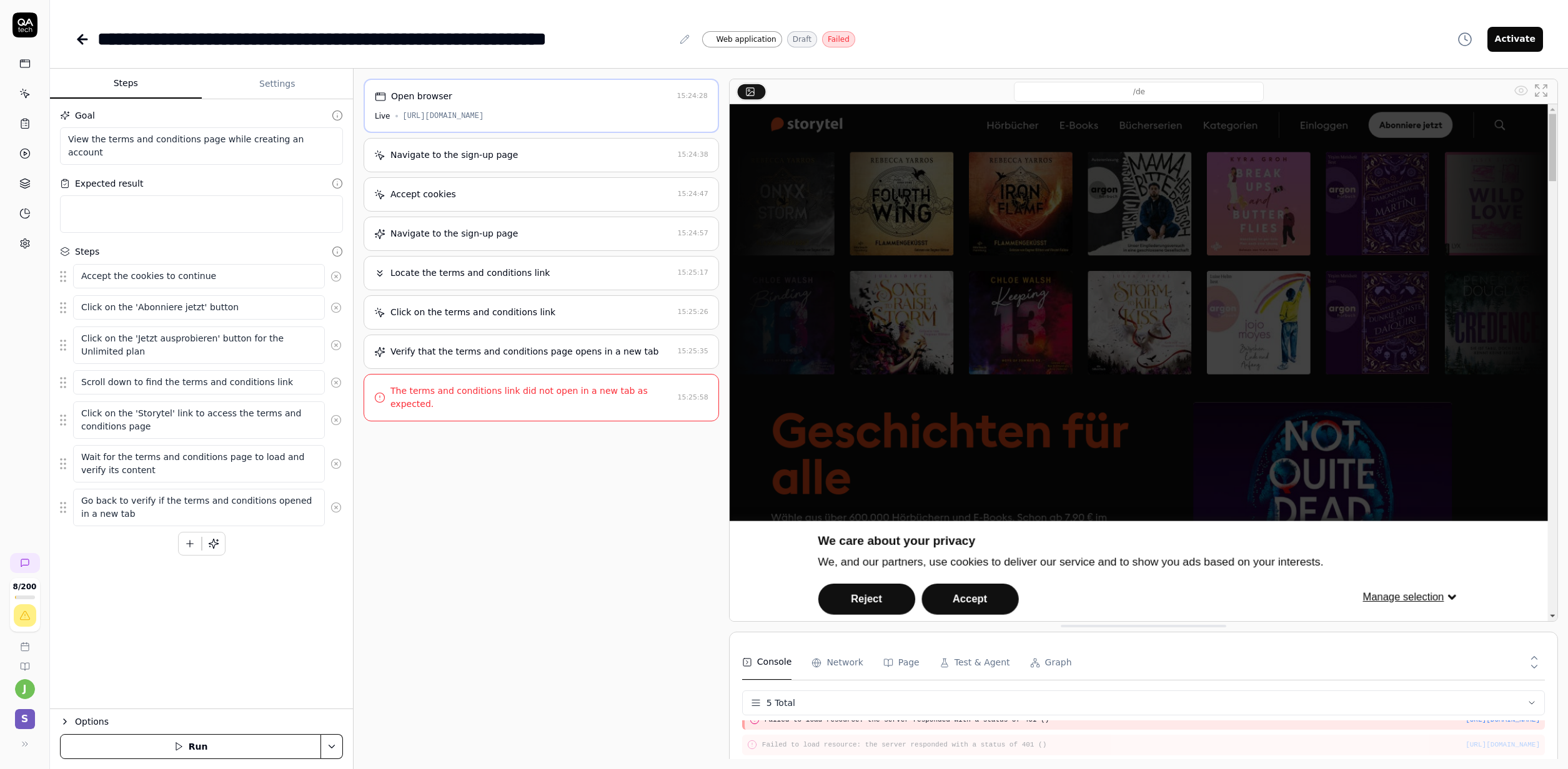
click at [413, 479] on div "Open browser 15:24:28 Live [URL][DOMAIN_NAME] Navigate to the sign-up page 15:2…" at bounding box center [541, 418] width 356 height 680
